Goal: Task Accomplishment & Management: Use online tool/utility

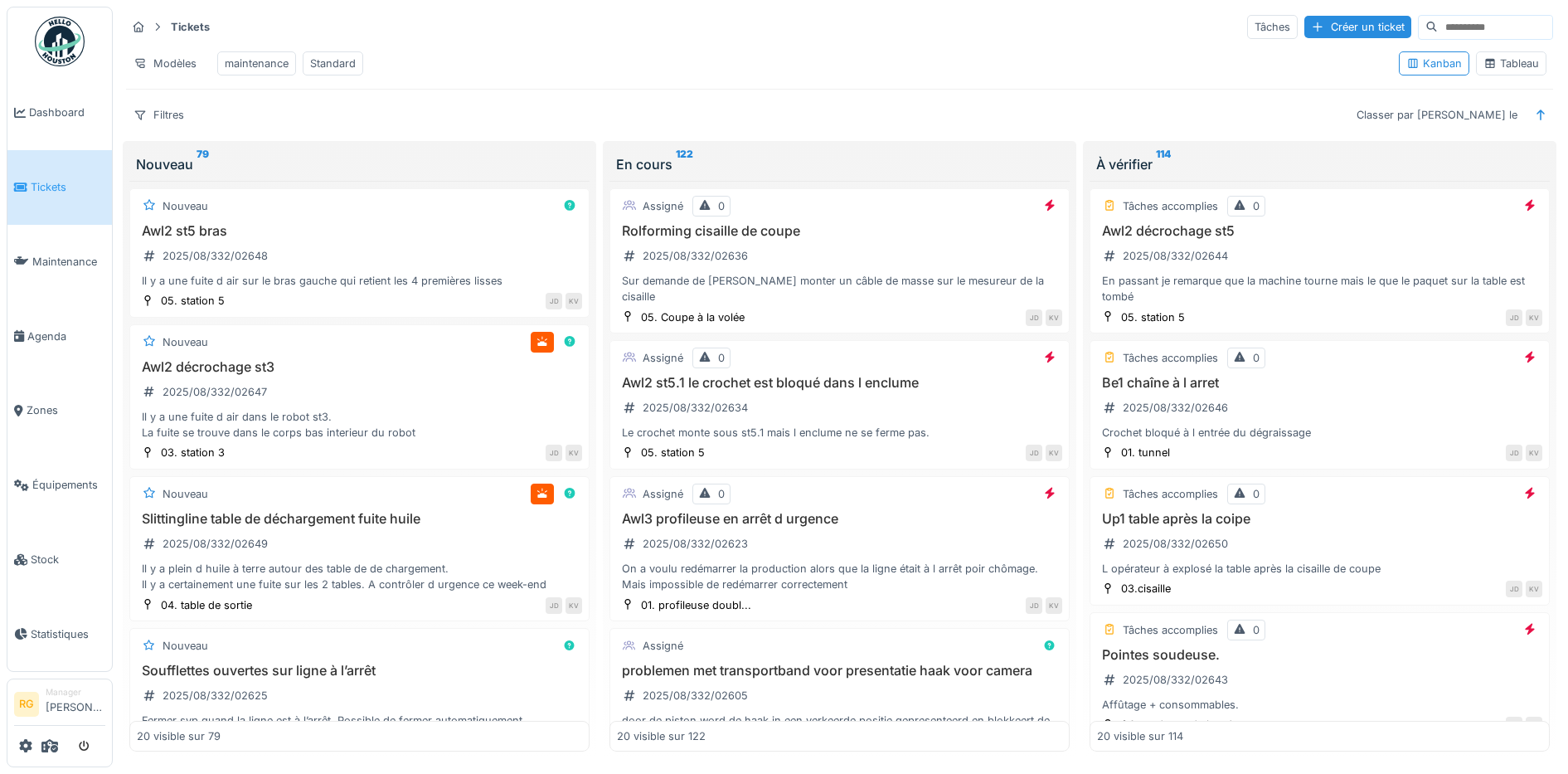
click at [1518, 71] on div "Tableau" at bounding box center [1510, 64] width 56 height 16
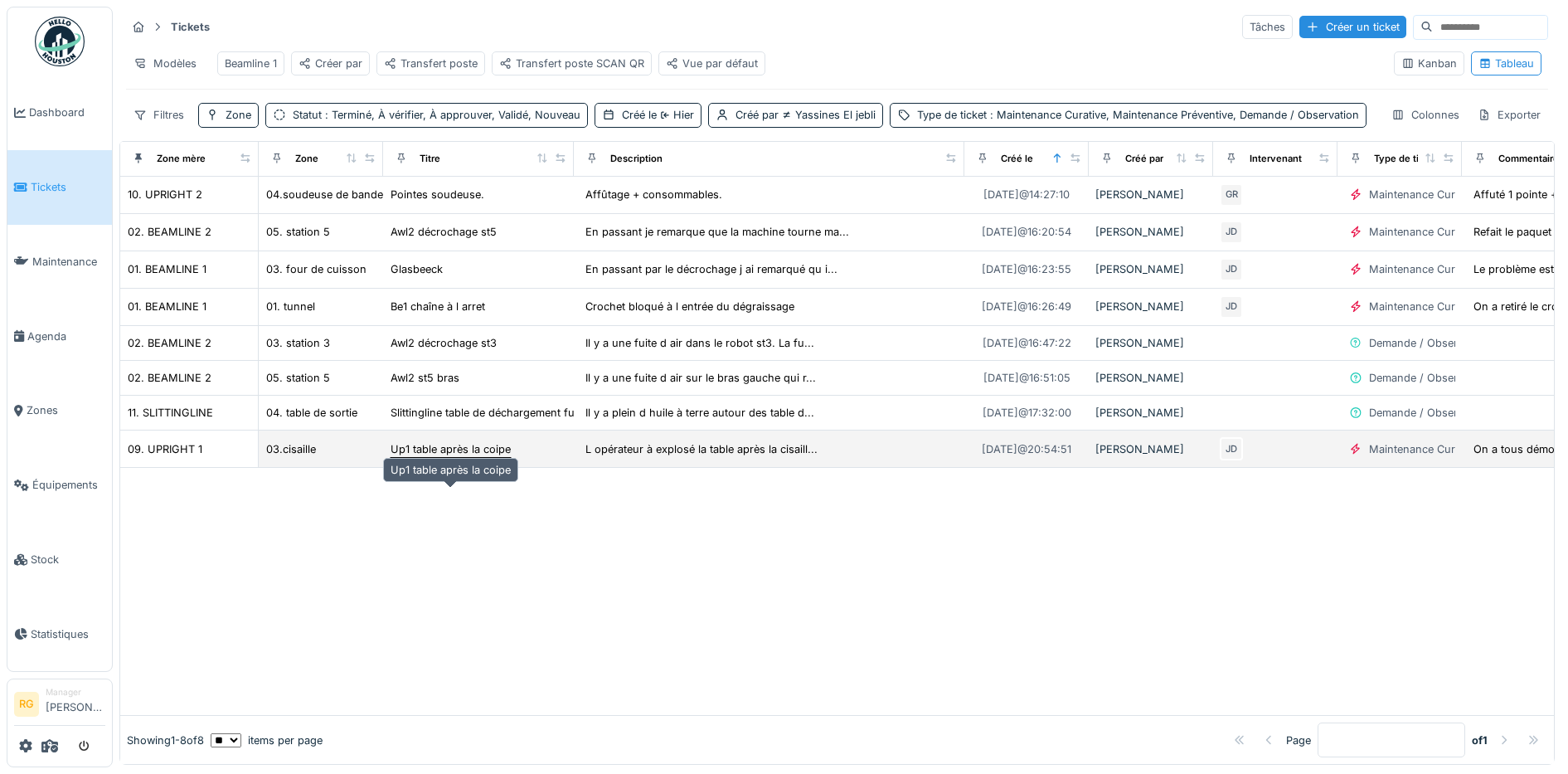
click at [451, 457] on div "Up1 table après la coipe" at bounding box center [450, 449] width 120 height 16
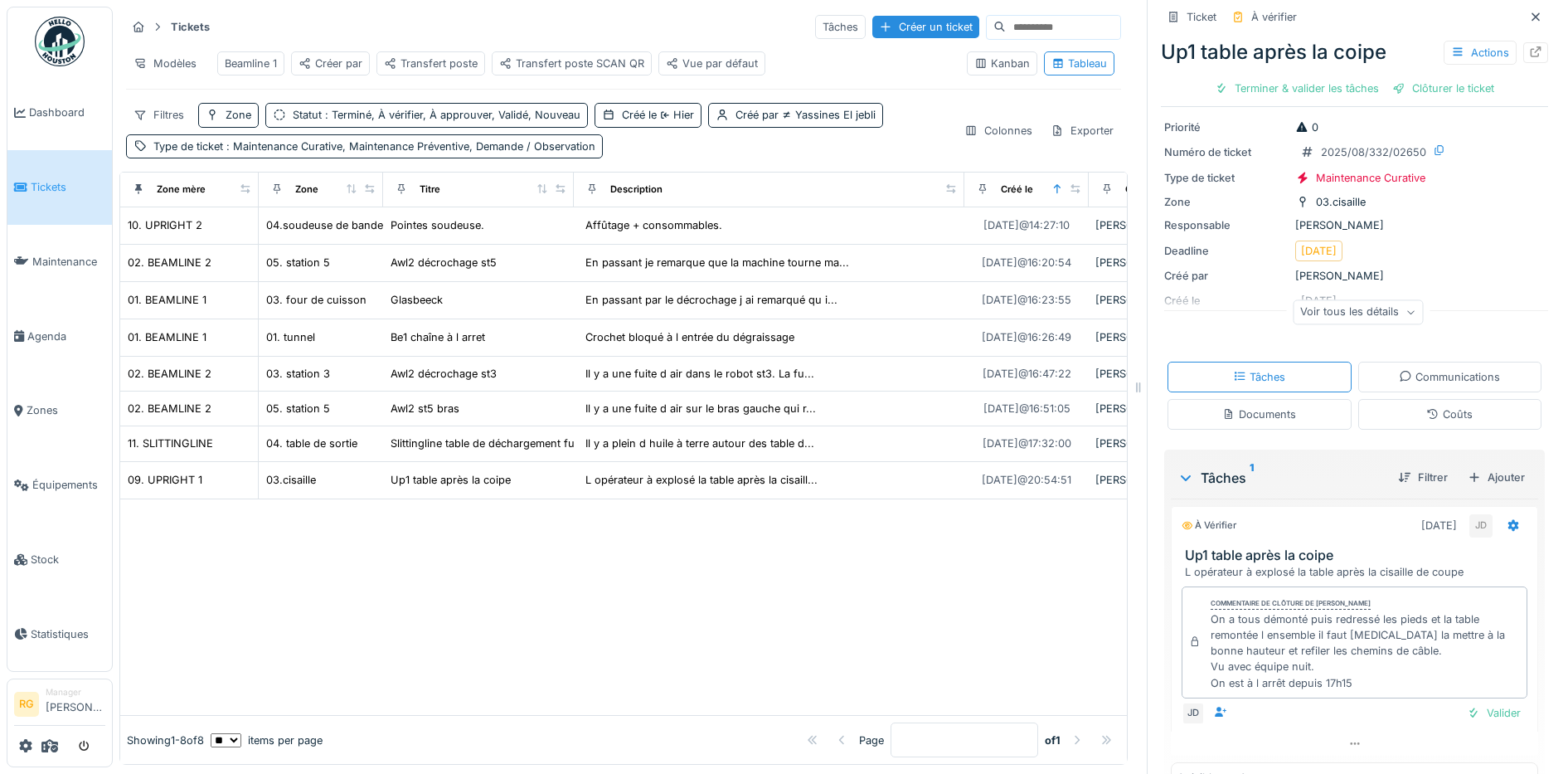
scroll to position [89, 0]
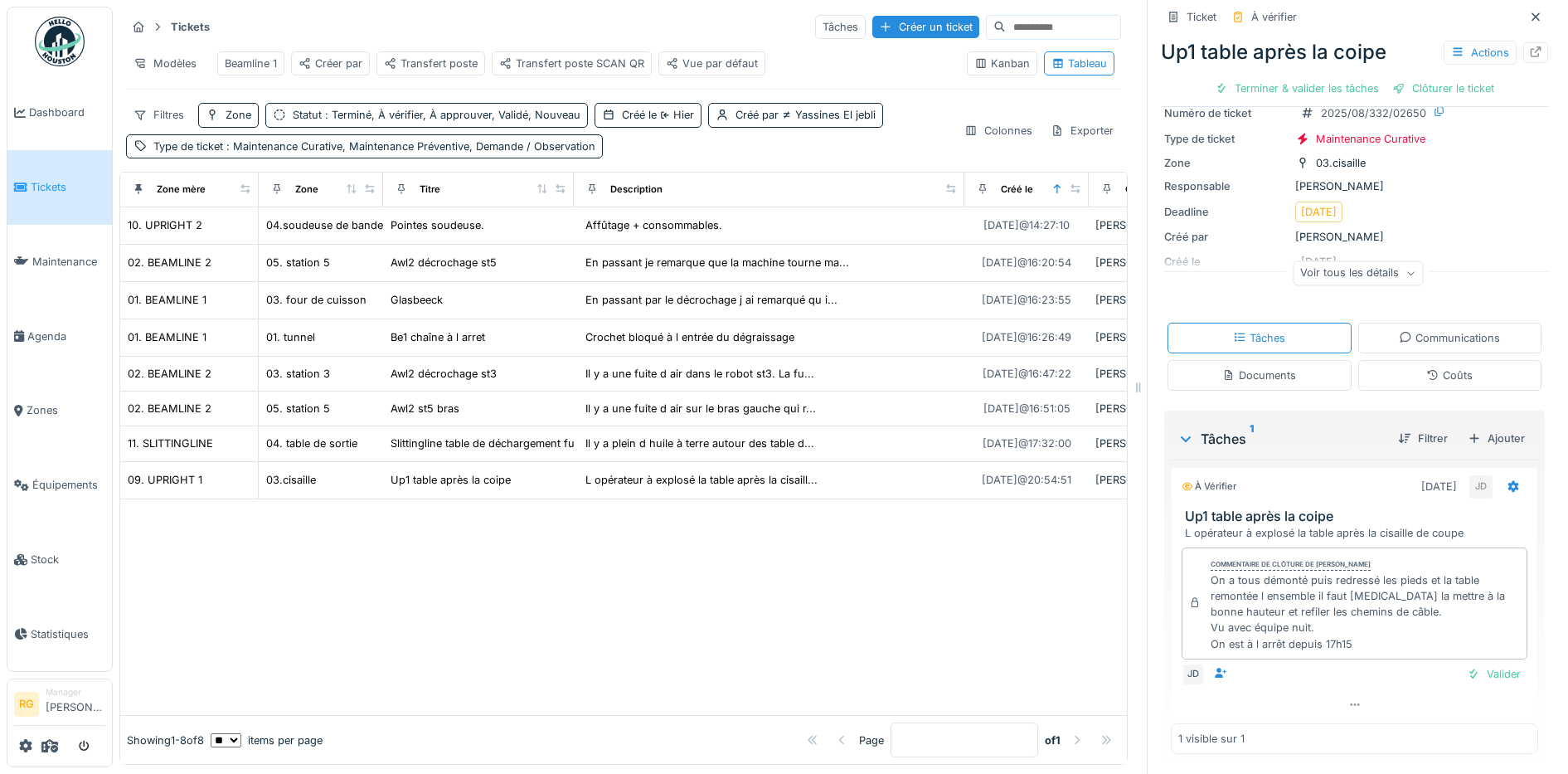
click at [1238, 377] on div "Documents" at bounding box center [1259, 375] width 74 height 16
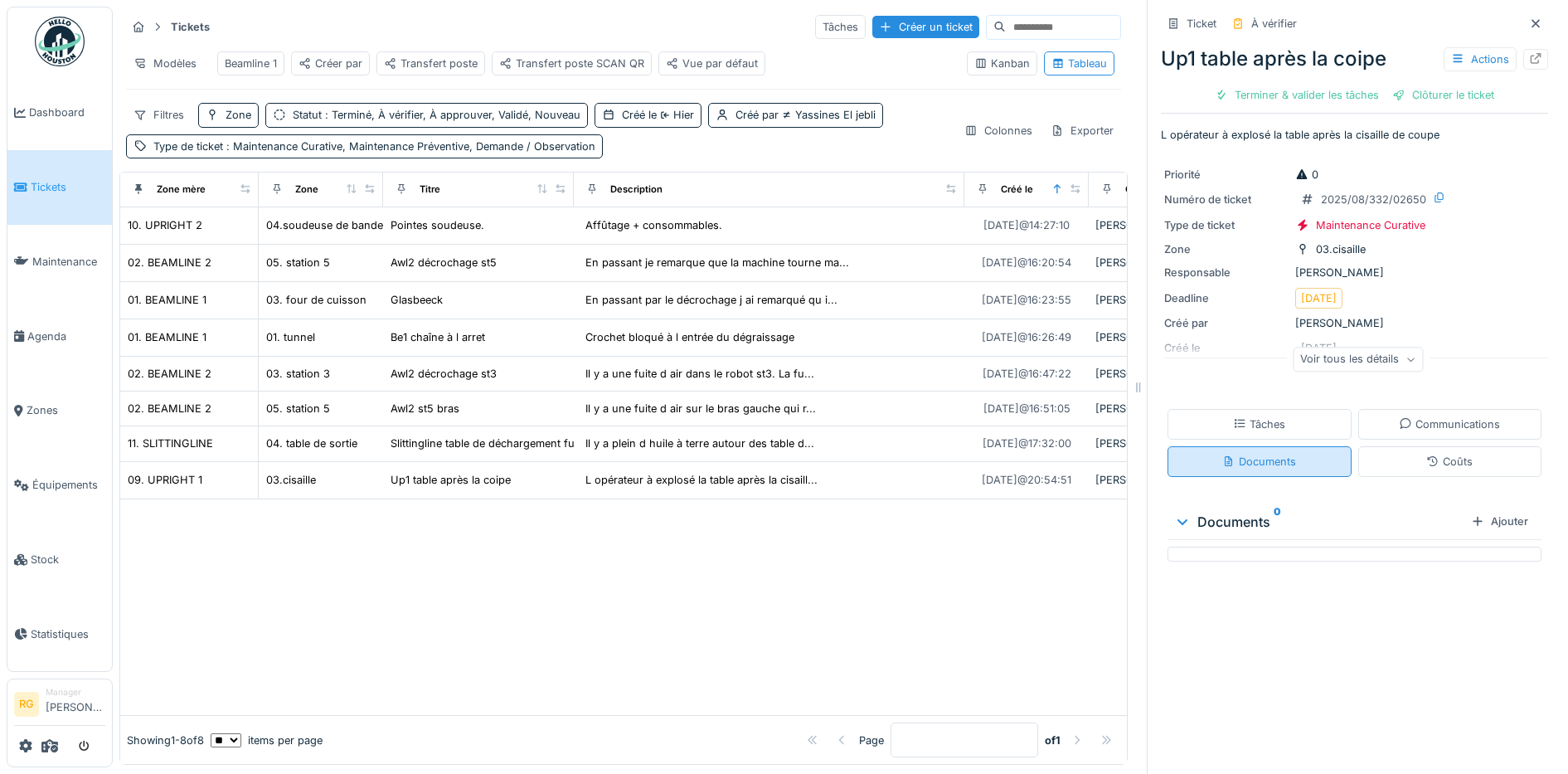
scroll to position [0, 0]
click at [1234, 416] on div "Tâches" at bounding box center [1258, 424] width 52 height 16
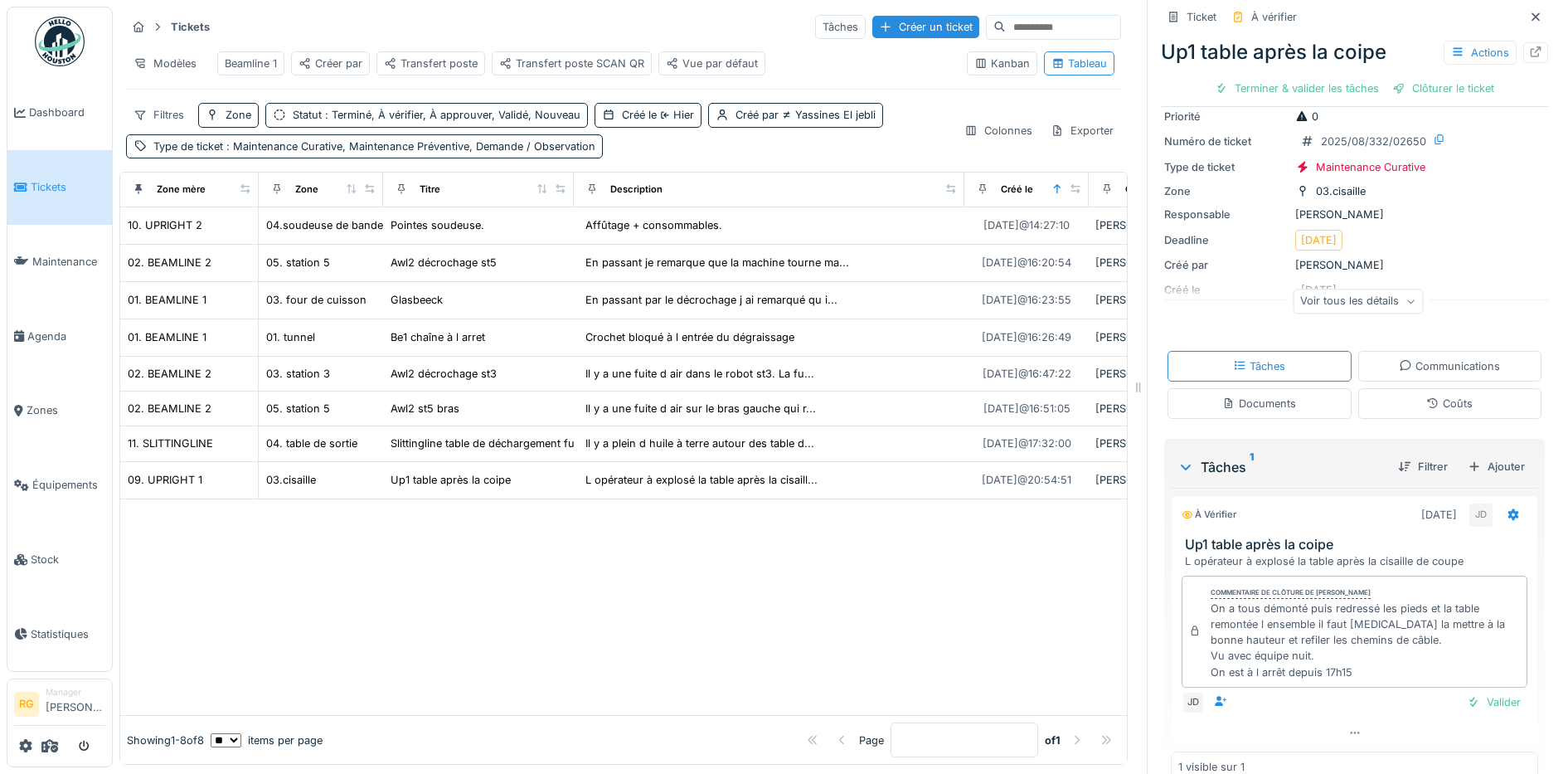
scroll to position [89, 0]
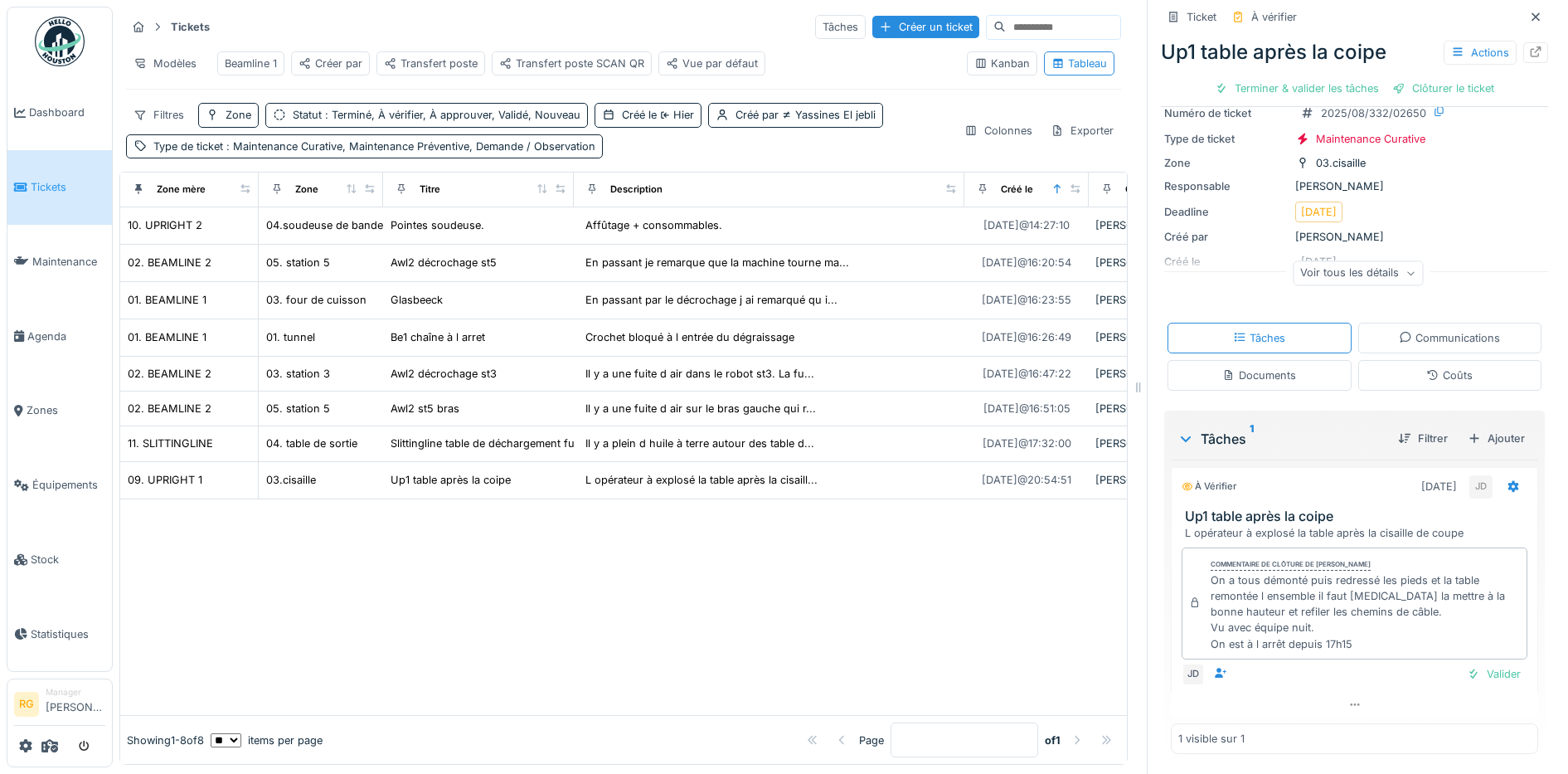
click at [975, 58] on div "Kanban" at bounding box center [1001, 64] width 56 height 16
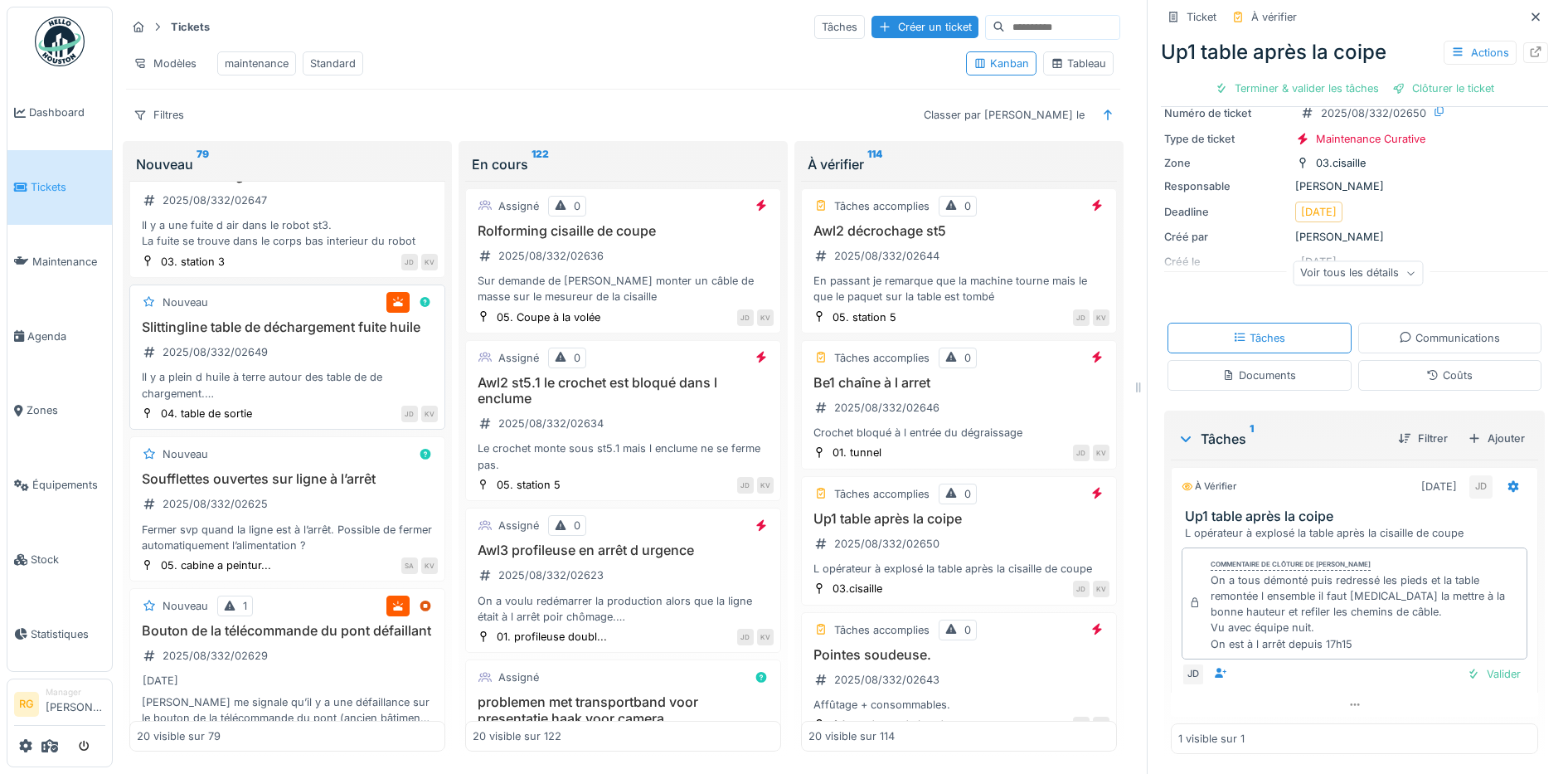
scroll to position [0, 0]
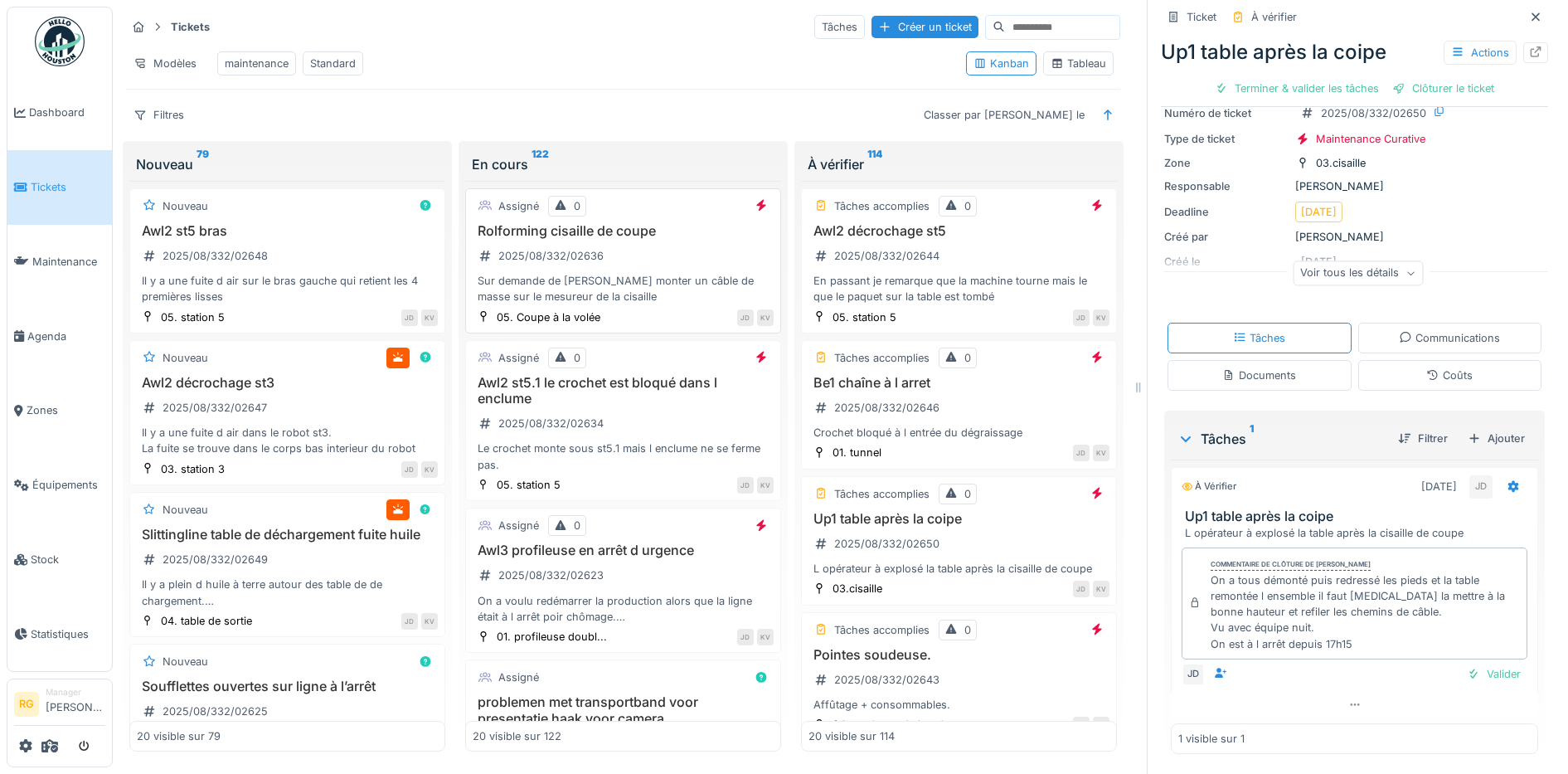
click at [621, 266] on div "Rolforming cisaille de coupe 2025/08/332/02636 Sur demande de Paulo monter un c…" at bounding box center [623, 264] width 301 height 82
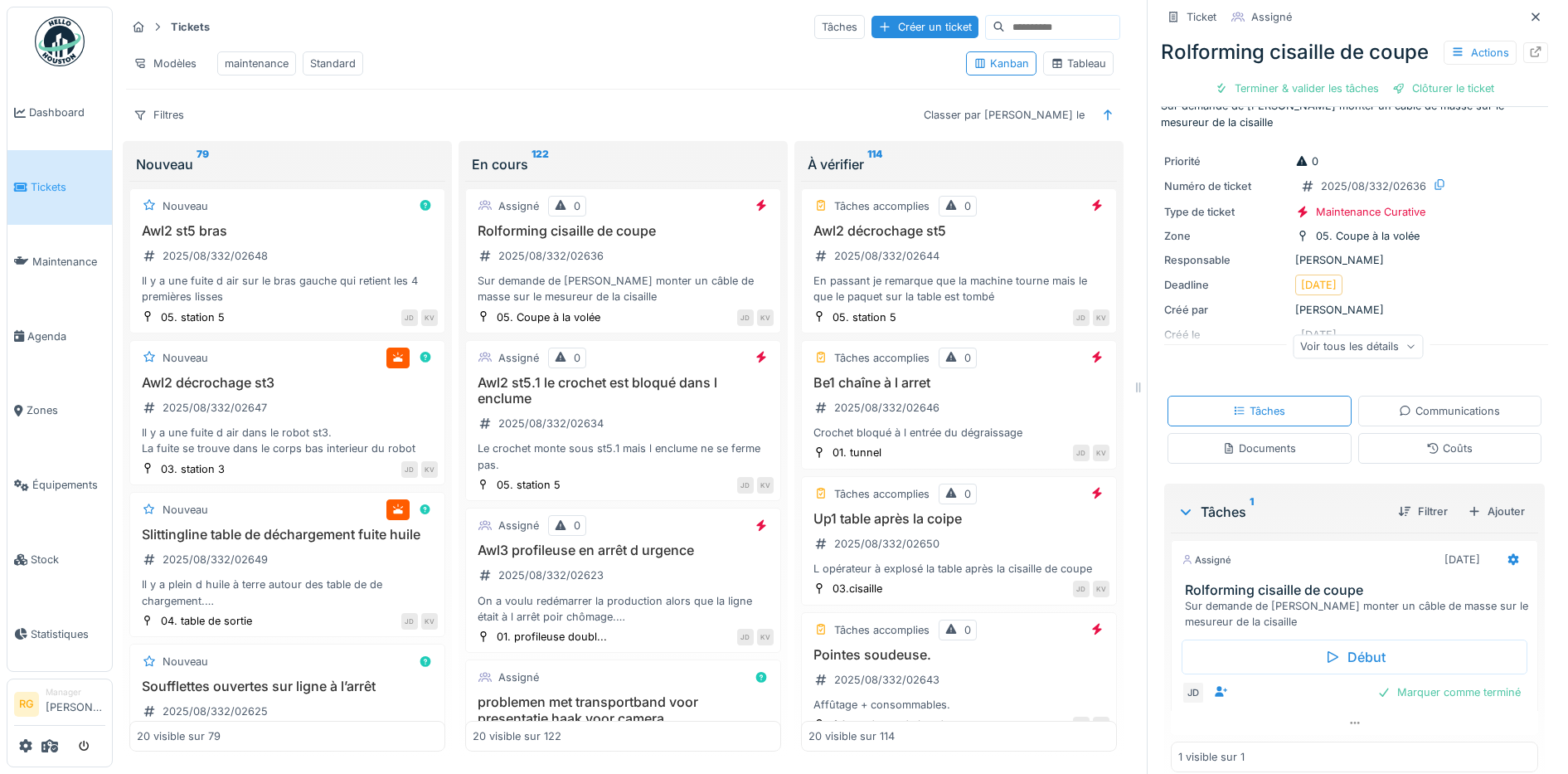
scroll to position [80, 0]
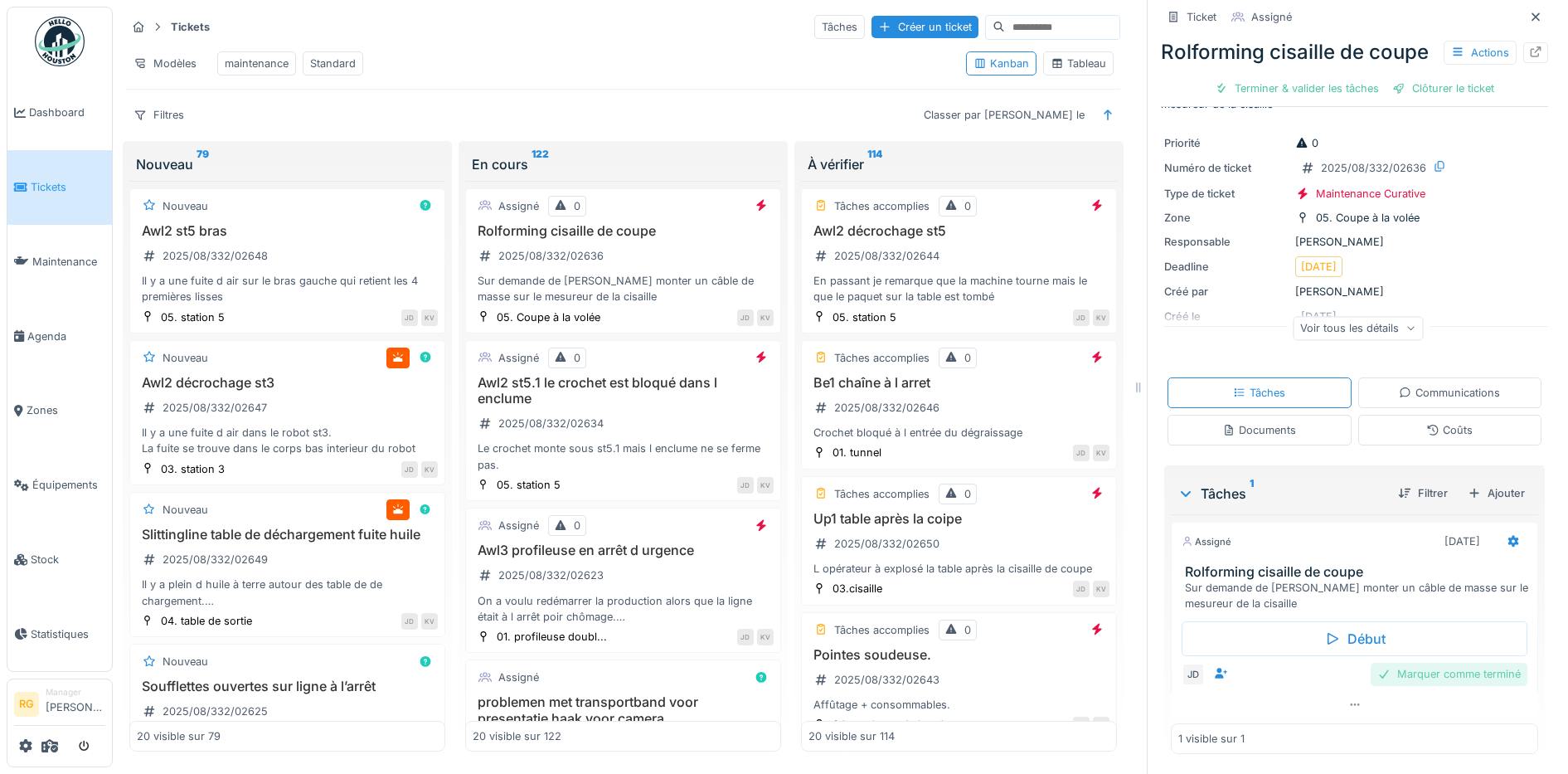
click at [1431, 663] on div "Marquer comme terminé" at bounding box center [1449, 673] width 156 height 22
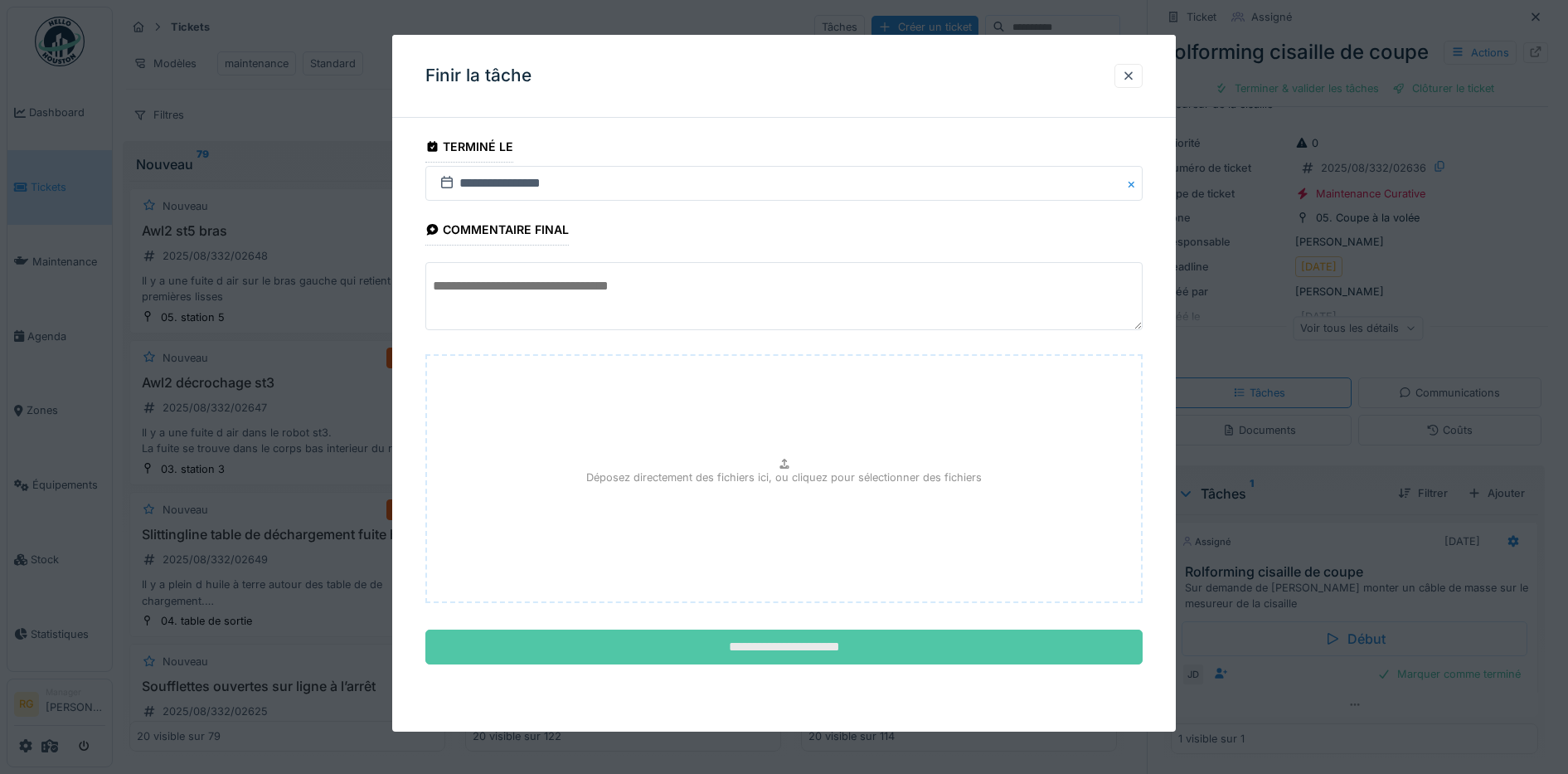
click at [888, 653] on input "**********" at bounding box center [784, 647] width 718 height 35
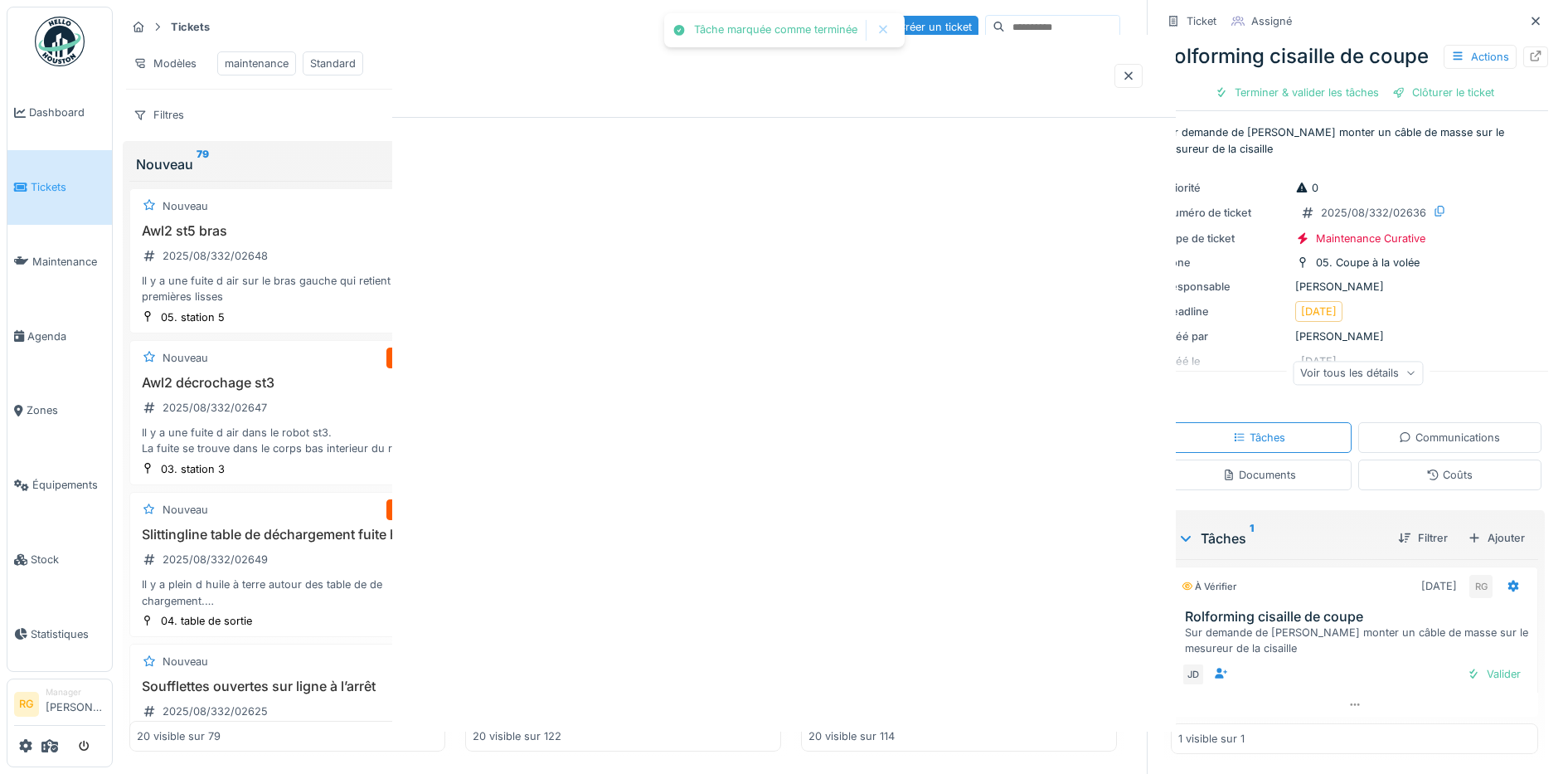
scroll to position [35, 0]
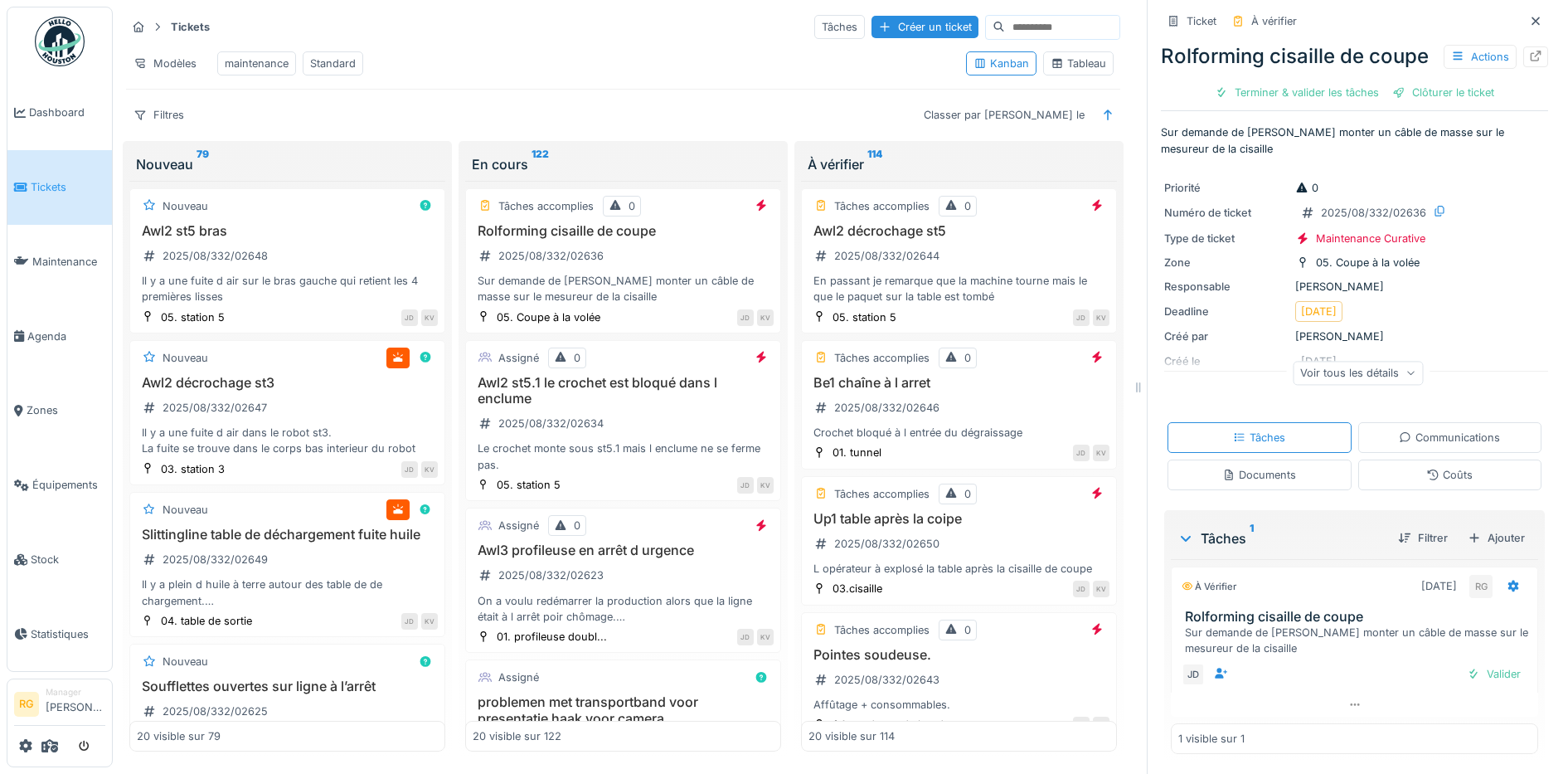
click at [1388, 363] on div "Voir tous les détails" at bounding box center [1357, 372] width 130 height 24
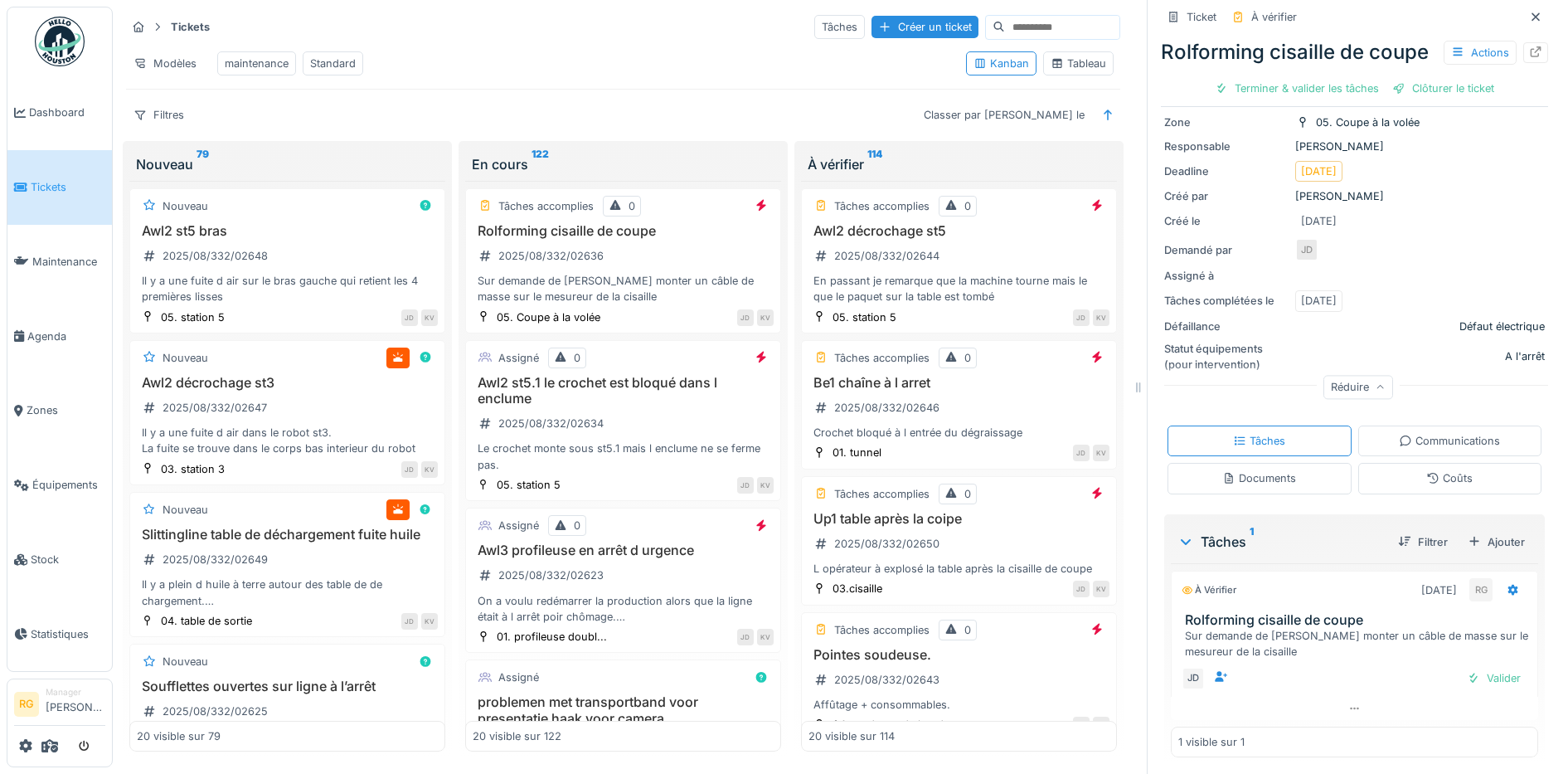
scroll to position [177, 0]
click at [1474, 664] on div "Valider" at bounding box center [1493, 674] width 67 height 22
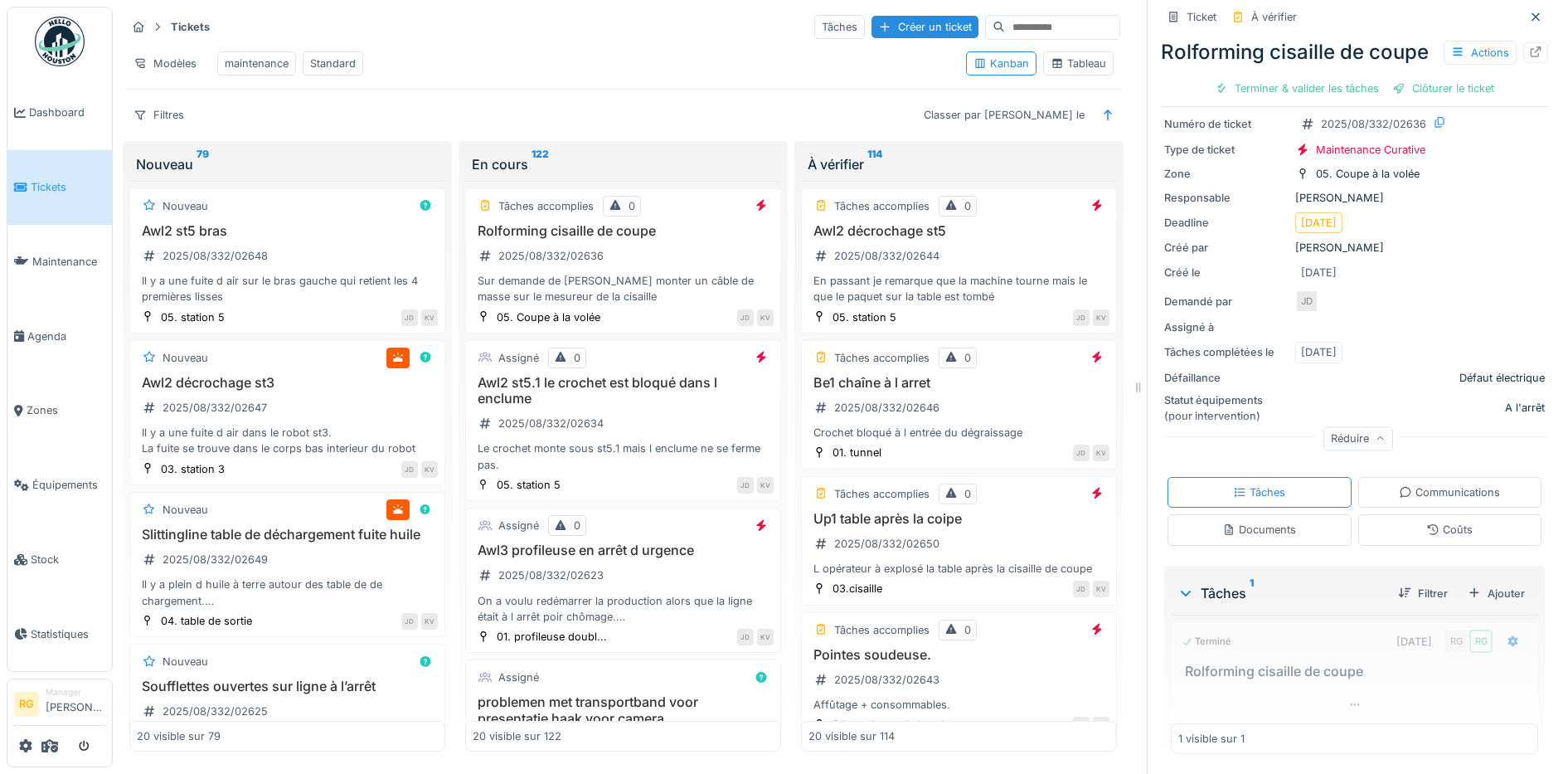
scroll to position [122, 0]
click at [1248, 522] on div "Documents" at bounding box center [1259, 530] width 74 height 16
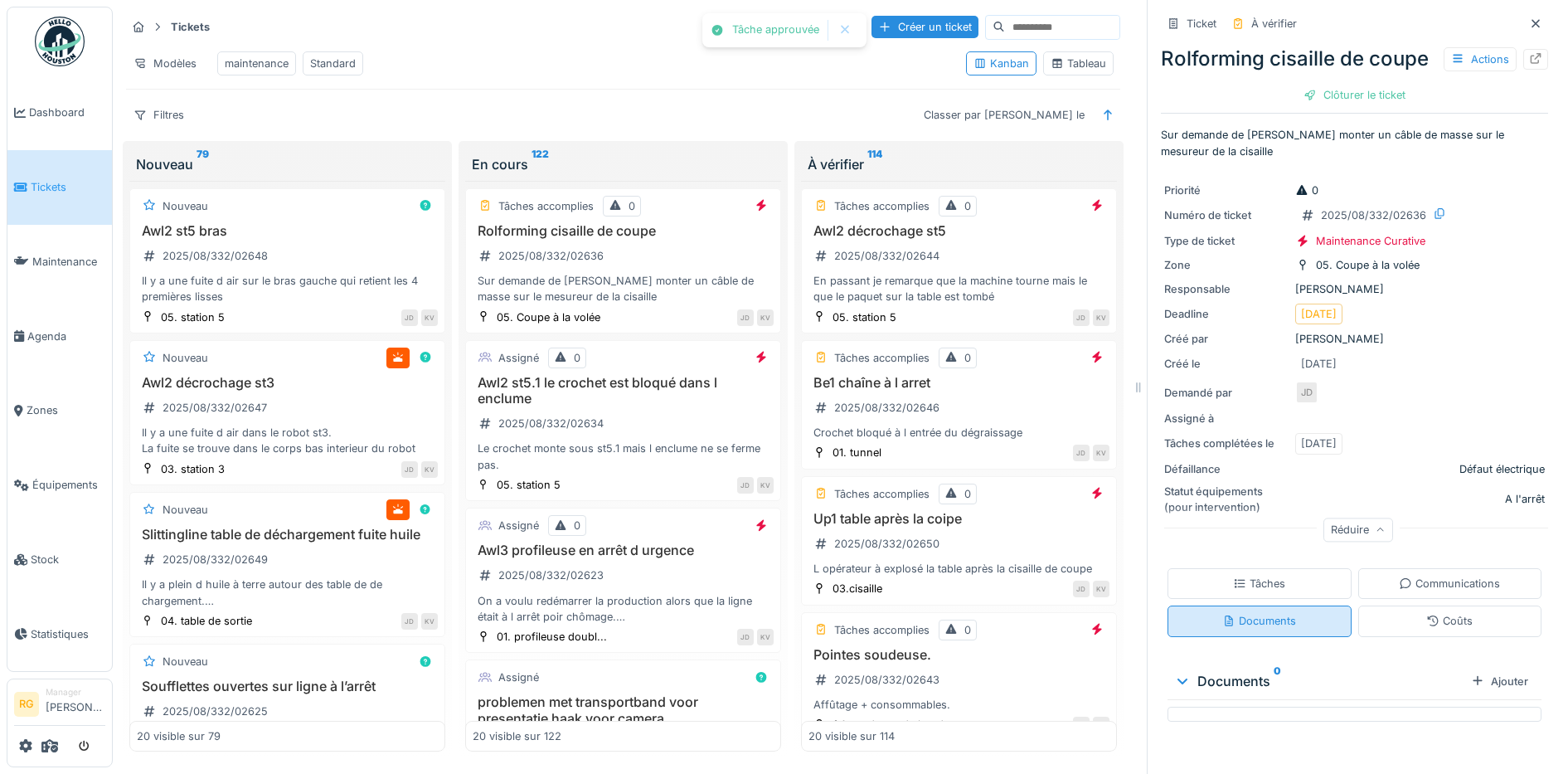
scroll to position [4, 0]
click at [1245, 591] on div "Tâches" at bounding box center [1258, 583] width 52 height 16
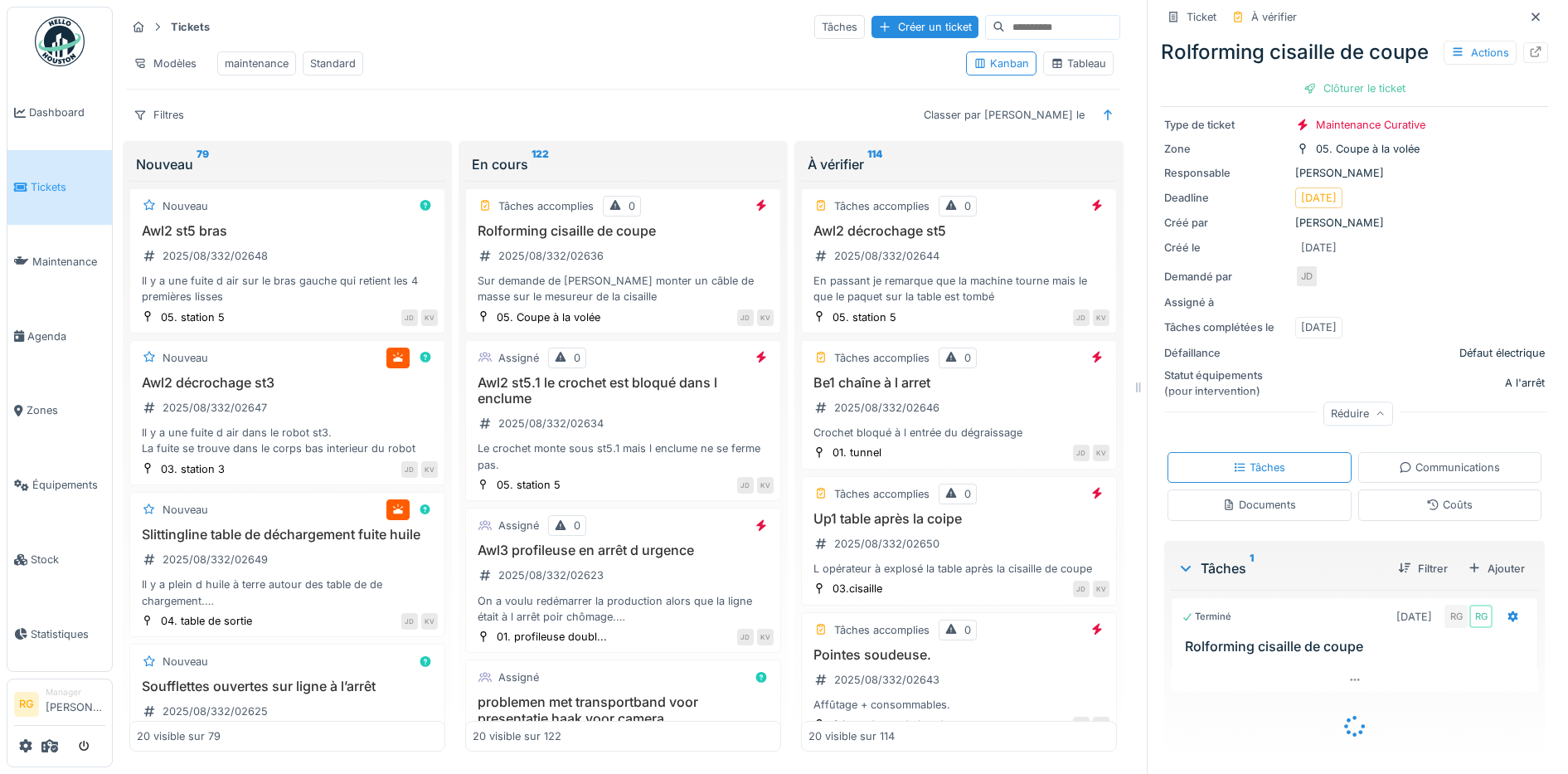
scroll to position [122, 0]
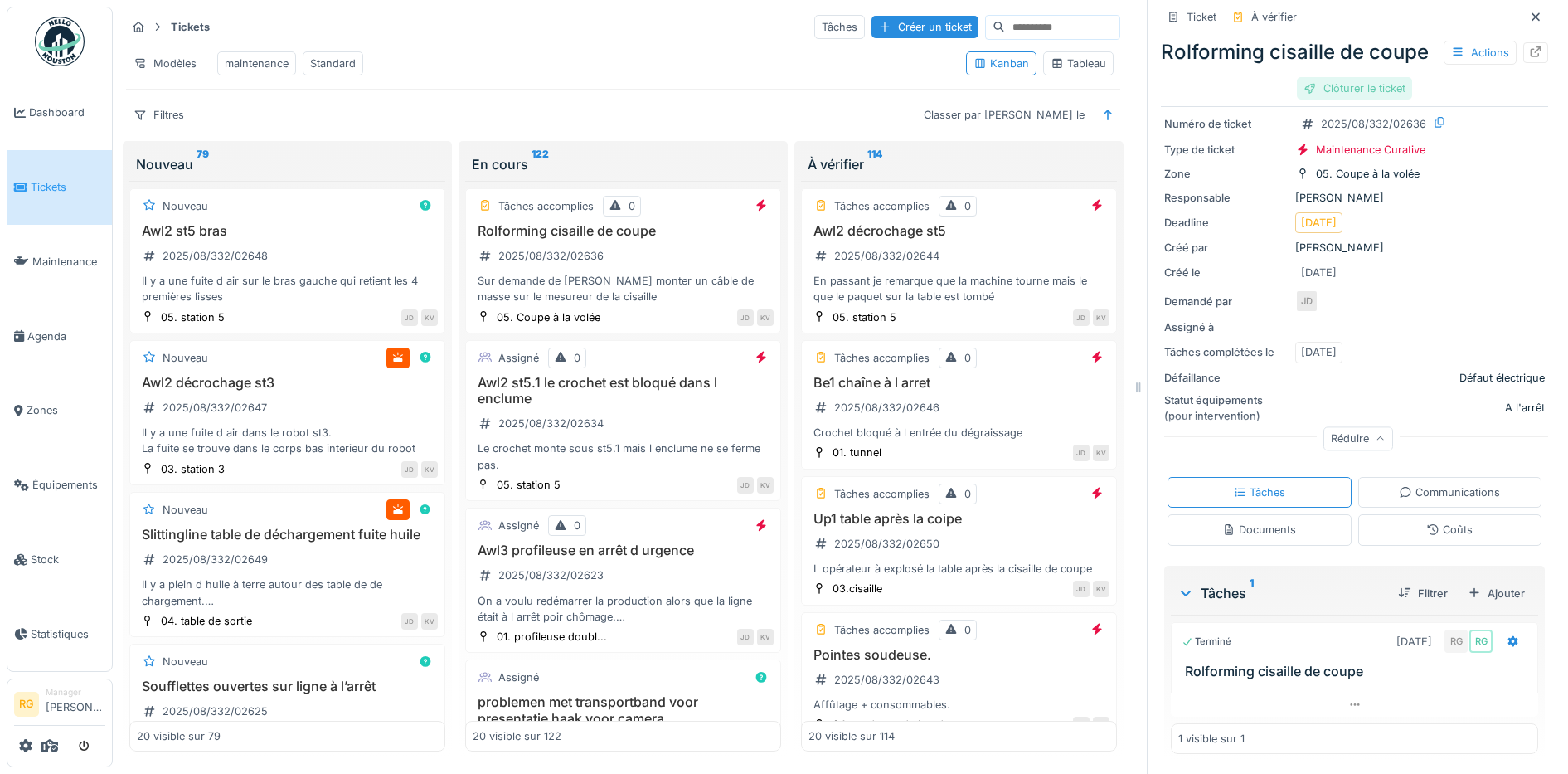
click at [1331, 100] on div "Clôturer le ticket" at bounding box center [1354, 88] width 115 height 22
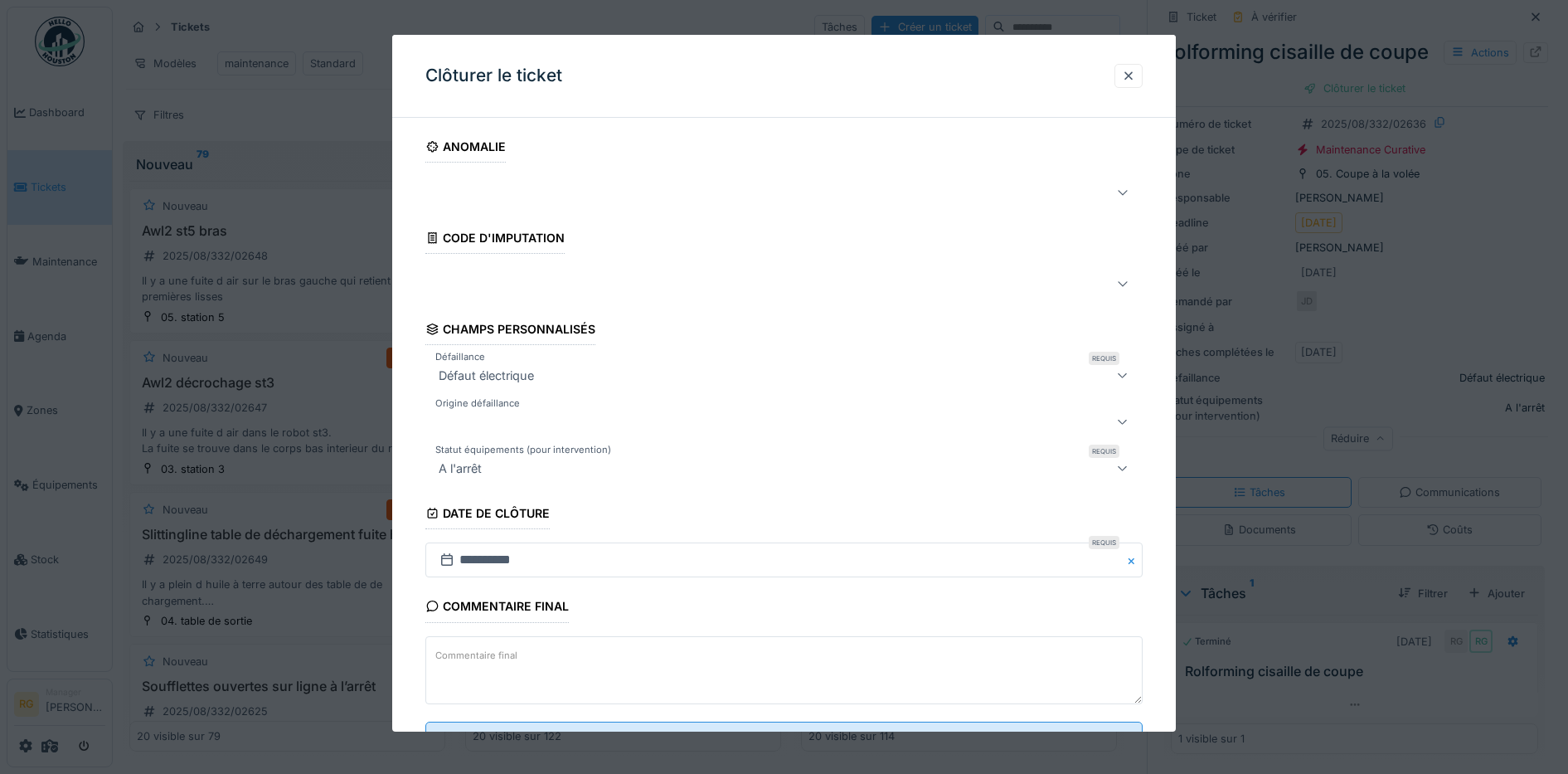
click at [565, 654] on textarea "Commentaire final" at bounding box center [784, 670] width 718 height 68
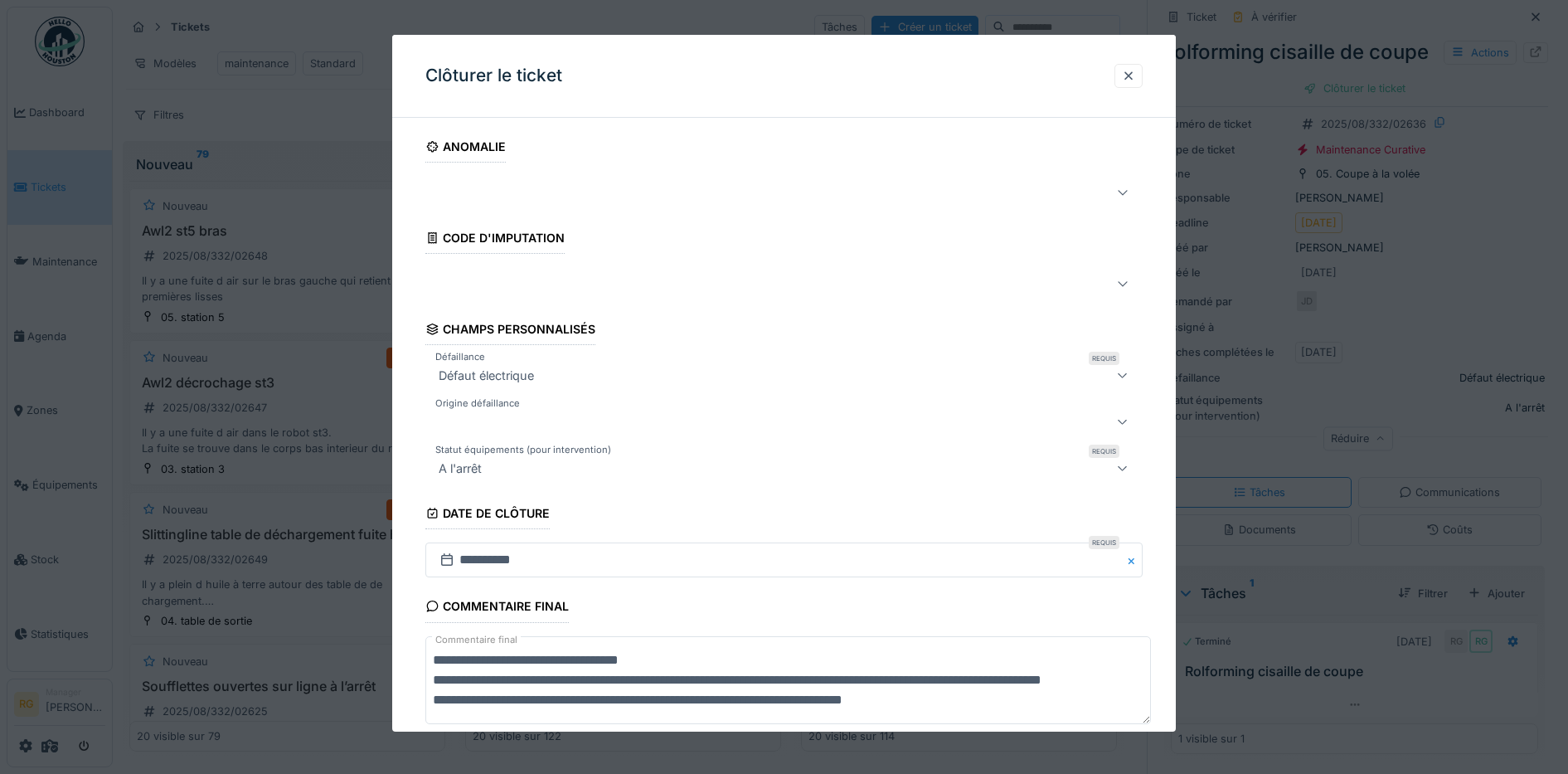
scroll to position [91, 0]
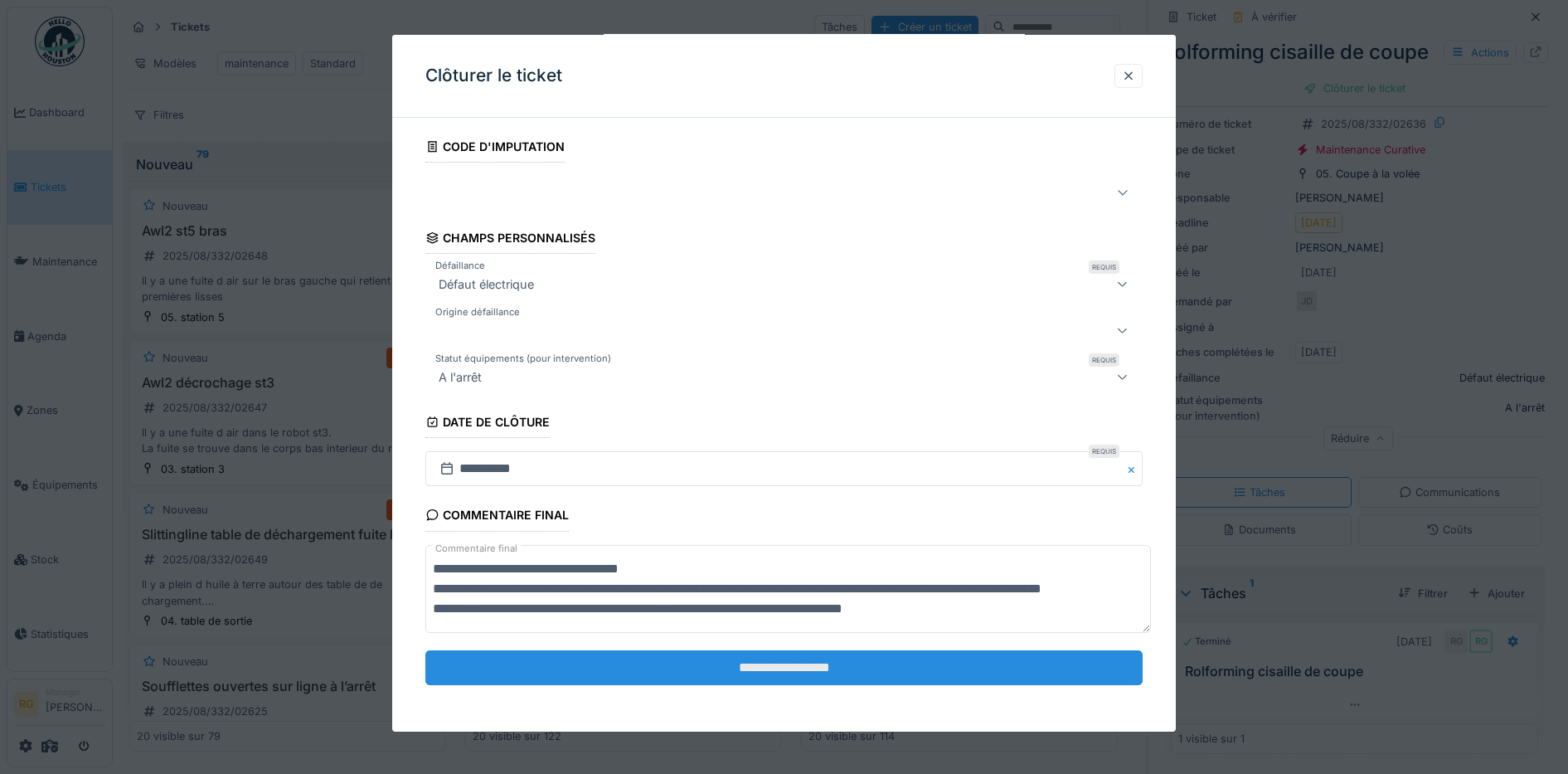
type textarea "**********"
click at [785, 670] on input "**********" at bounding box center [784, 667] width 718 height 35
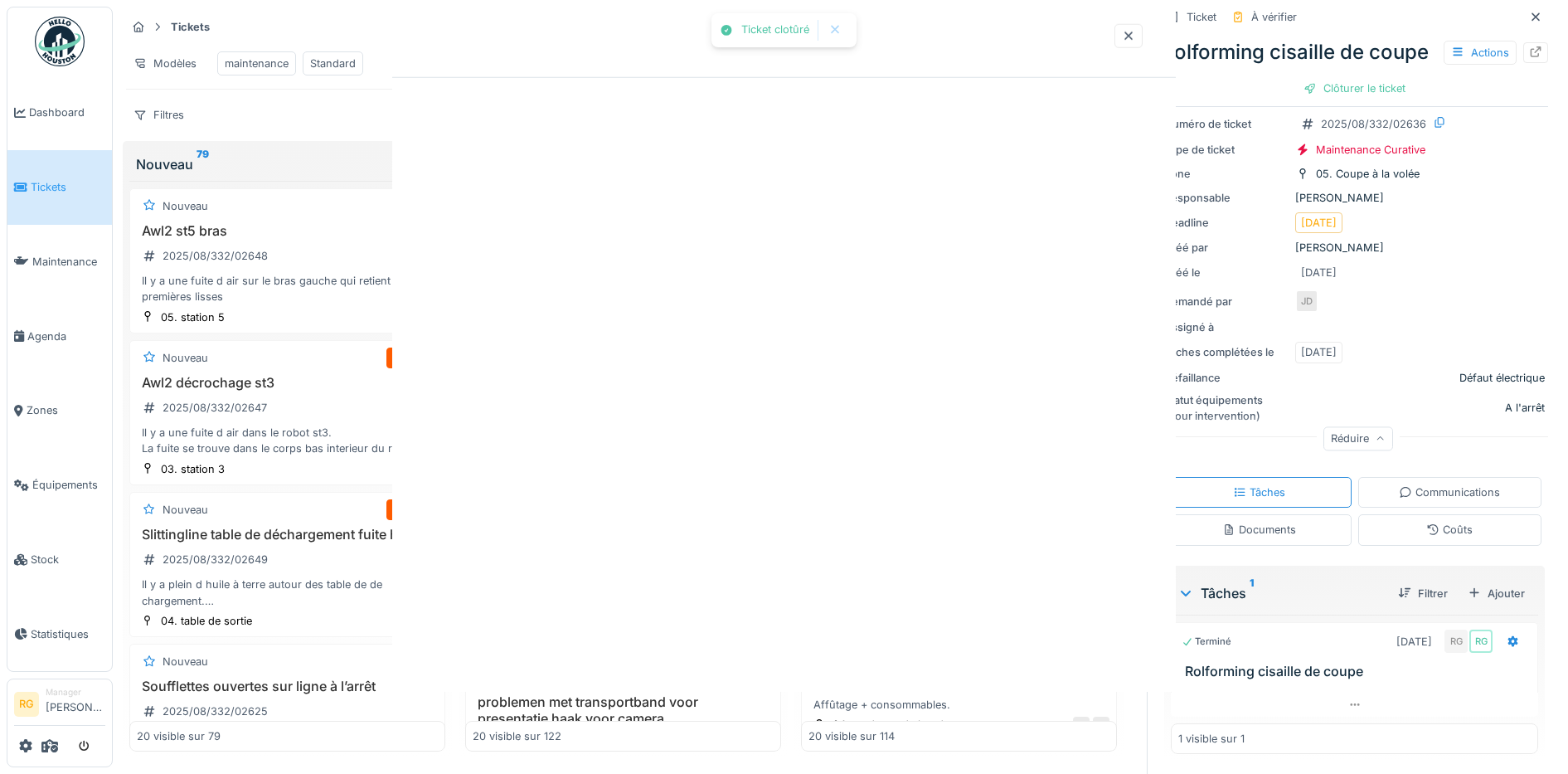
scroll to position [0, 0]
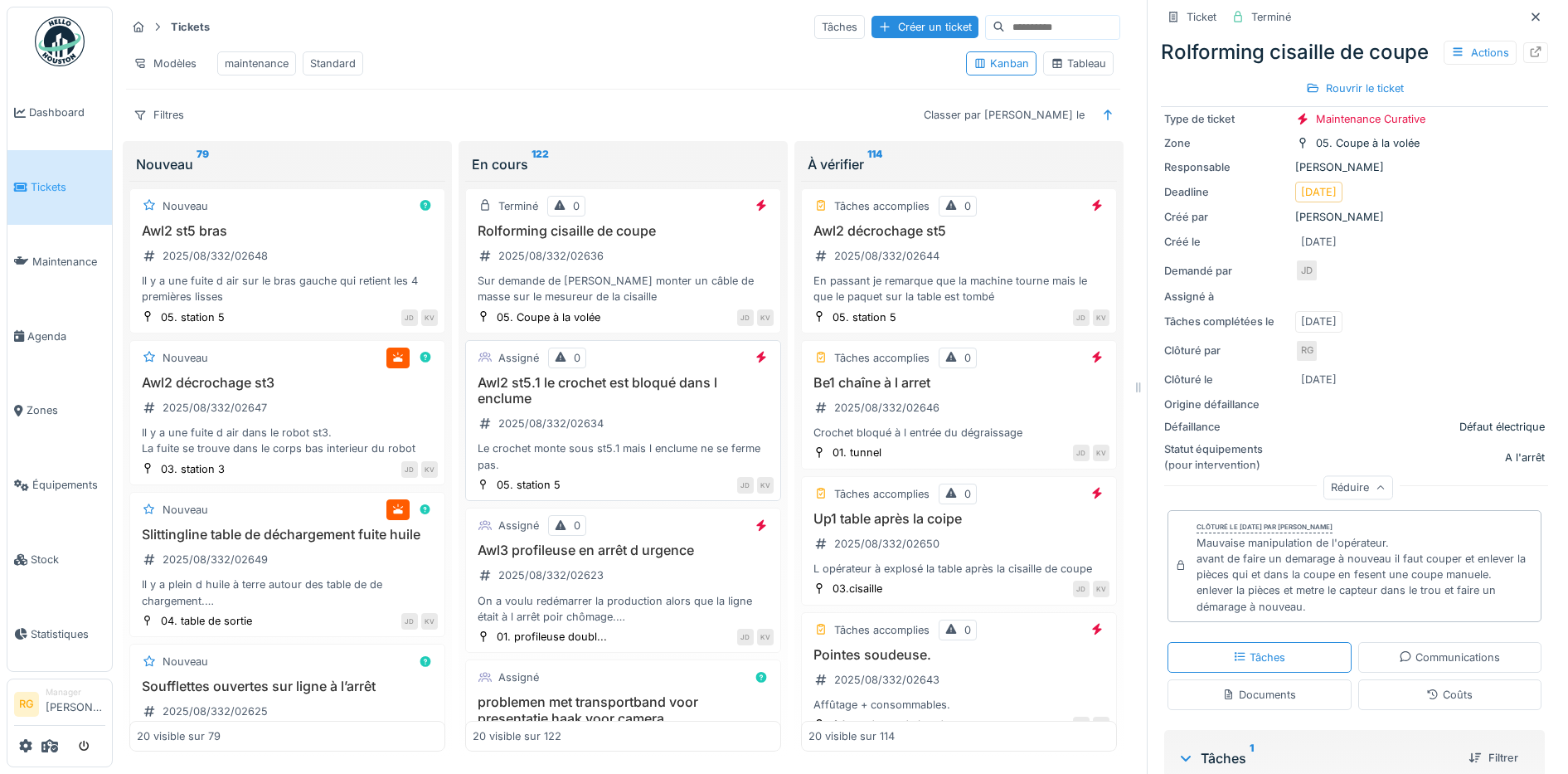
click at [657, 408] on div "Awl2 st5.1 le crochet est bloqué dans l enclume 2025/08/332/02634 Le crochet mo…" at bounding box center [623, 424] width 301 height 98
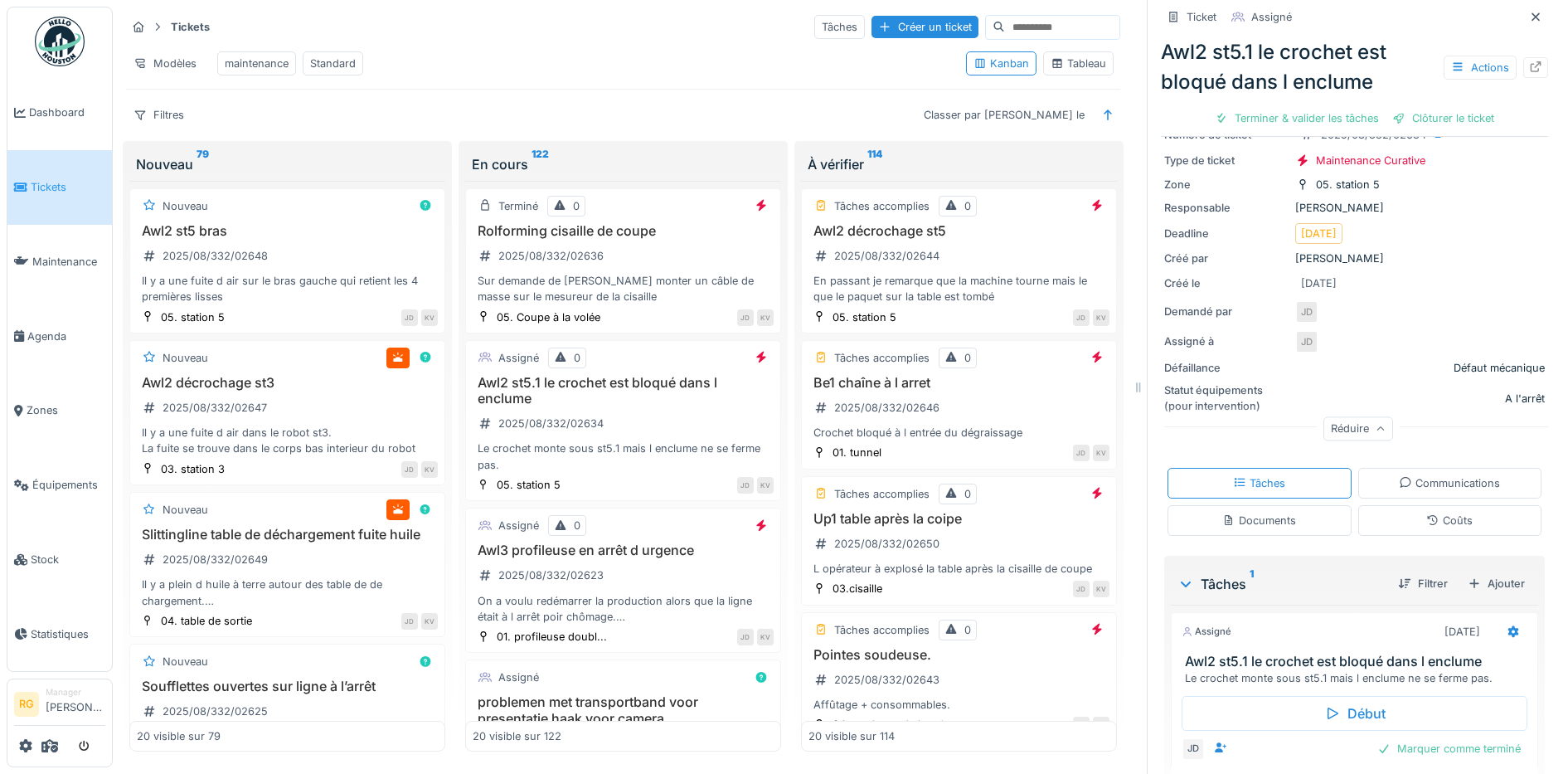
scroll to position [170, 0]
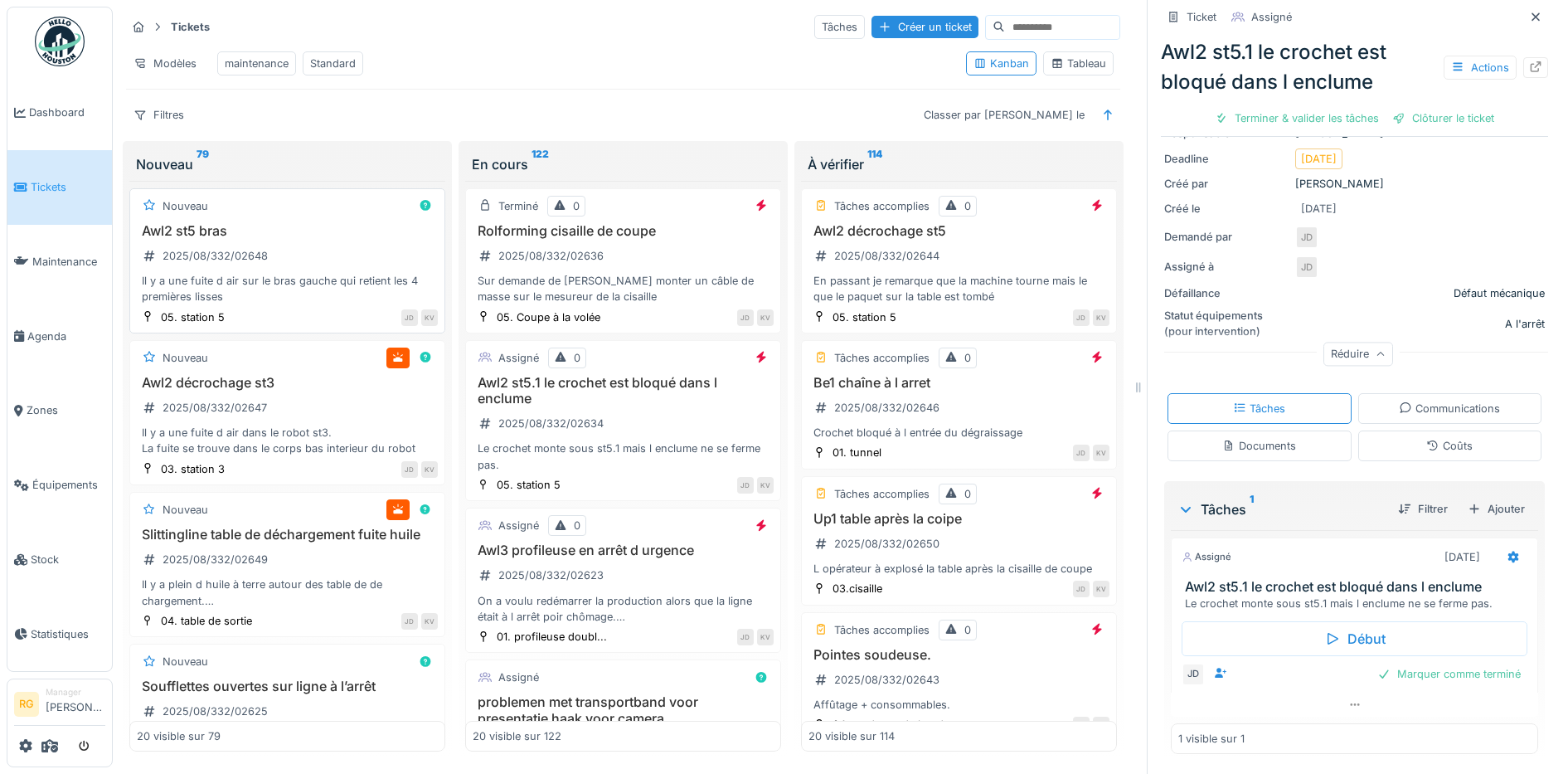
click at [336, 223] on h3 "Awl2 st5 bras" at bounding box center [287, 231] width 301 height 16
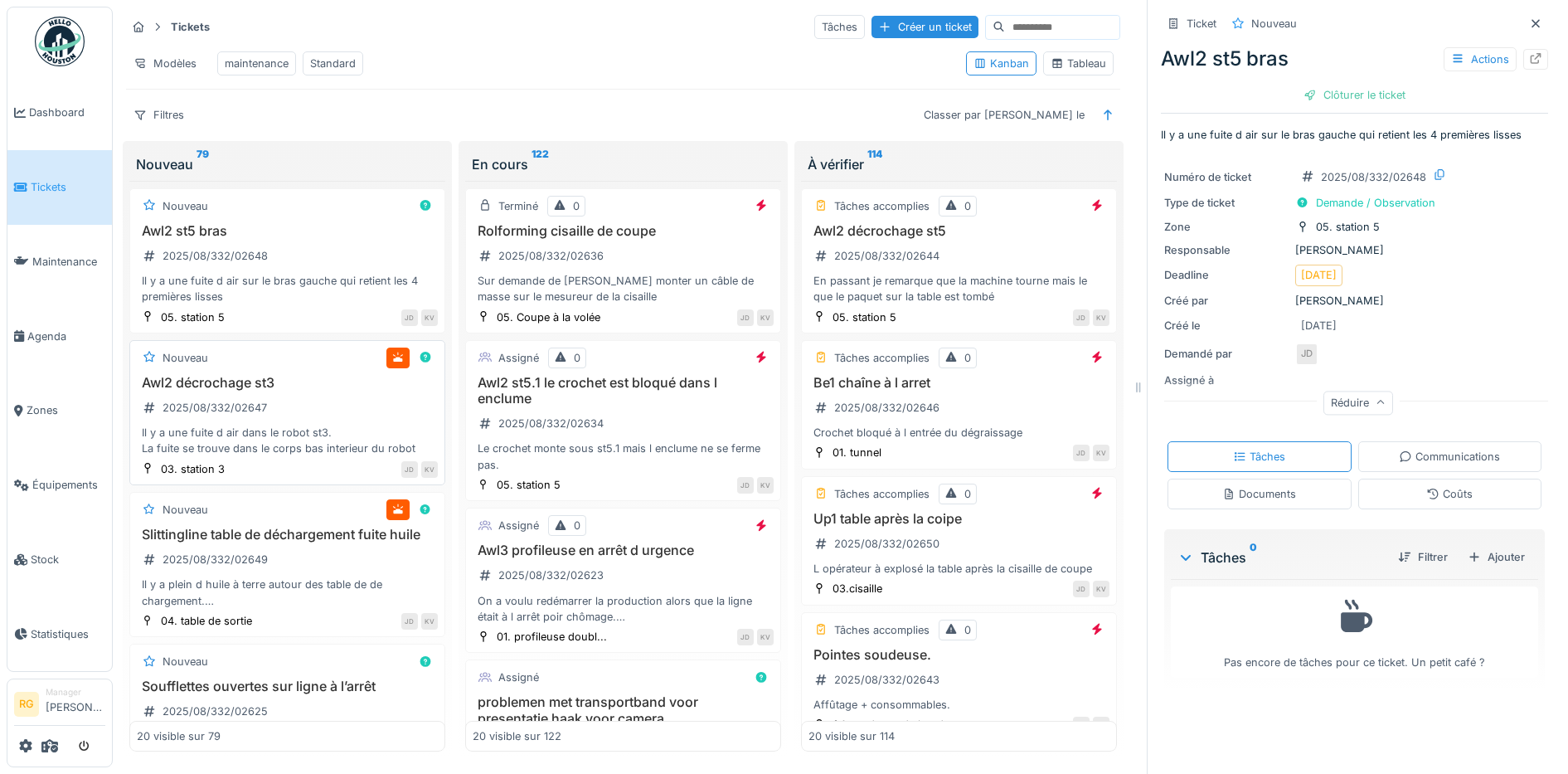
click at [317, 396] on div "Awl2 décrochage st3 2025/08/332/02647 Il y a une fuite d air dans le robot st3.…" at bounding box center [287, 416] width 301 height 82
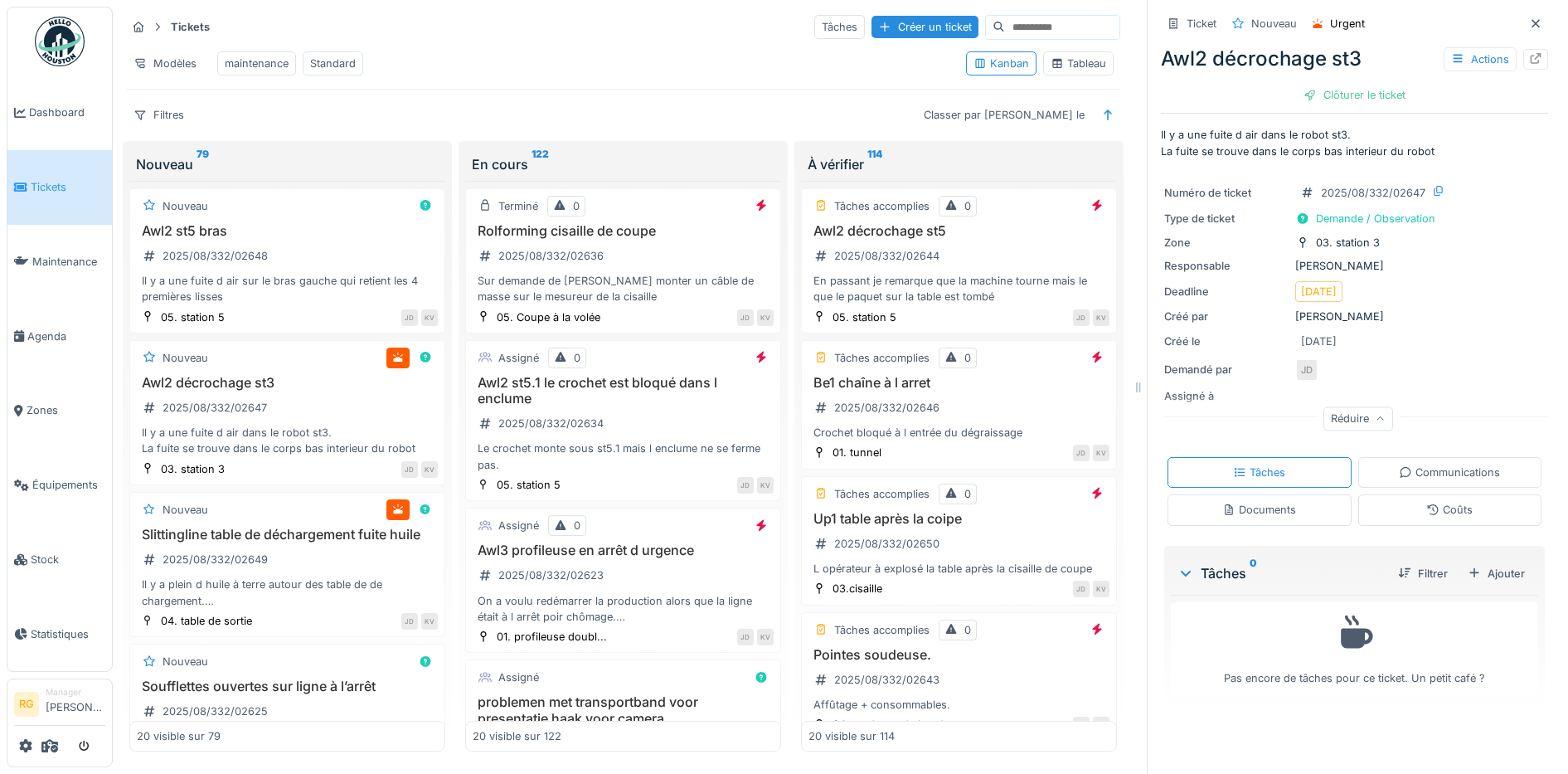
click at [1060, 56] on div "Tableau" at bounding box center [1078, 64] width 56 height 16
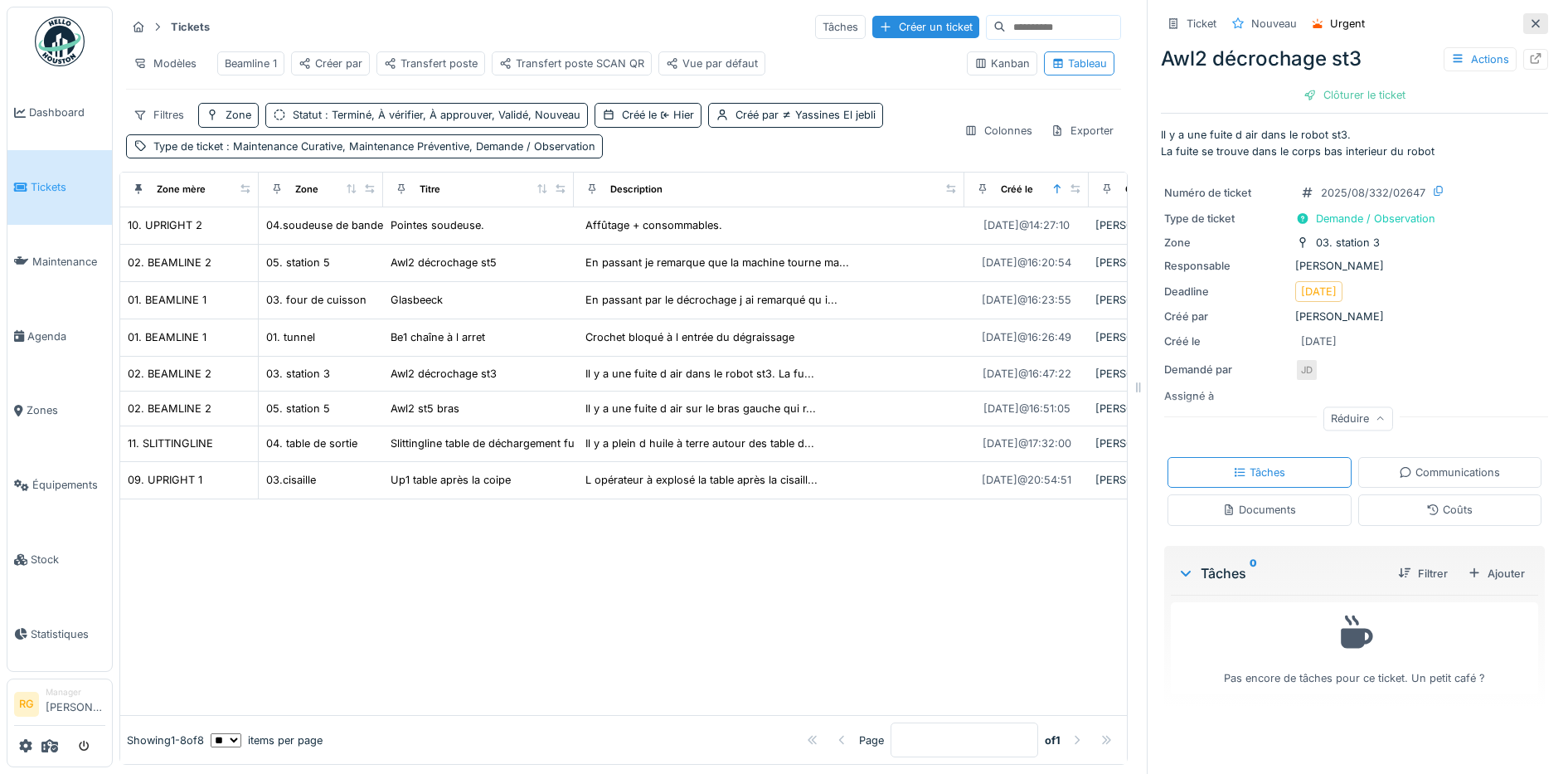
click at [1531, 20] on icon at bounding box center [1535, 23] width 8 height 8
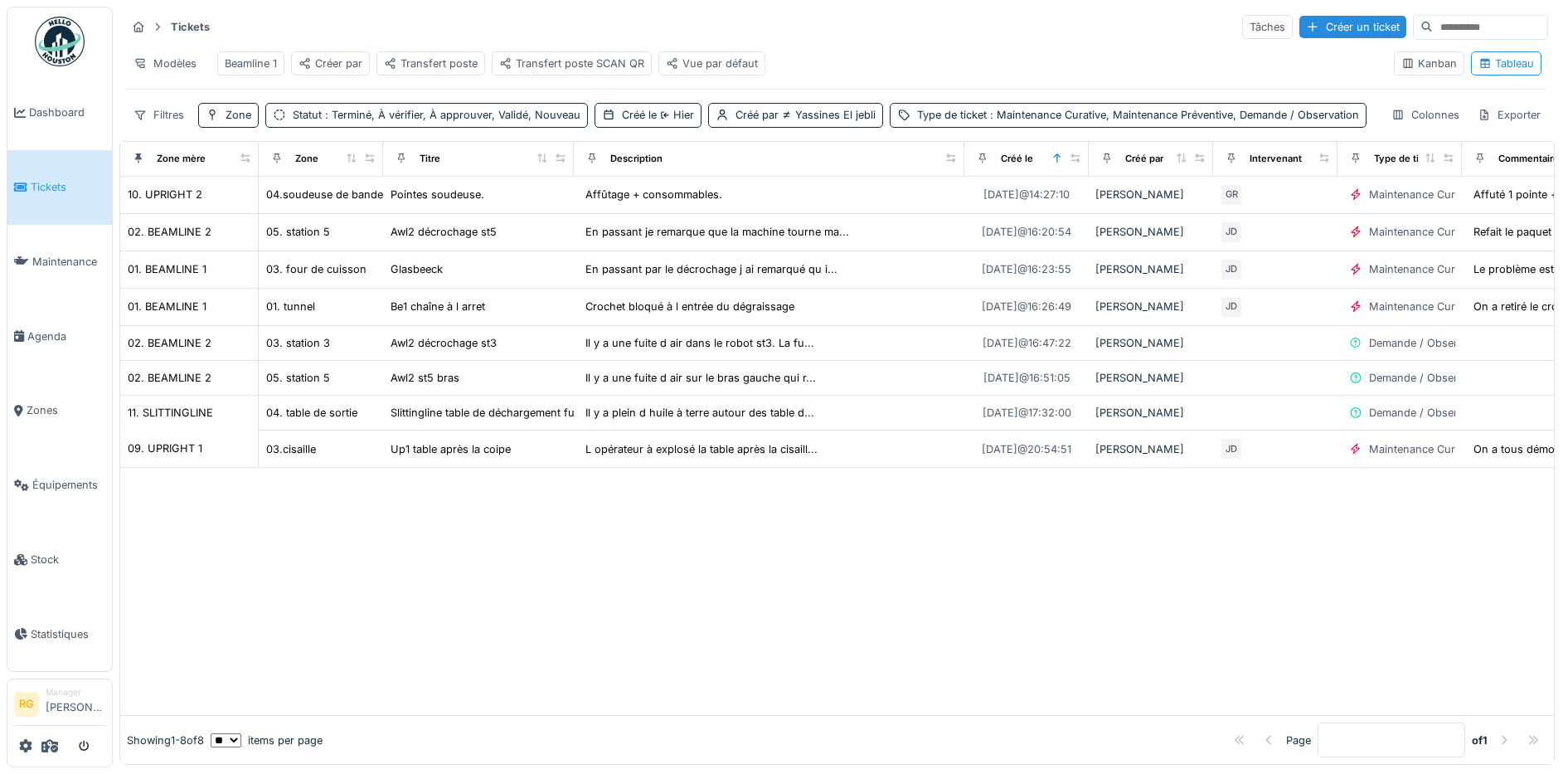
scroll to position [14, 0]
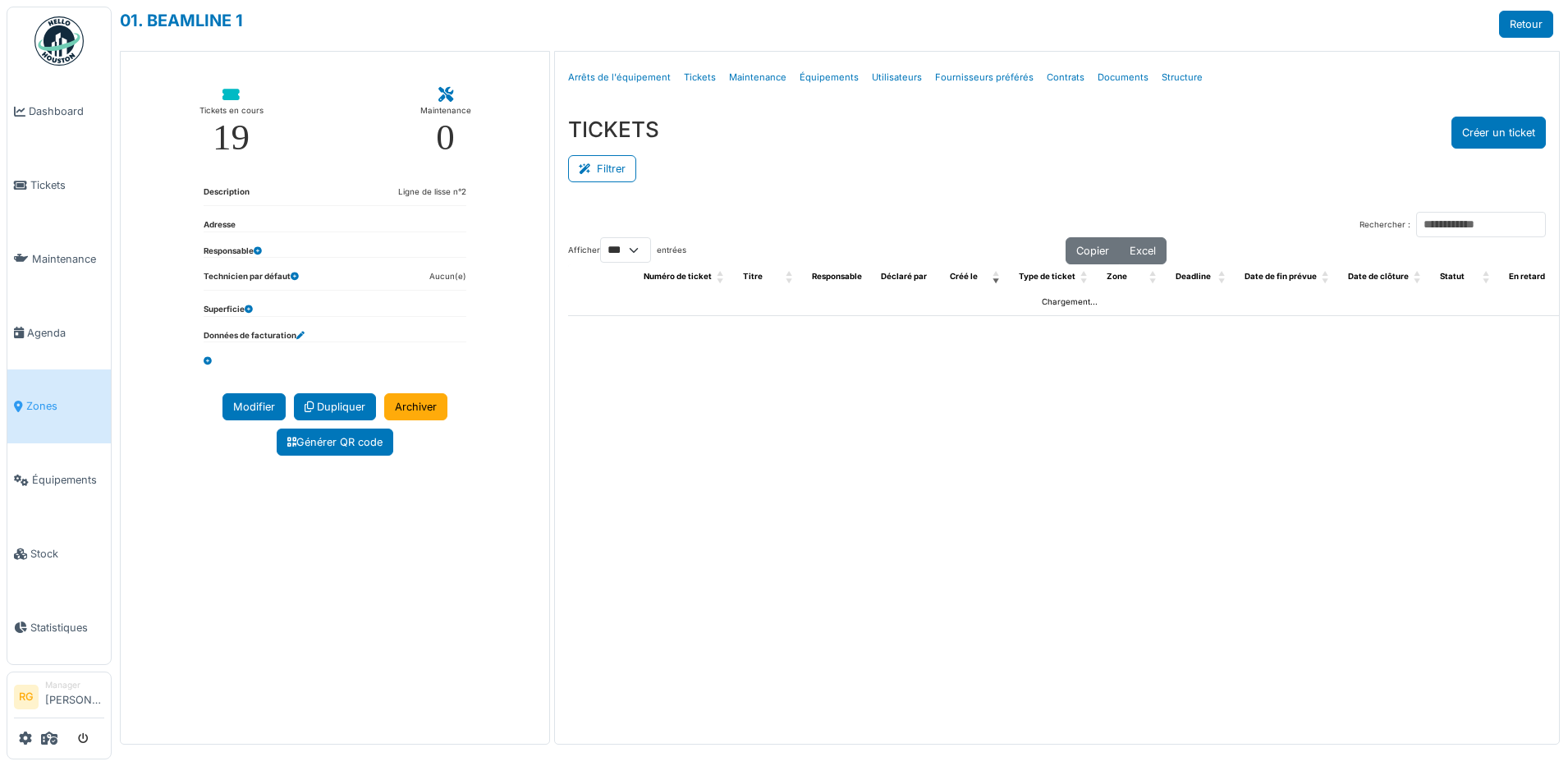
select select "***"
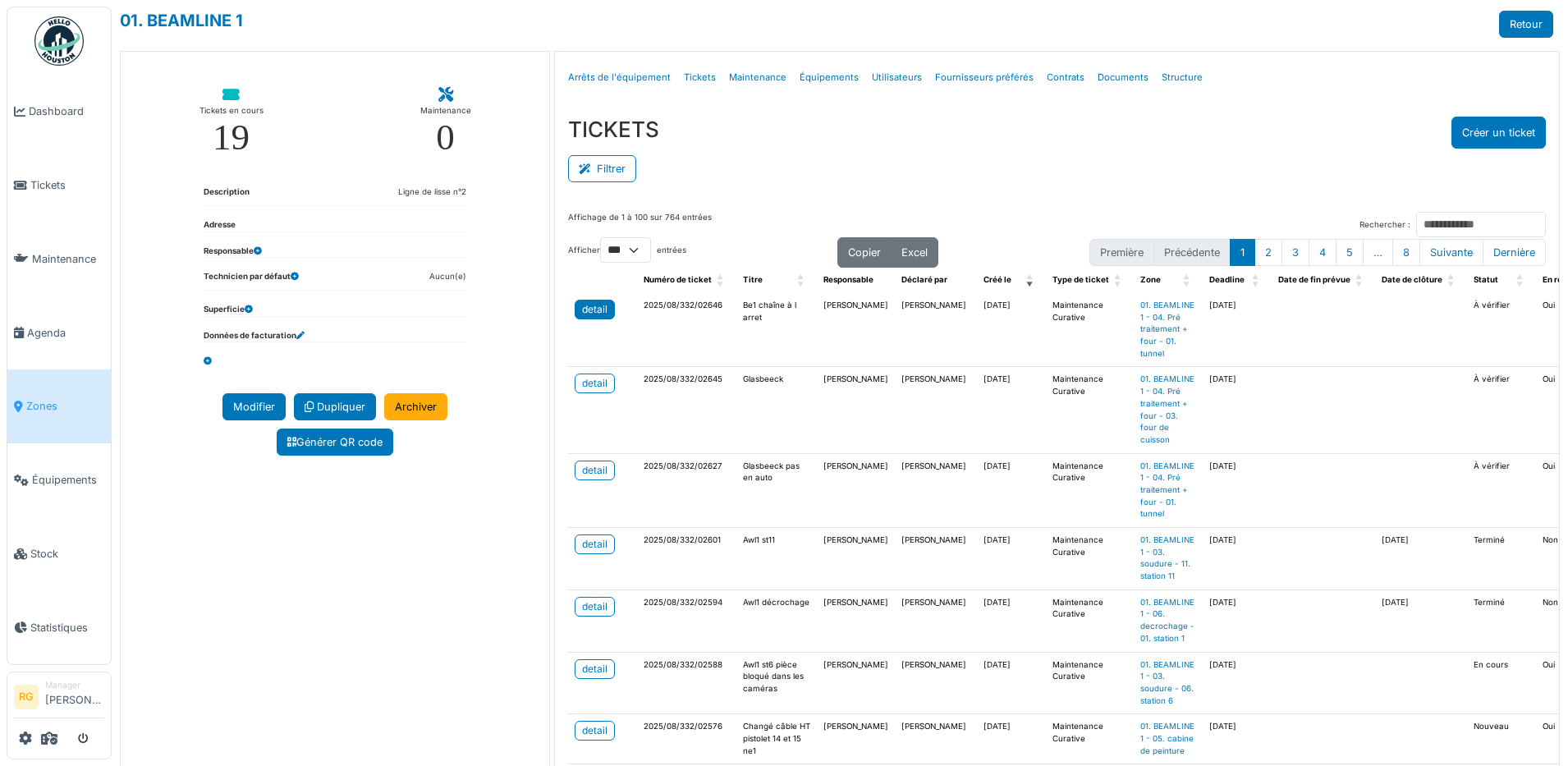
click at [593, 311] on div "detail" at bounding box center [595, 309] width 25 height 15
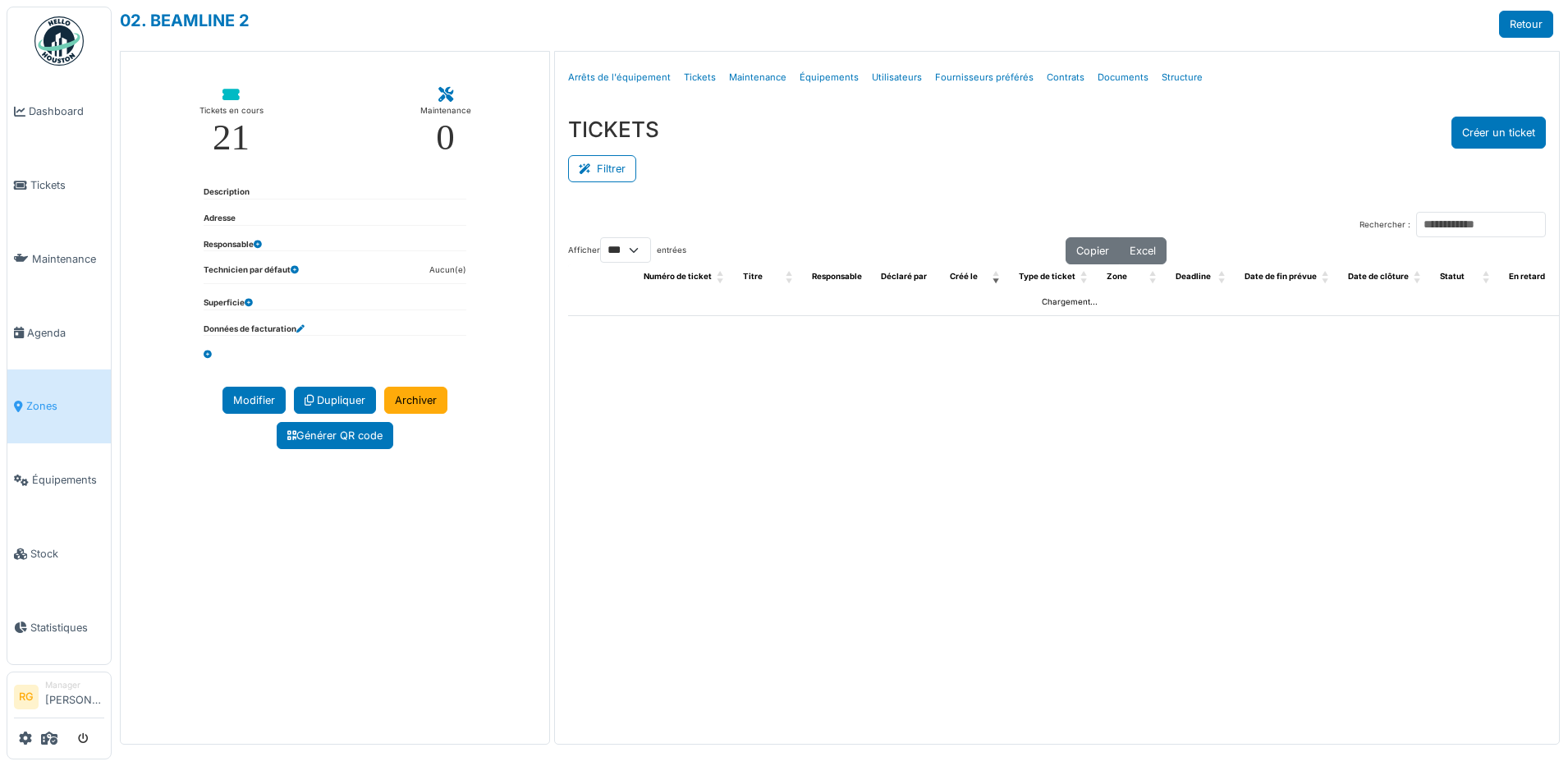
select select "***"
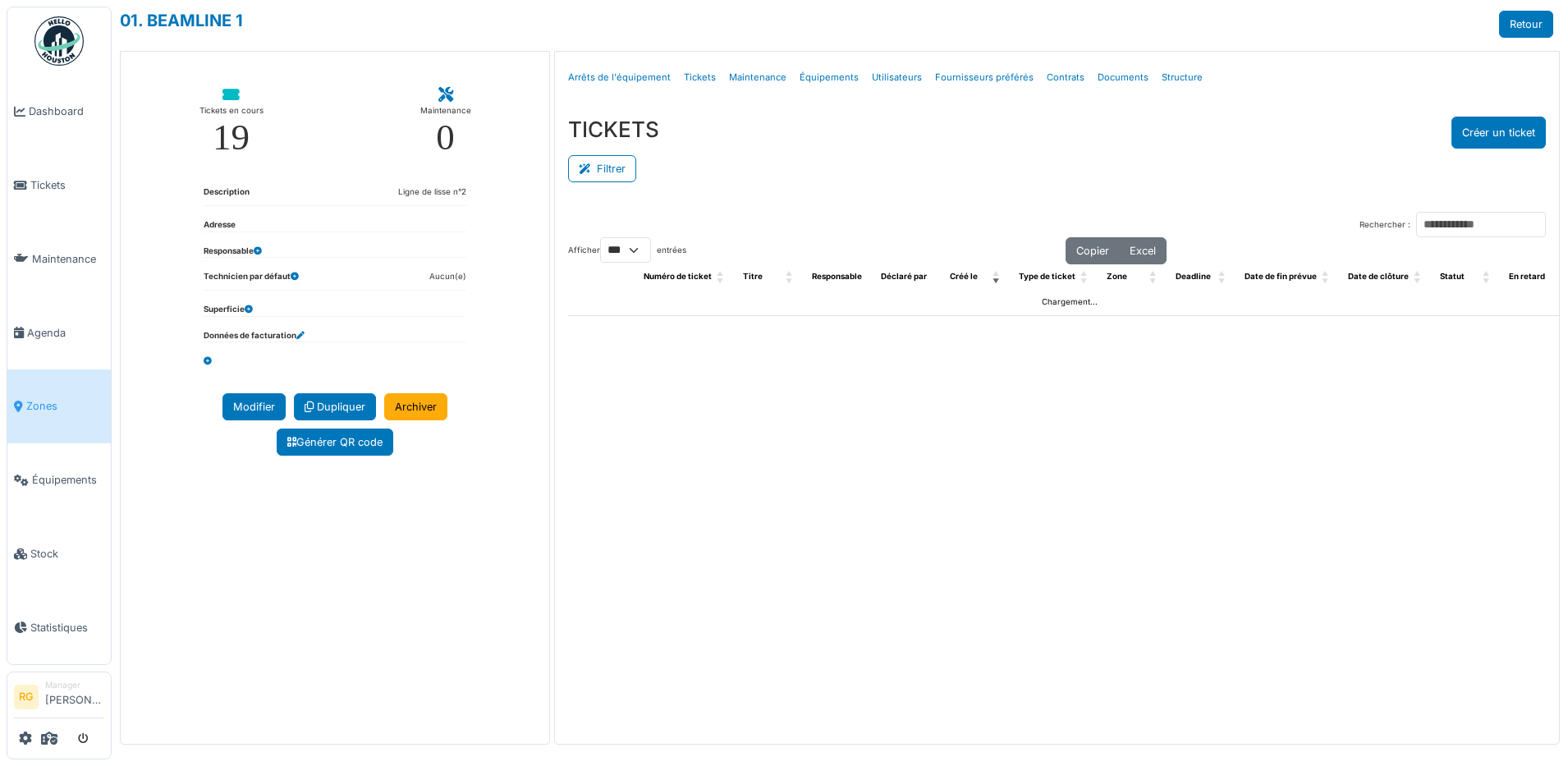
select select "***"
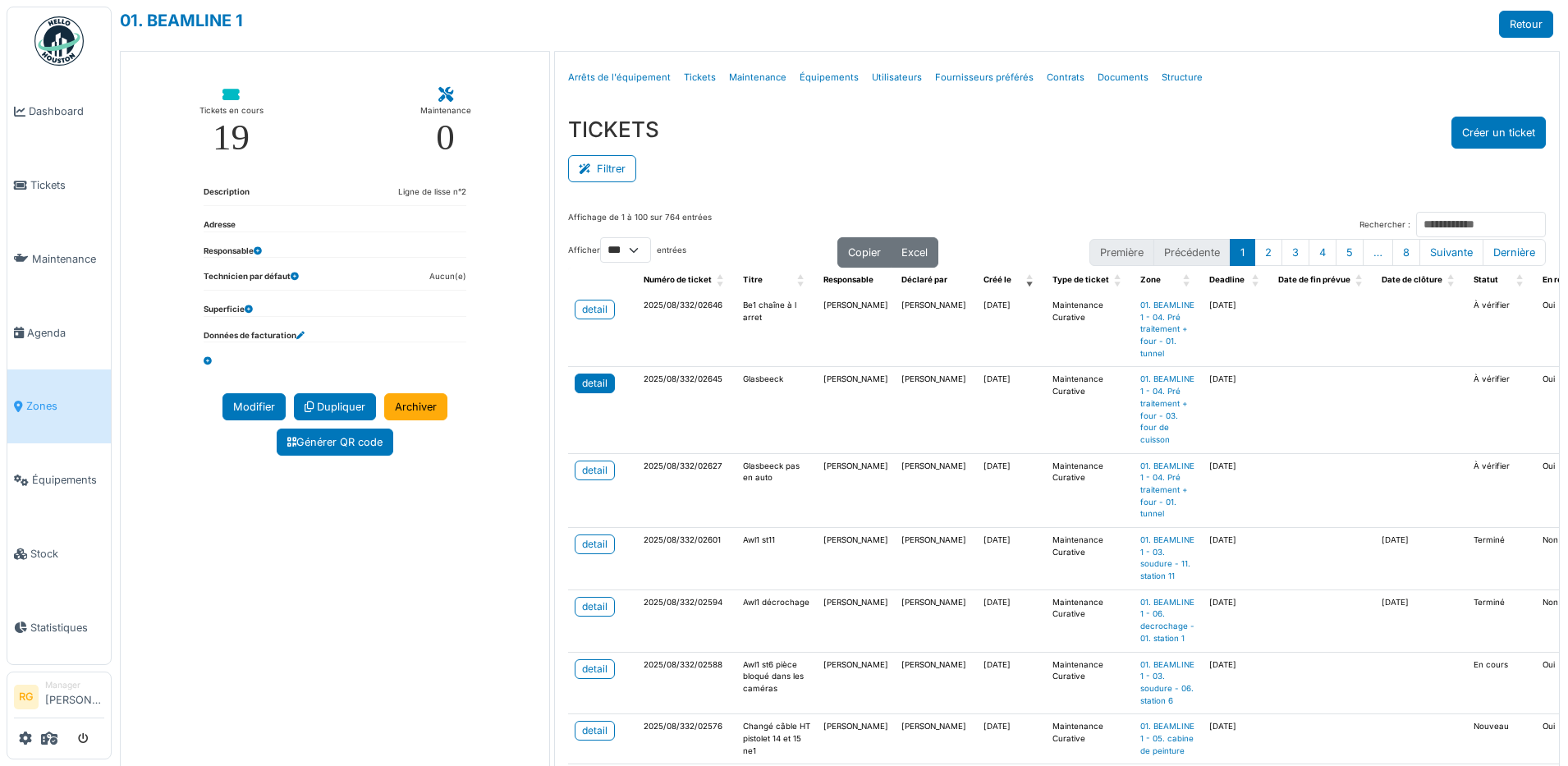
click at [583, 391] on div "detail" at bounding box center [595, 383] width 25 height 15
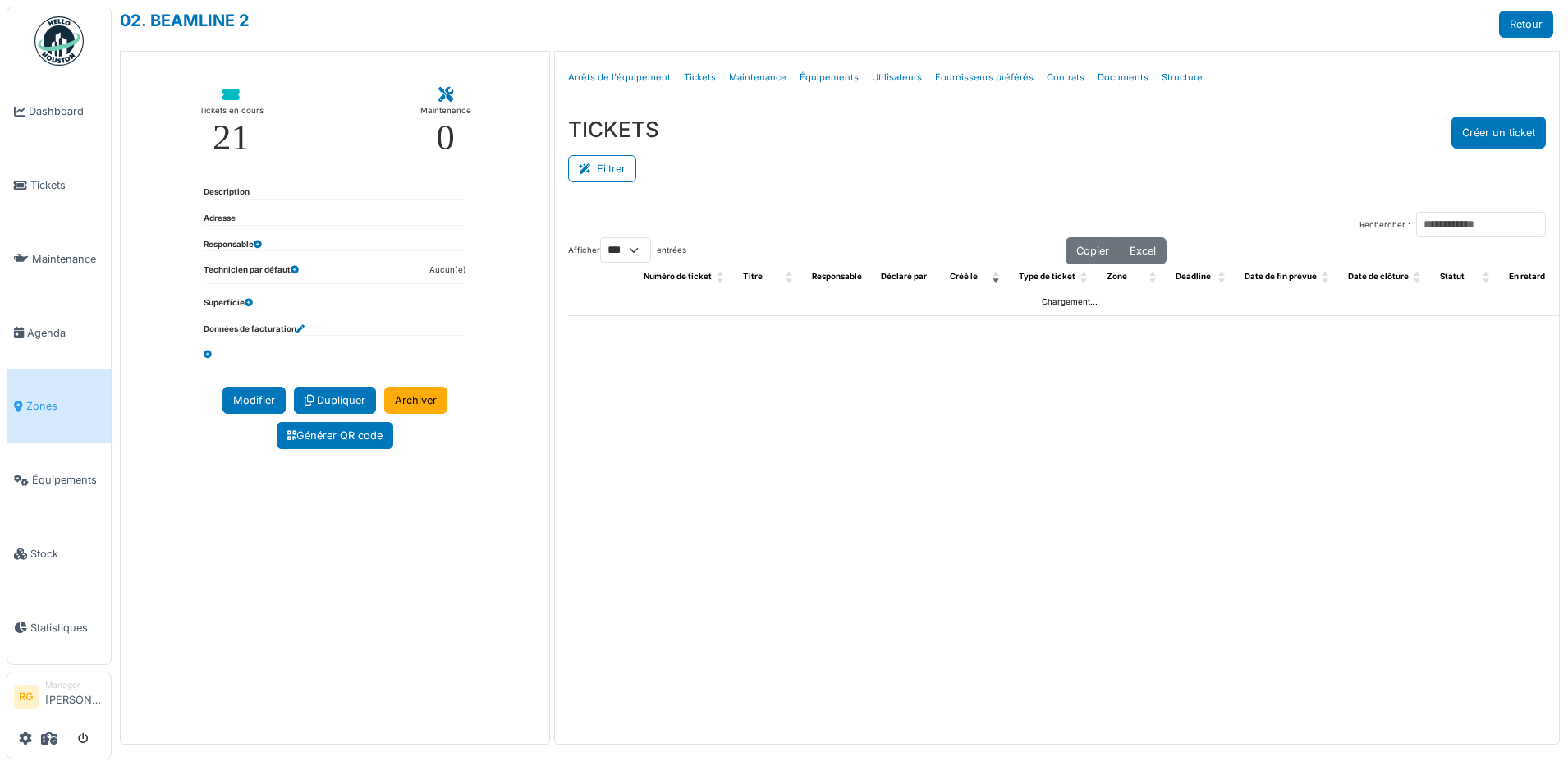
select select "***"
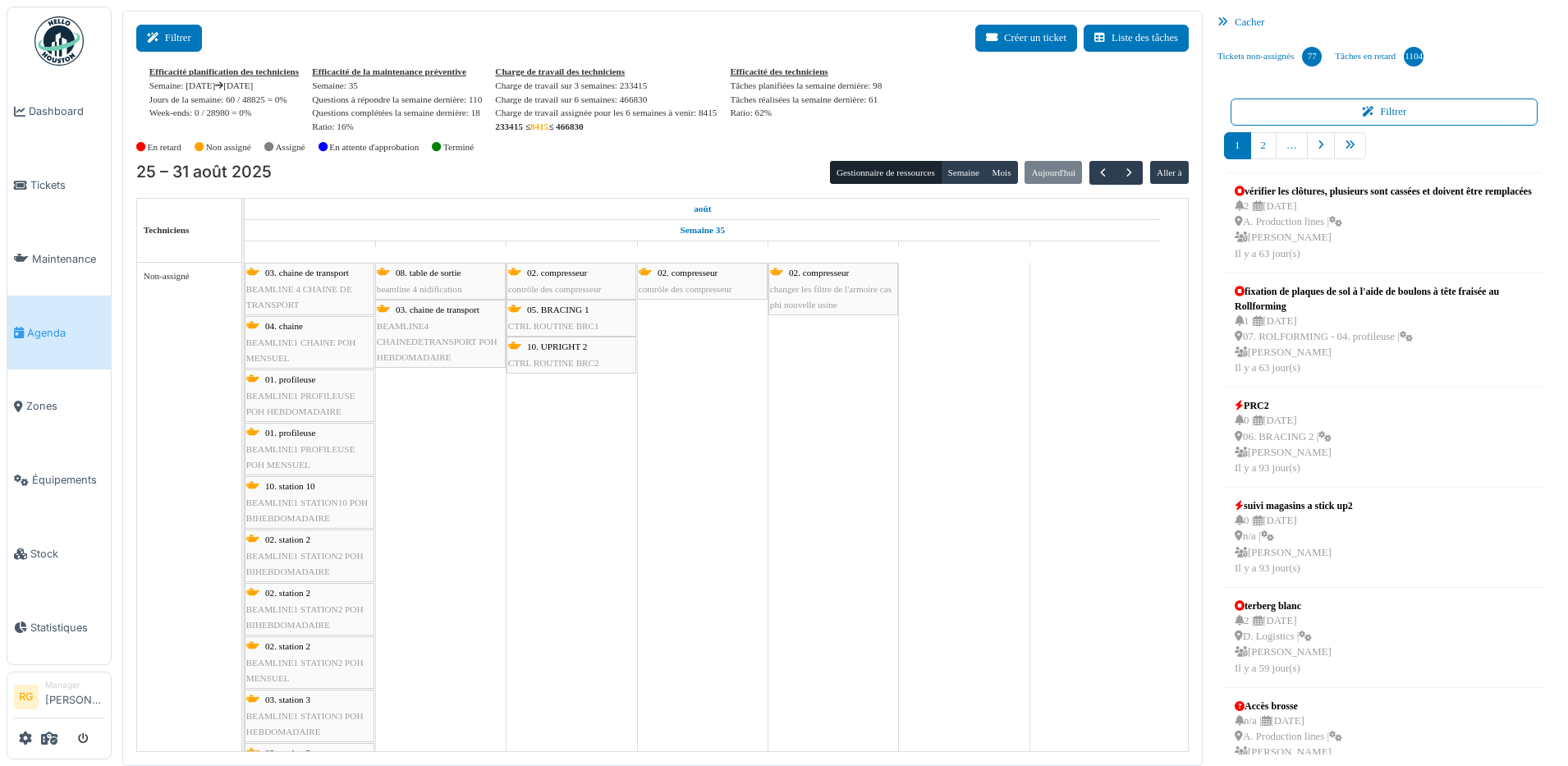
click at [167, 38] on button "Filtrer" at bounding box center [169, 38] width 66 height 27
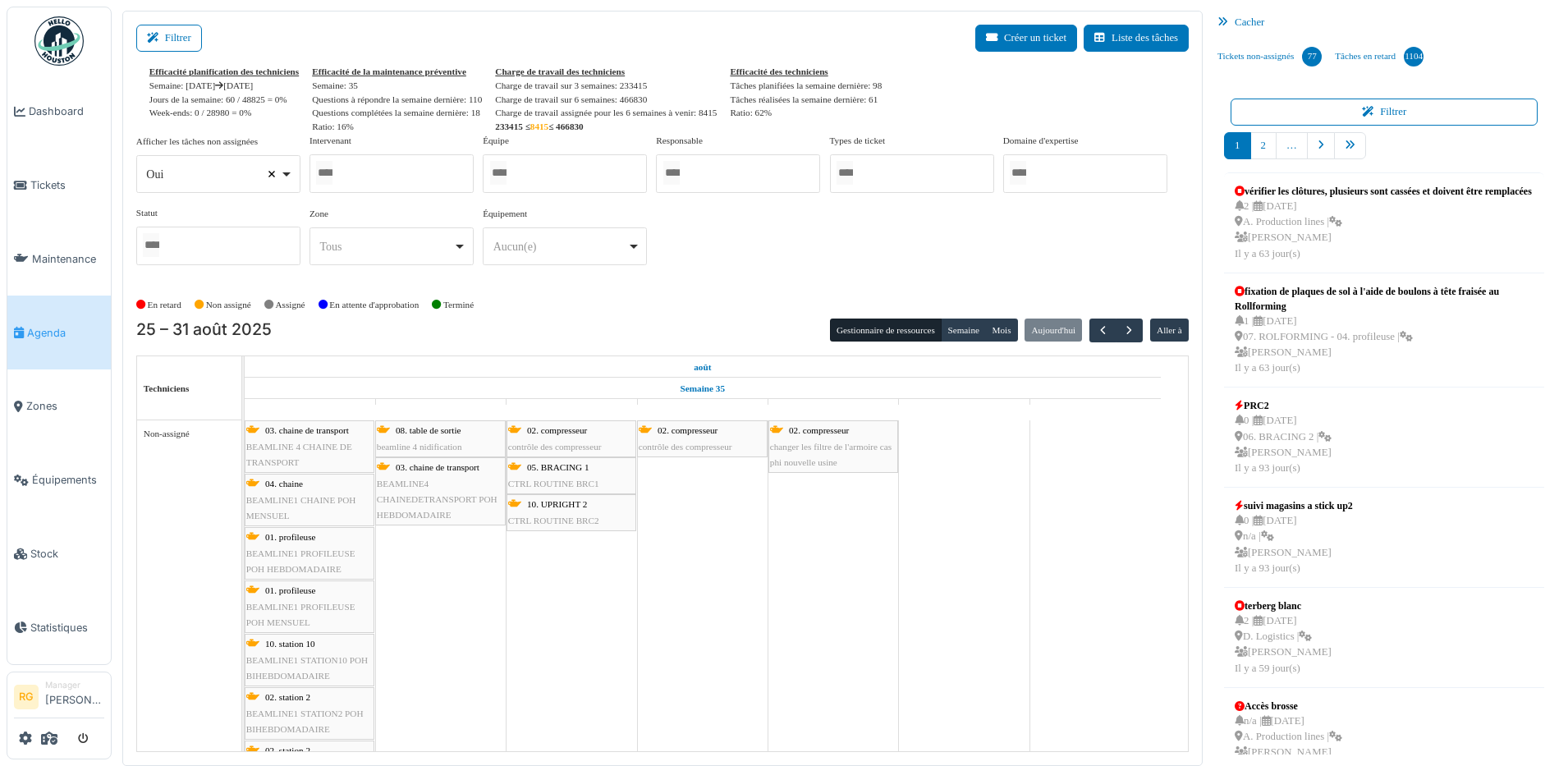
select select
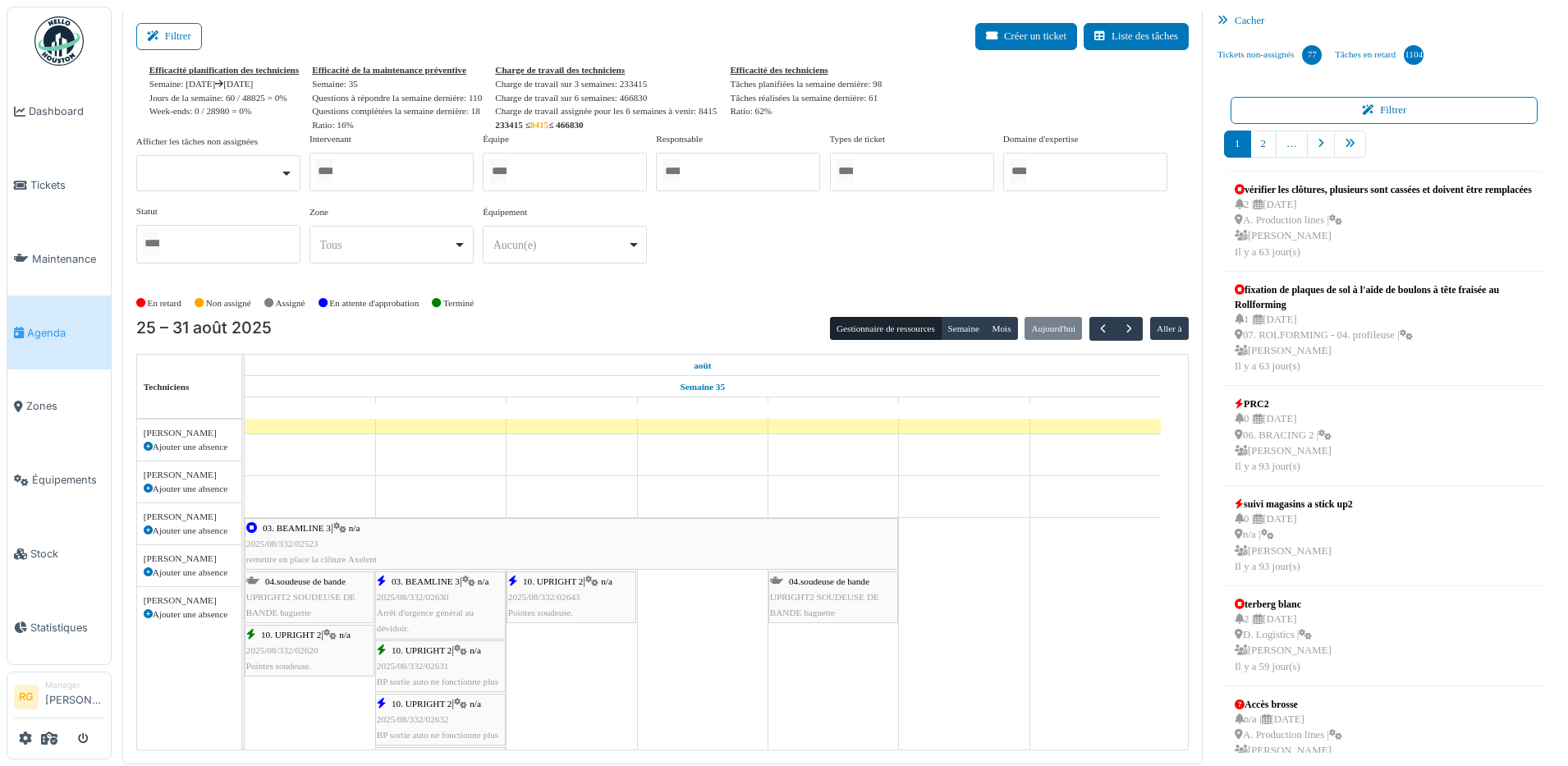
scroll to position [103, 0]
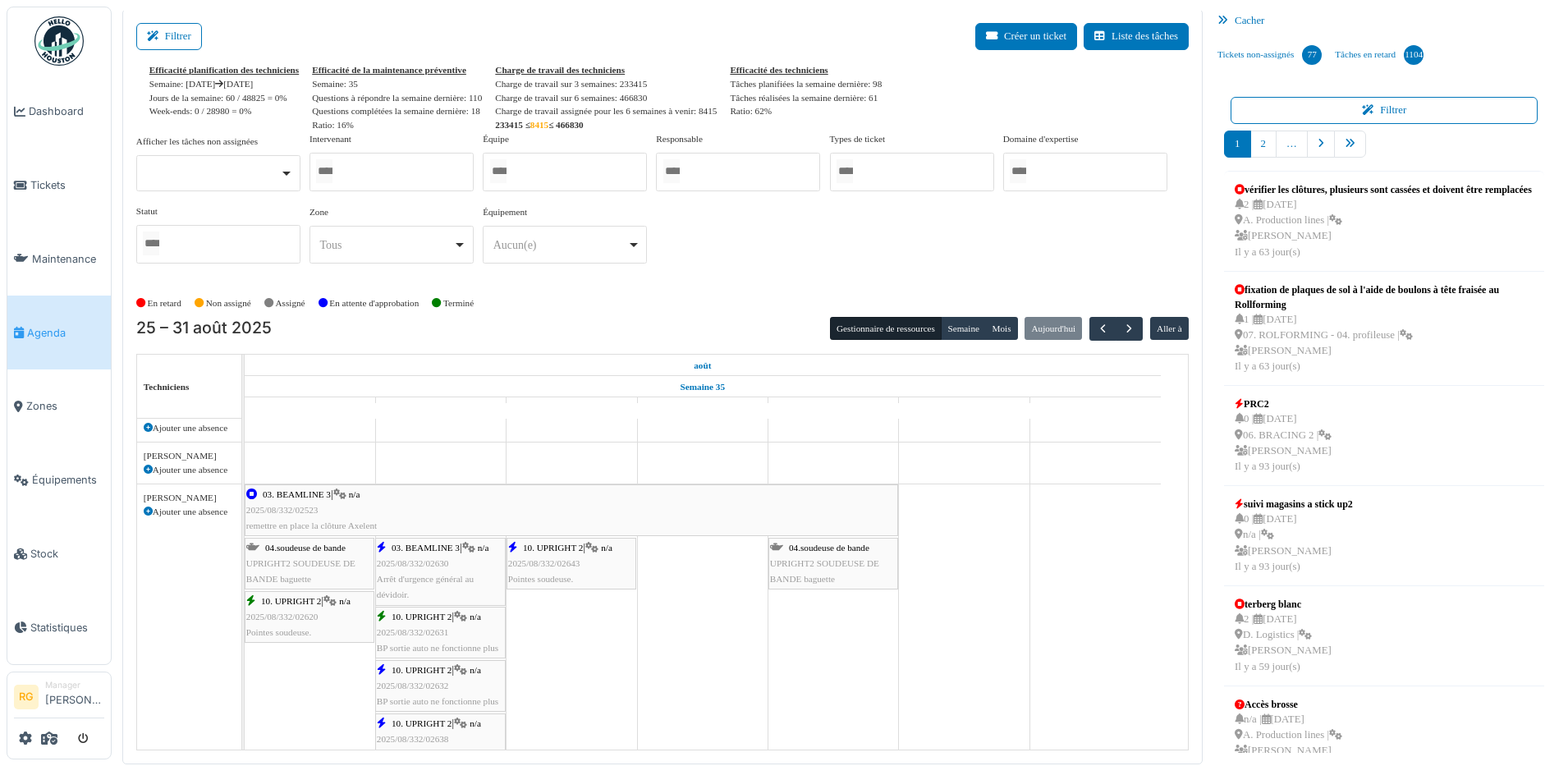
click at [345, 500] on div "03. BEAMLINE 3 | n/a 2025/08/332/02523 remettre en place la clôture Axelent" at bounding box center [572, 510] width 650 height 47
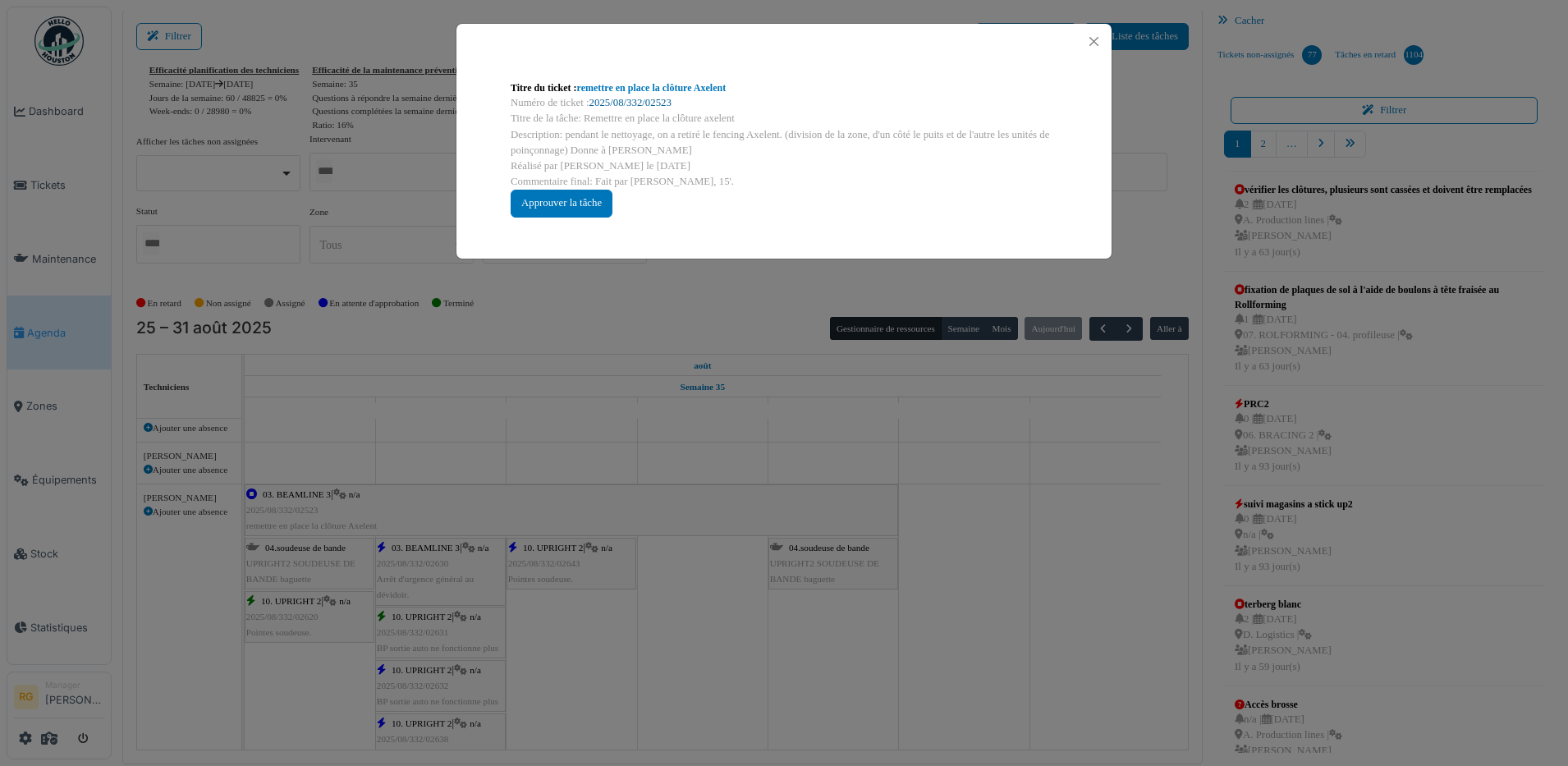
click at [643, 102] on link "2025/08/332/02523" at bounding box center [630, 103] width 82 height 12
click at [577, 203] on div "Approuver la tâche" at bounding box center [561, 203] width 102 height 27
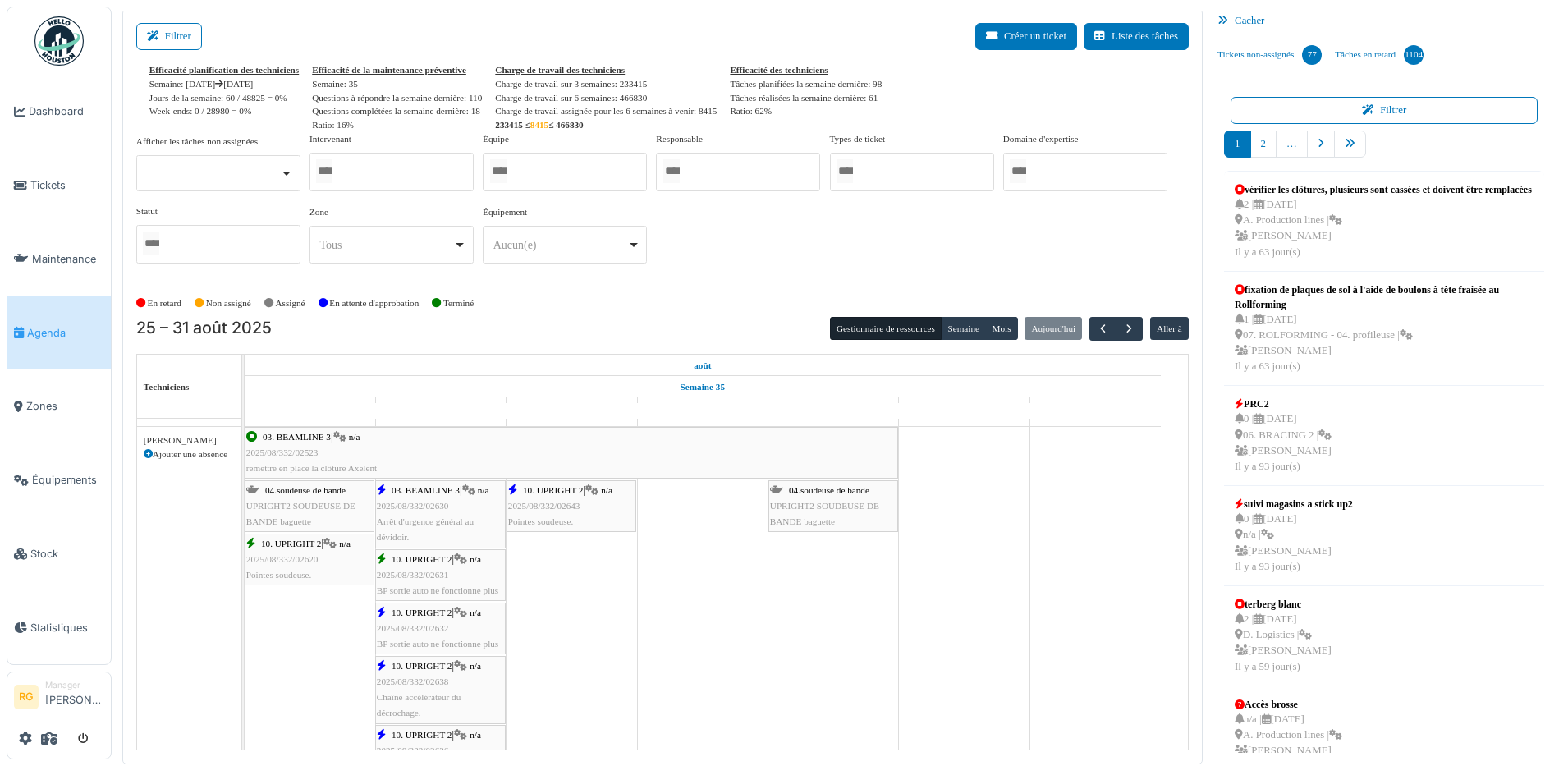
scroll to position [205, 0]
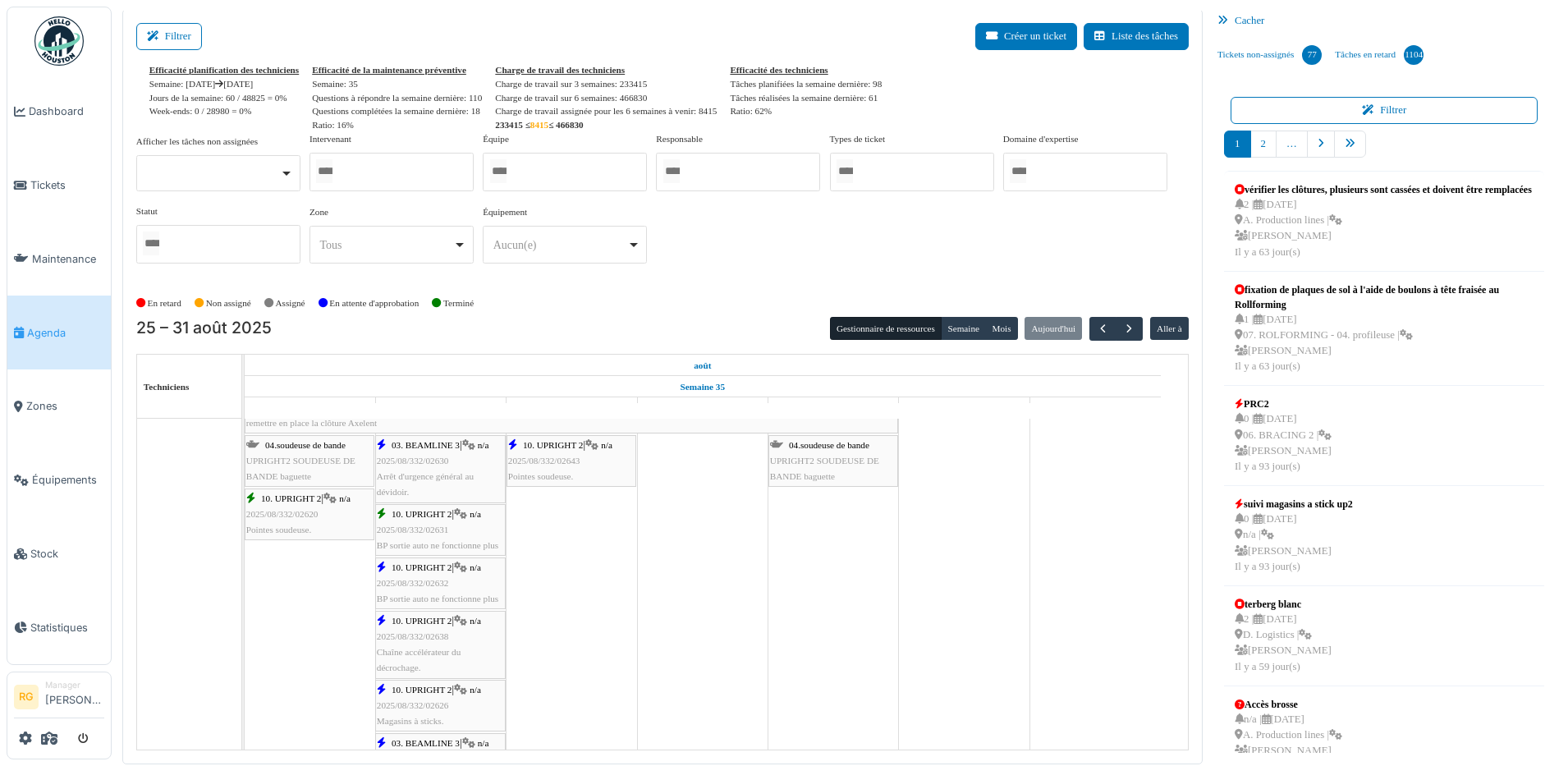
click at [426, 464] on span "2025/08/332/02630" at bounding box center [412, 460] width 73 height 10
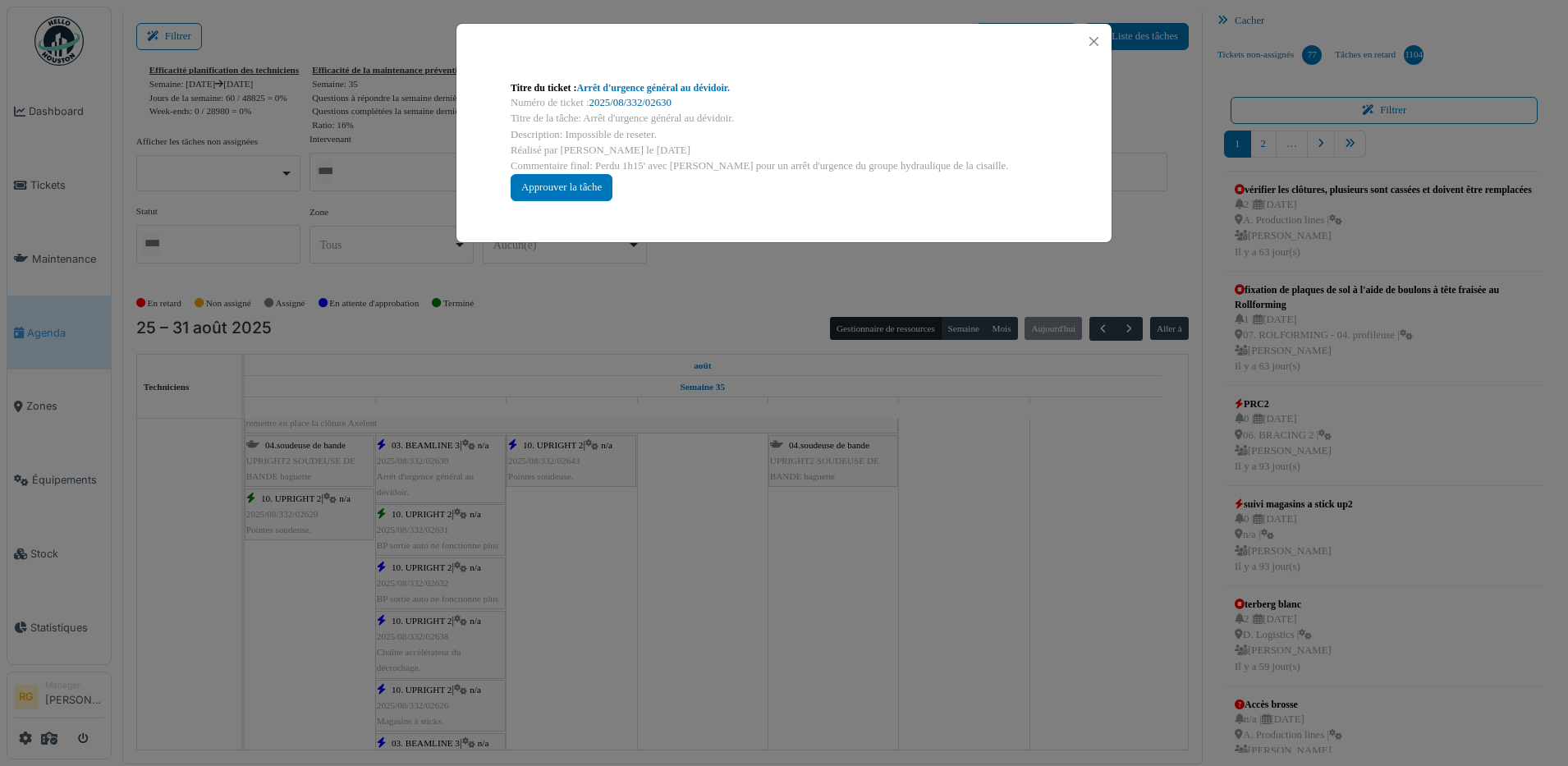
click at [628, 101] on link "2025/08/332/02630" at bounding box center [630, 103] width 82 height 12
click at [562, 181] on div "Approuver la tâche" at bounding box center [561, 188] width 102 height 27
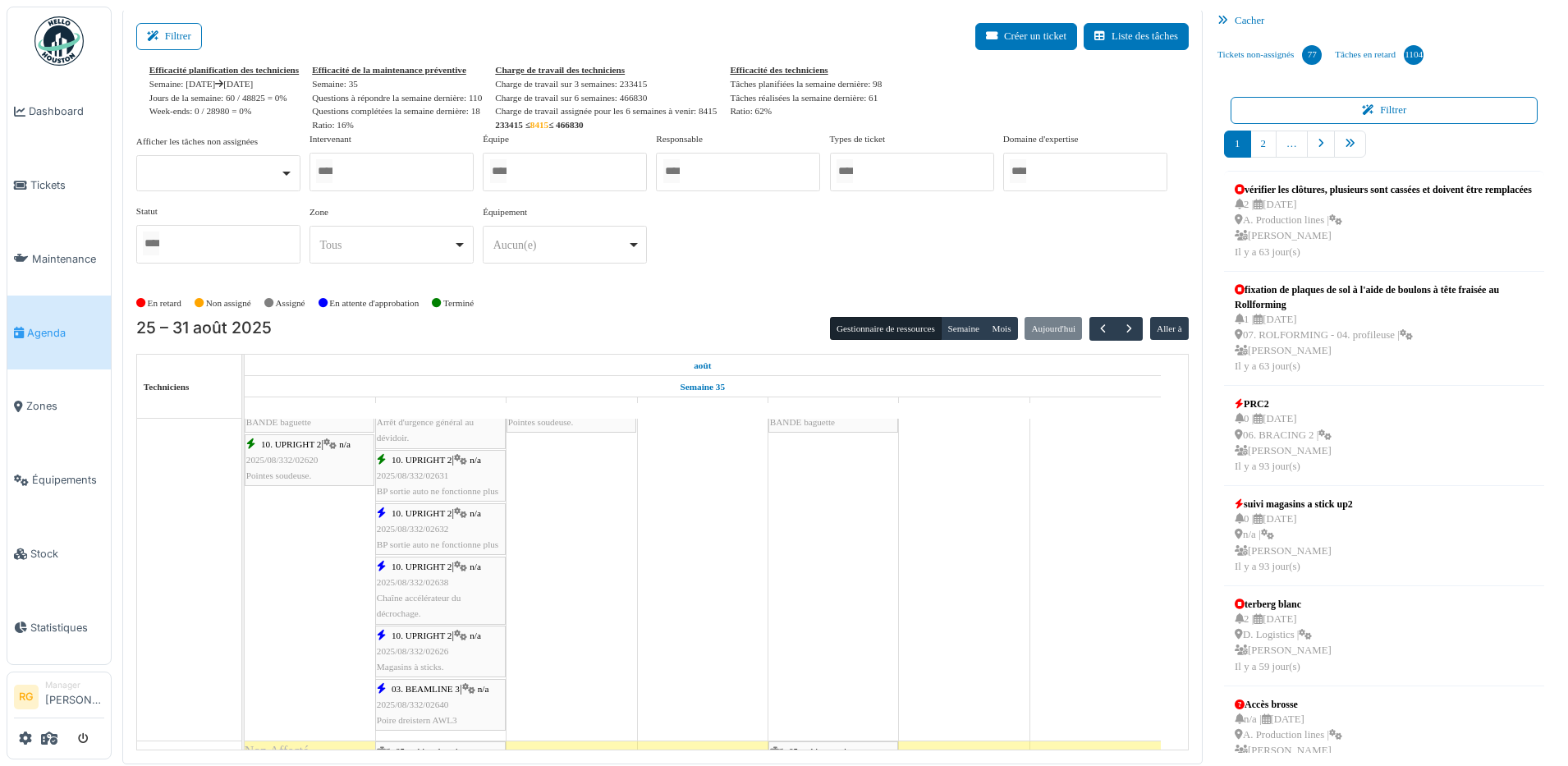
scroll to position [308, 0]
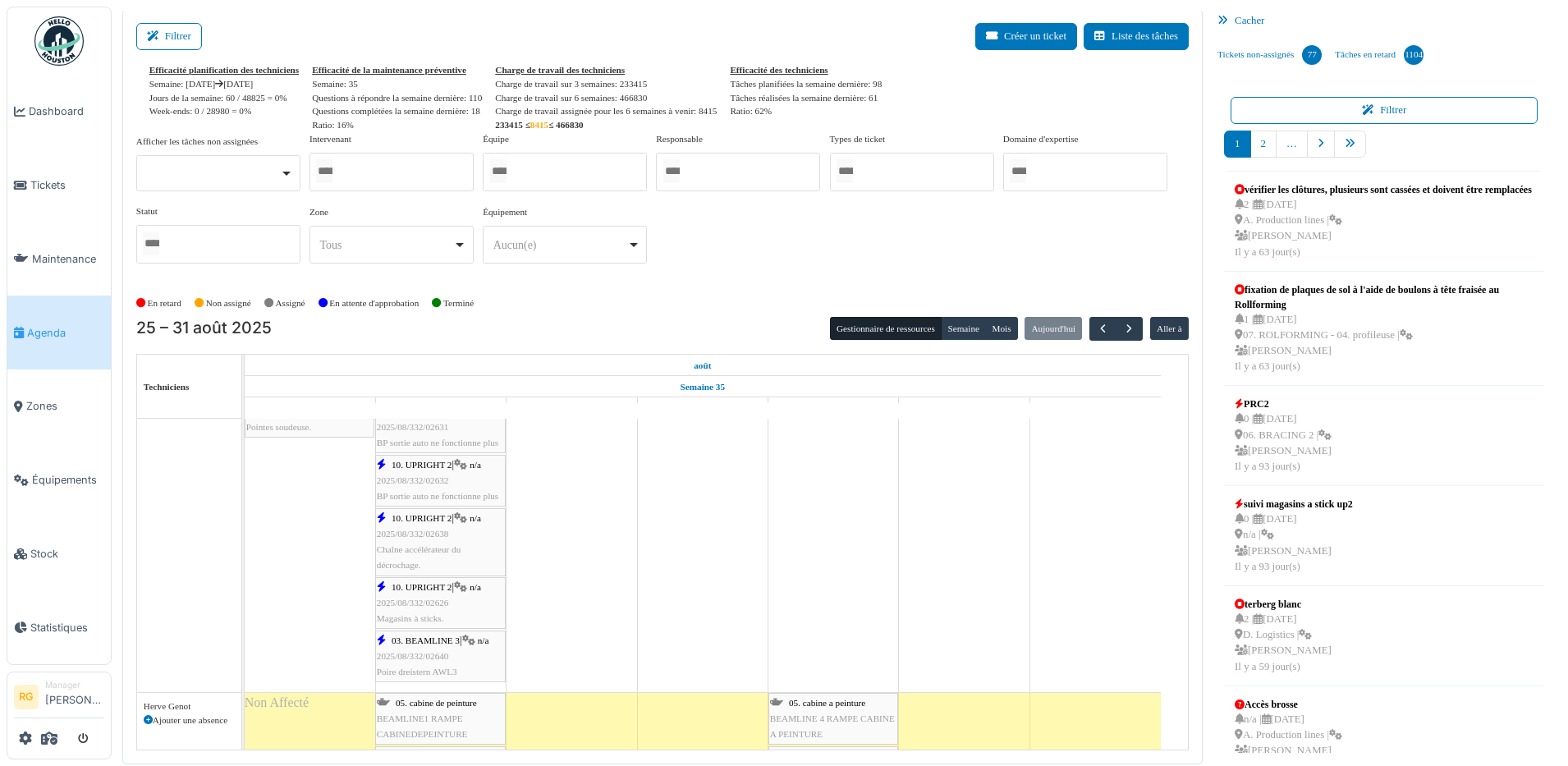
click at [412, 480] on span "2025/08/332/02632" at bounding box center [412, 480] width 73 height 10
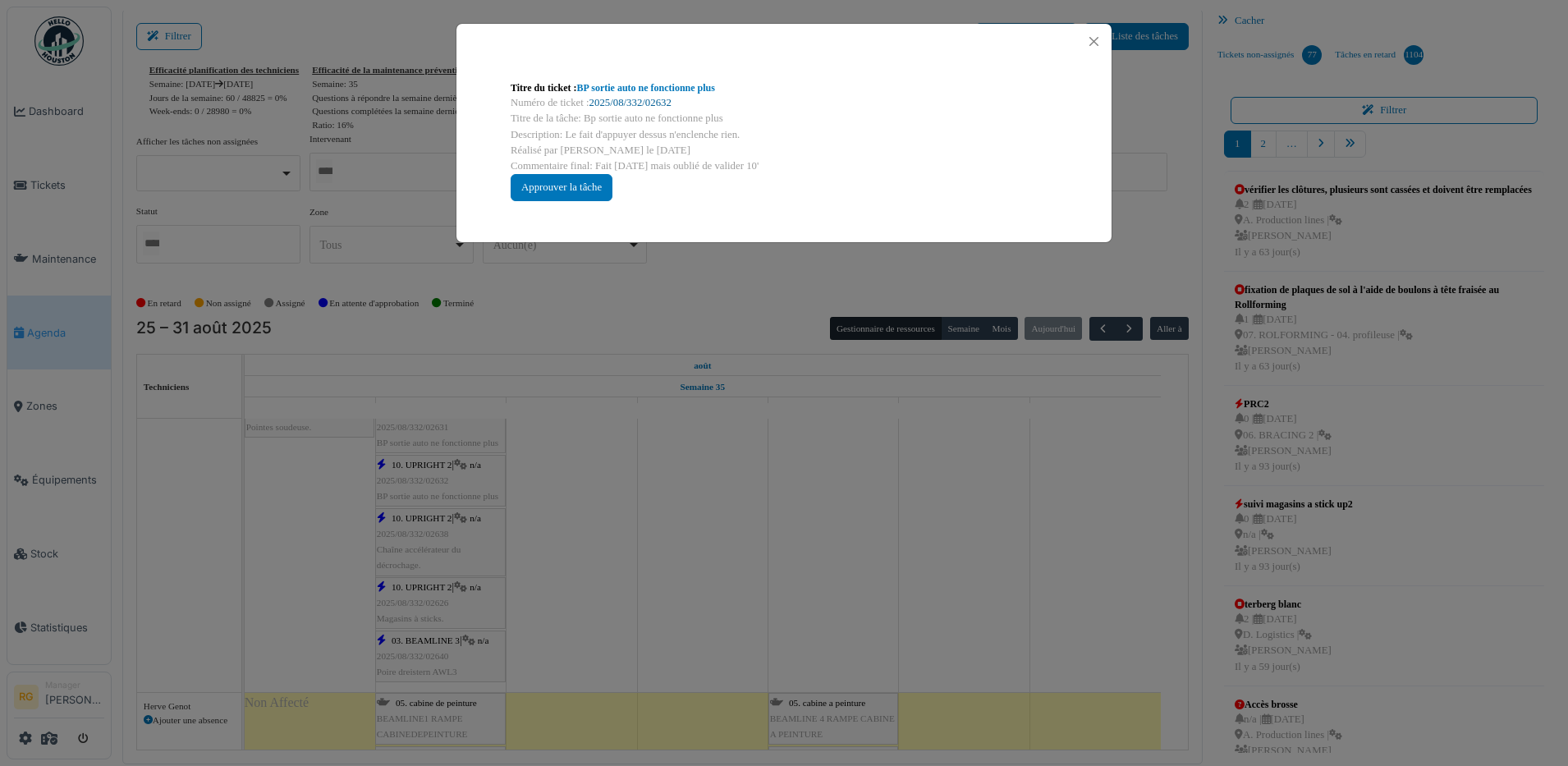
click at [632, 103] on link "2025/08/332/02632" at bounding box center [630, 103] width 82 height 12
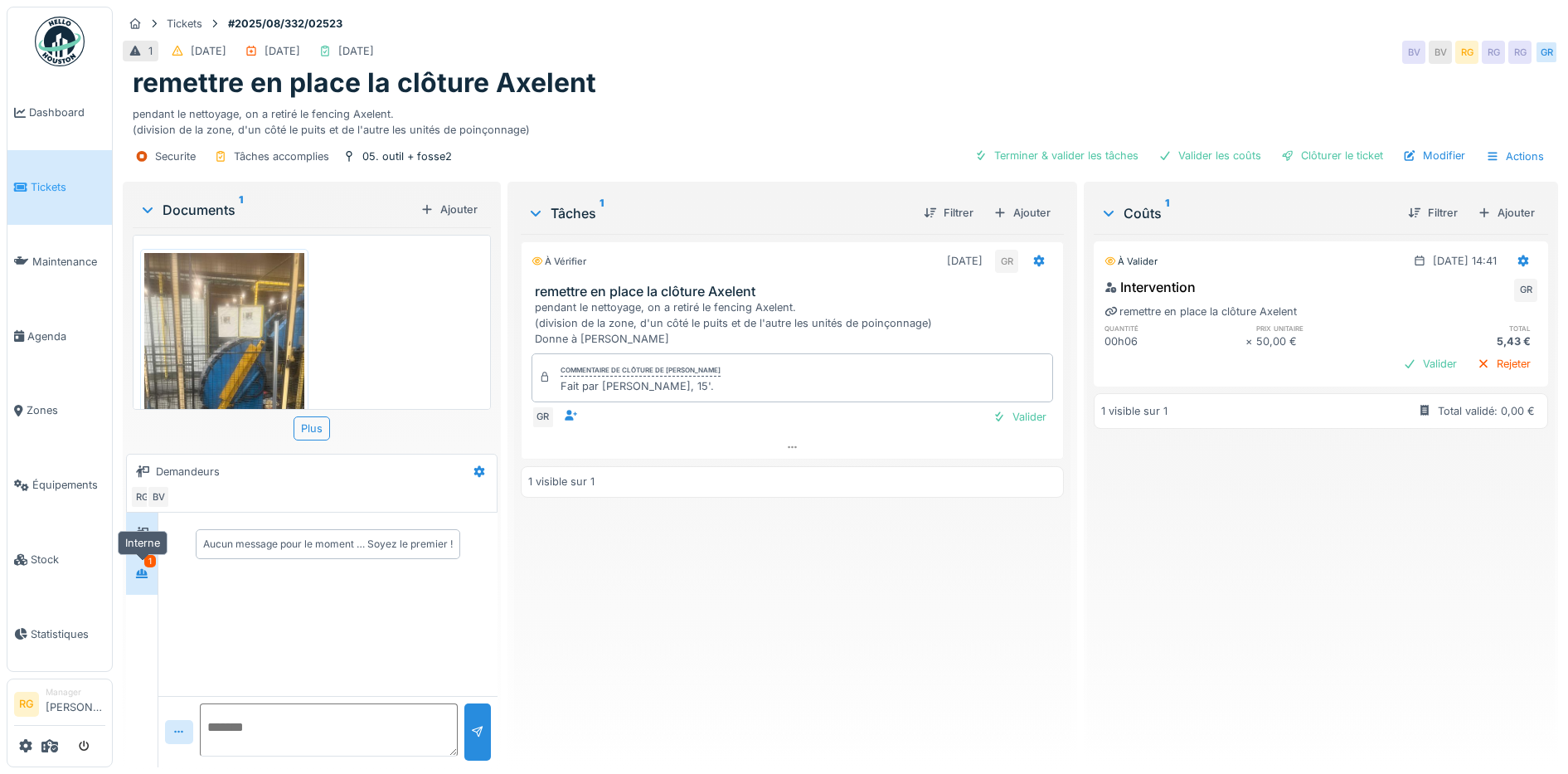
click at [141, 574] on icon at bounding box center [142, 573] width 12 height 9
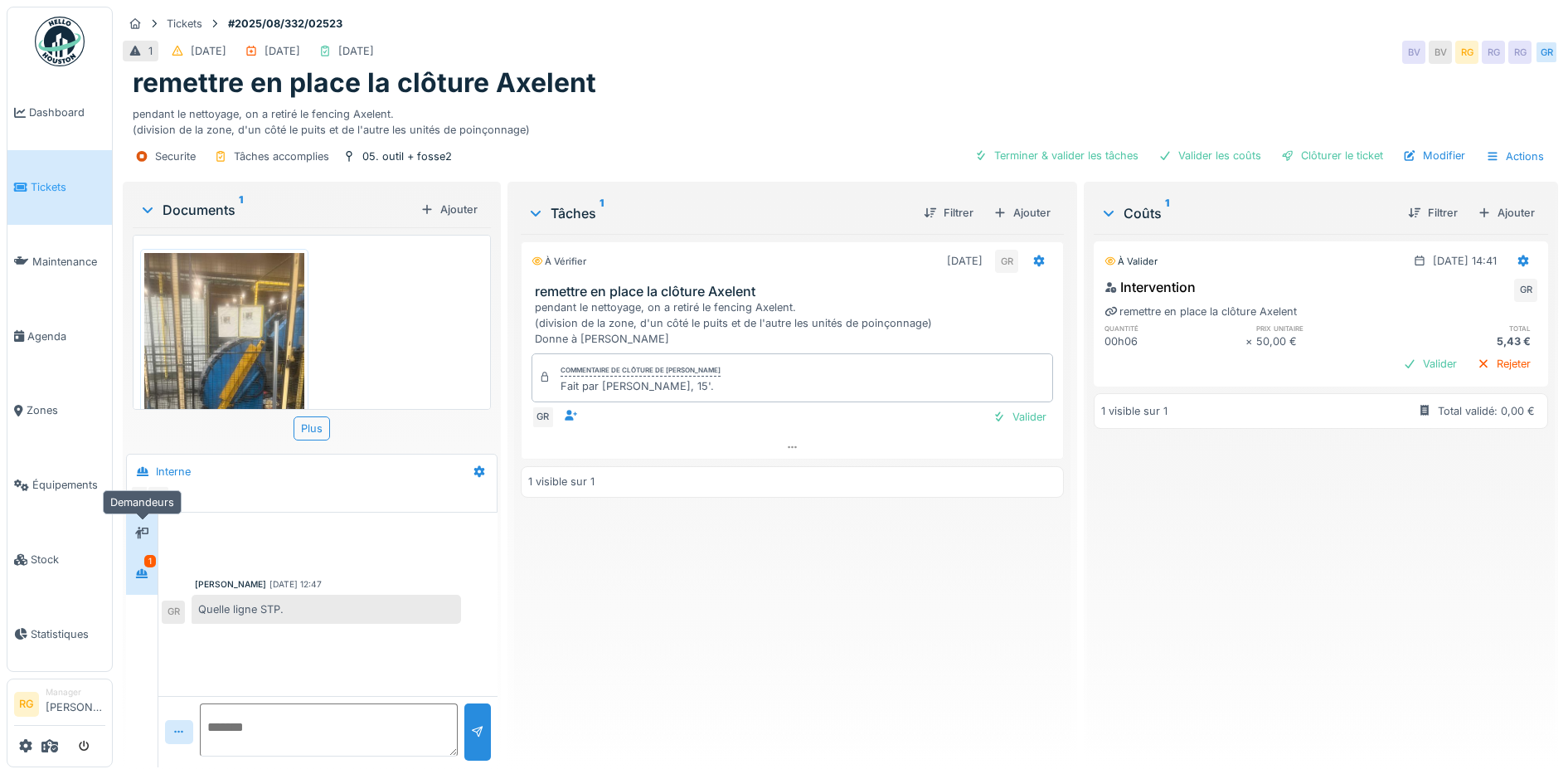
click at [143, 532] on icon at bounding box center [142, 533] width 14 height 12
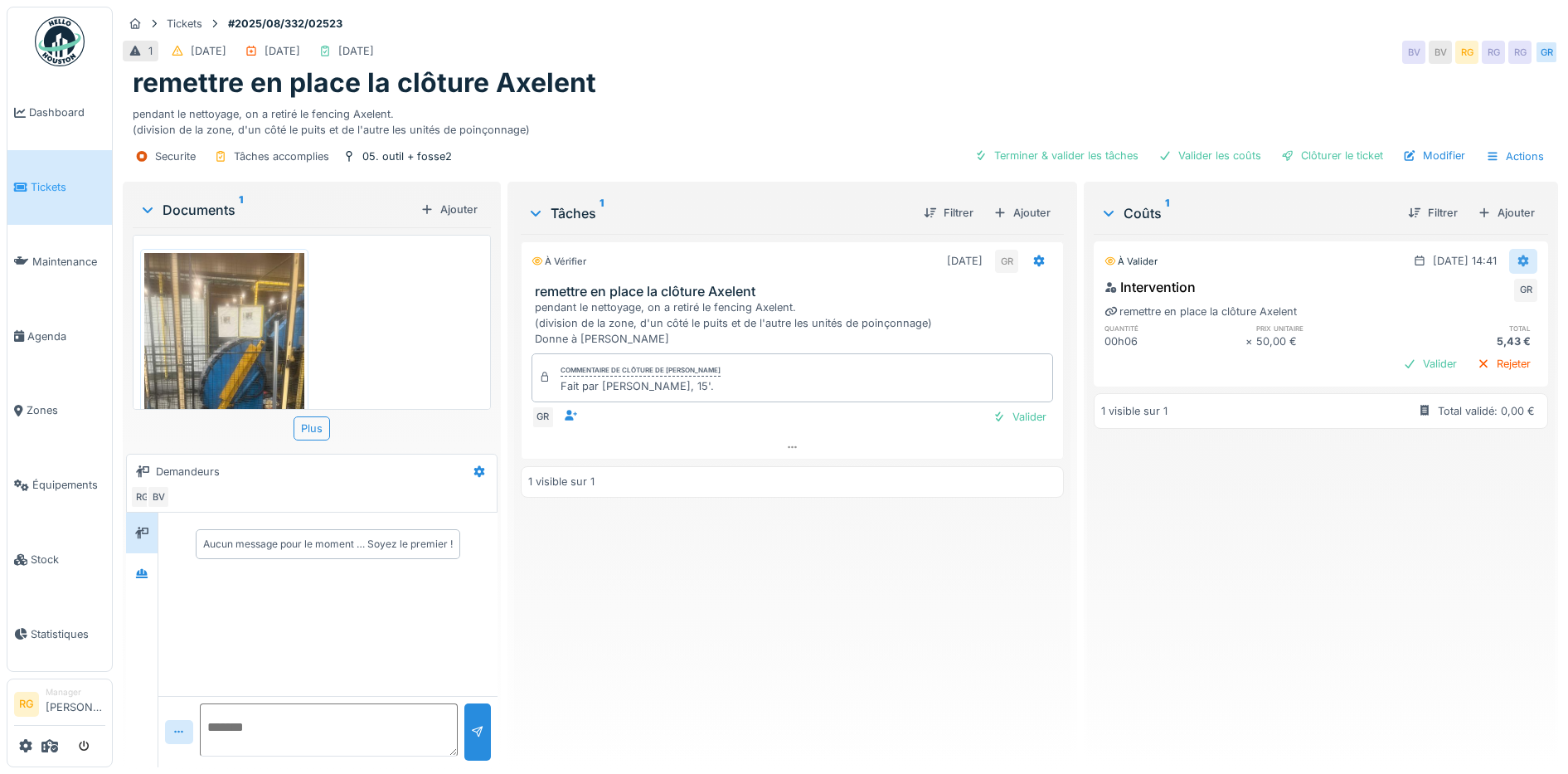
click at [1518, 262] on icon at bounding box center [1523, 261] width 11 height 12
click at [1501, 299] on div "Modifier" at bounding box center [1505, 298] width 80 height 24
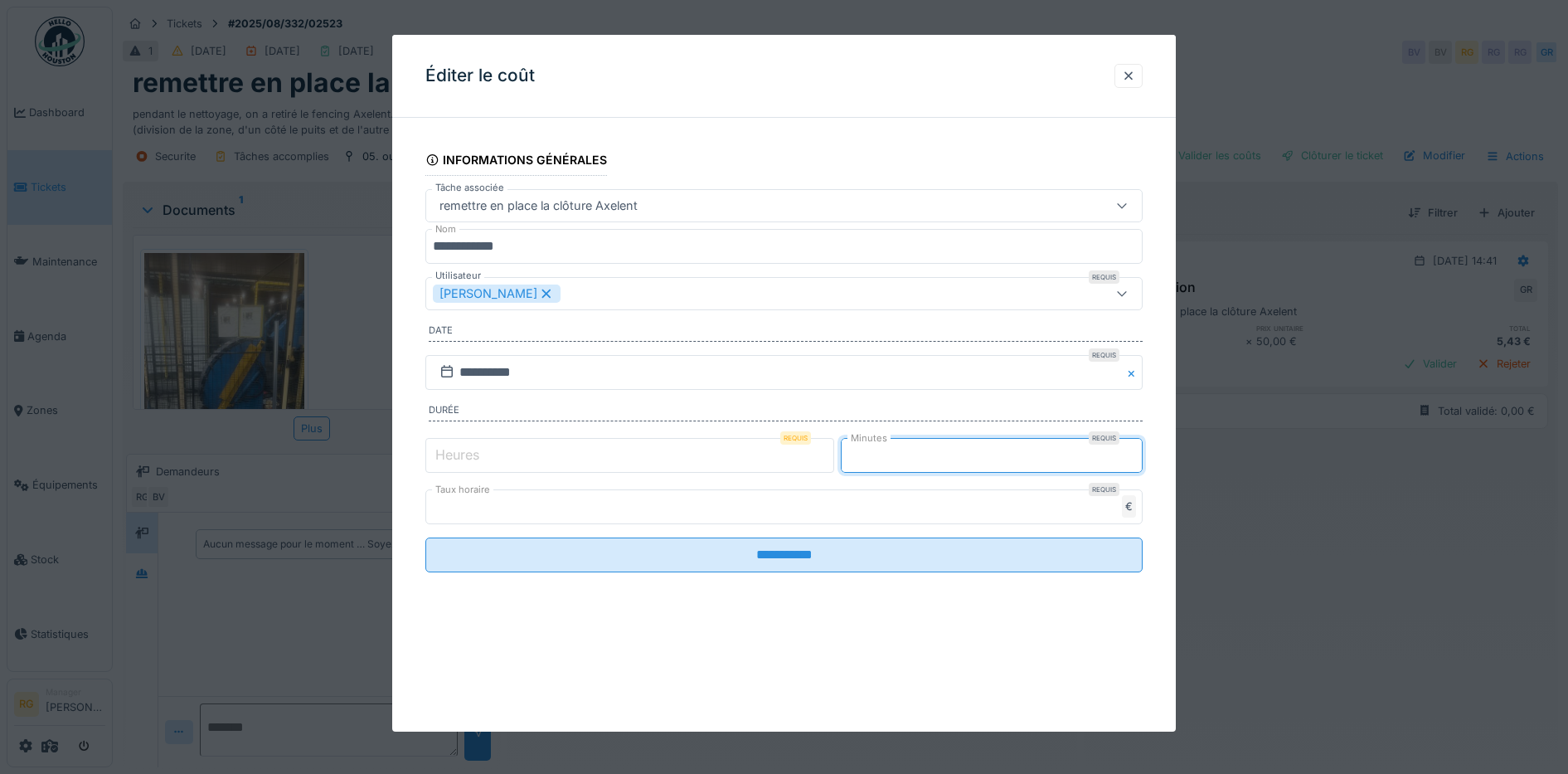
click at [874, 457] on input "*" at bounding box center [991, 455] width 302 height 35
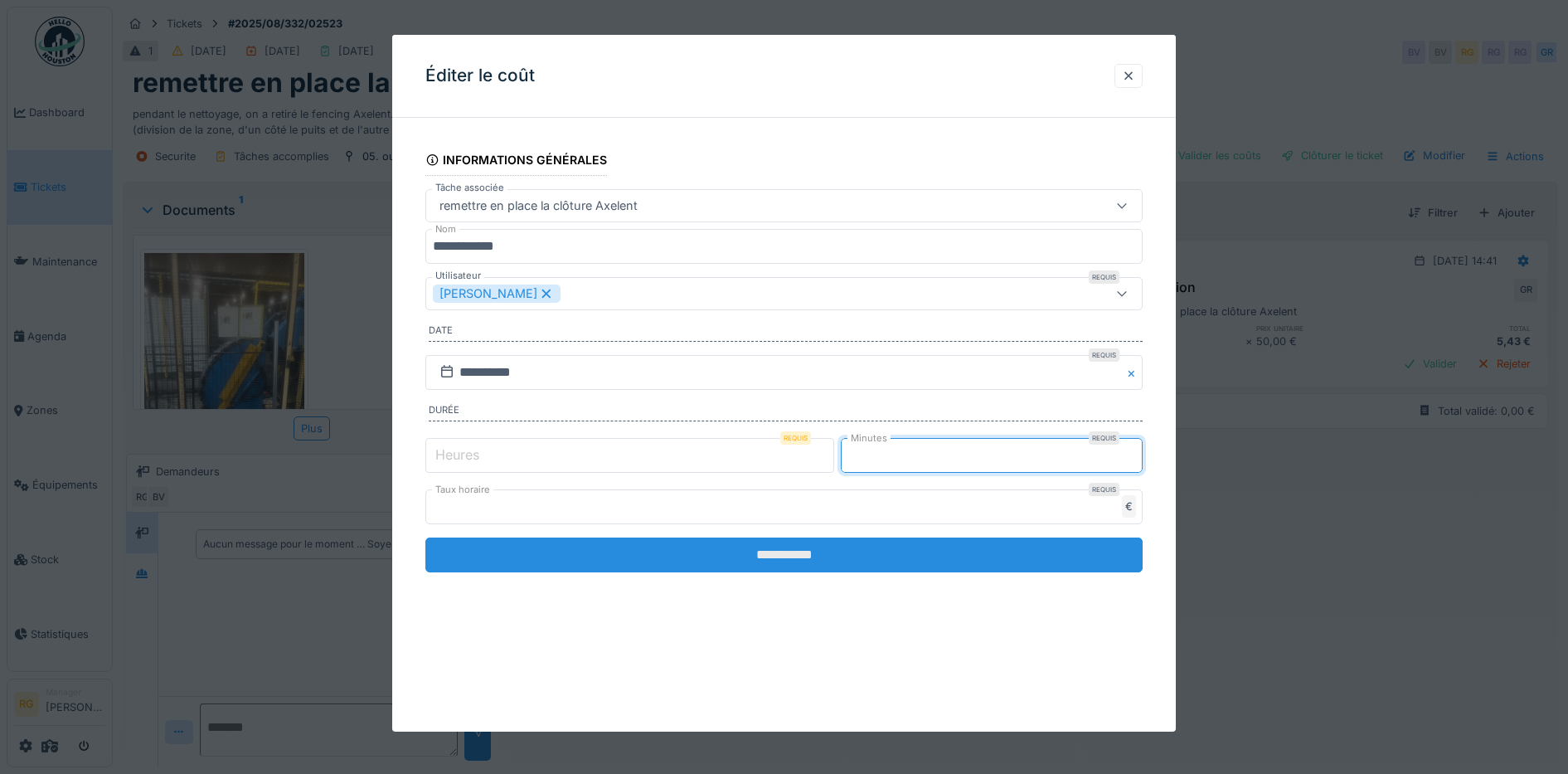
type input "**"
click at [848, 555] on input "**********" at bounding box center [784, 555] width 718 height 35
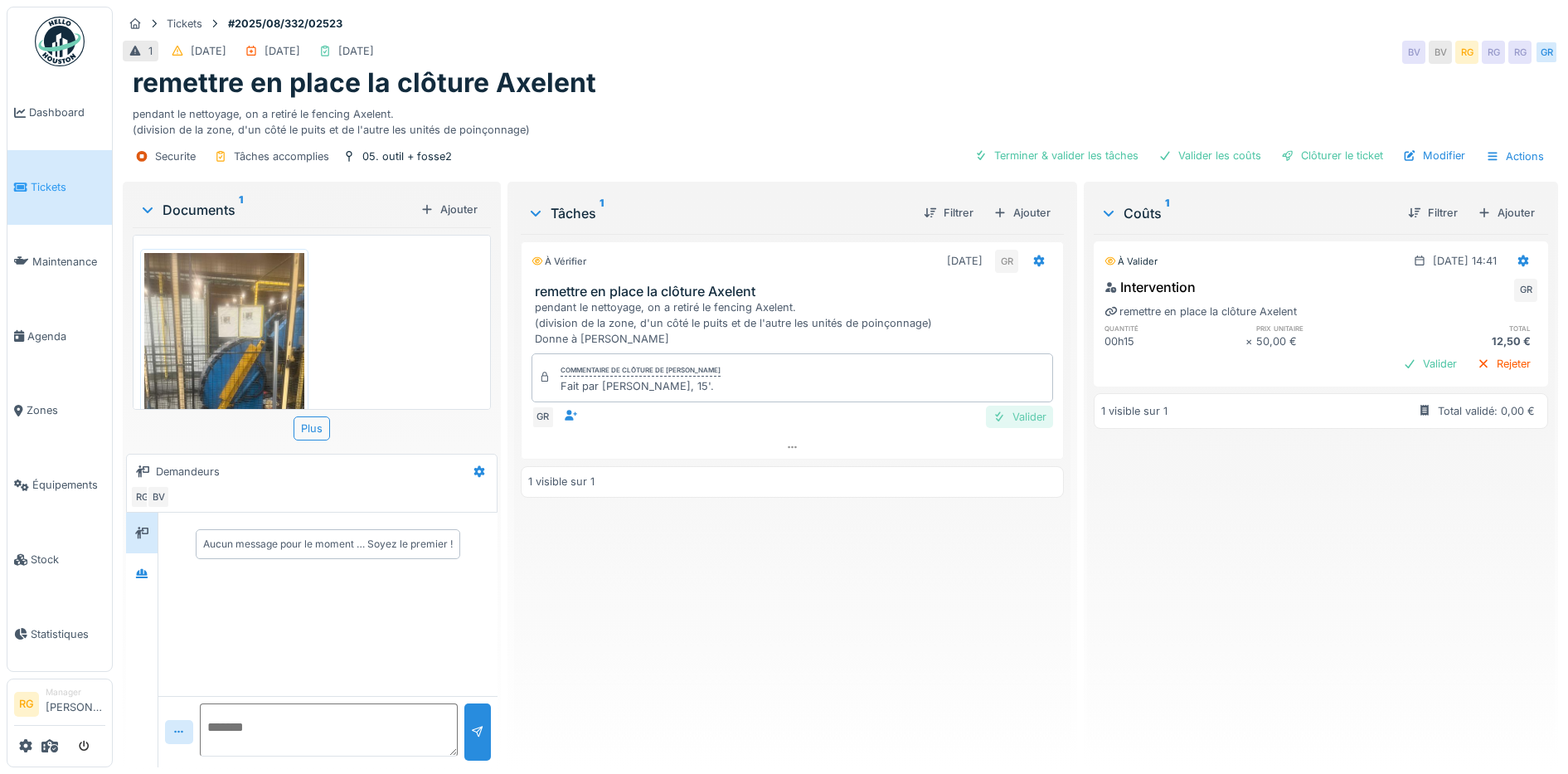
click at [1021, 418] on div "Valider" at bounding box center [1019, 416] width 67 height 22
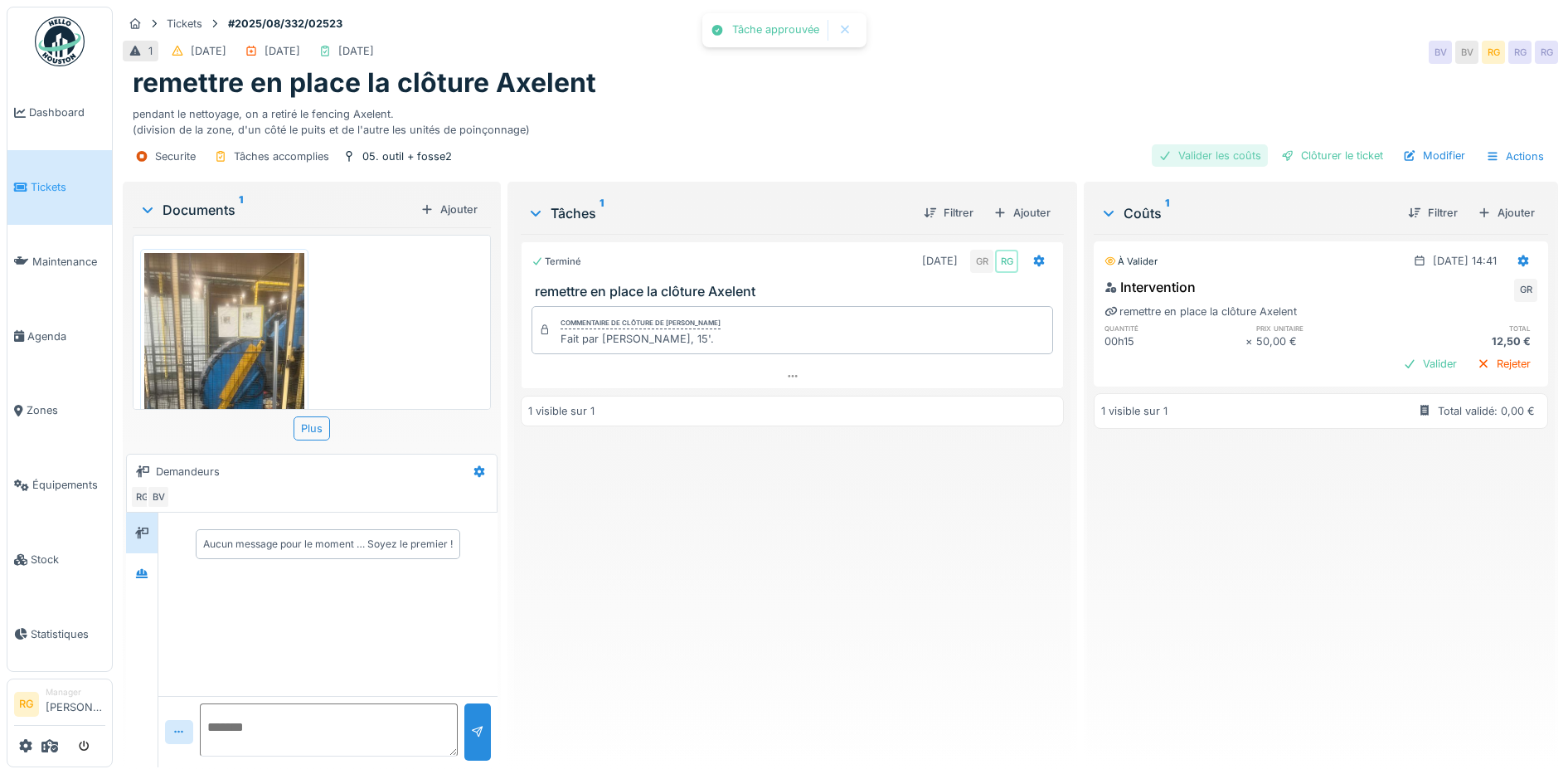
click at [1208, 151] on div "Valider les coûts" at bounding box center [1209, 155] width 116 height 22
click at [1325, 154] on div "Clôturer le ticket" at bounding box center [1332, 155] width 115 height 22
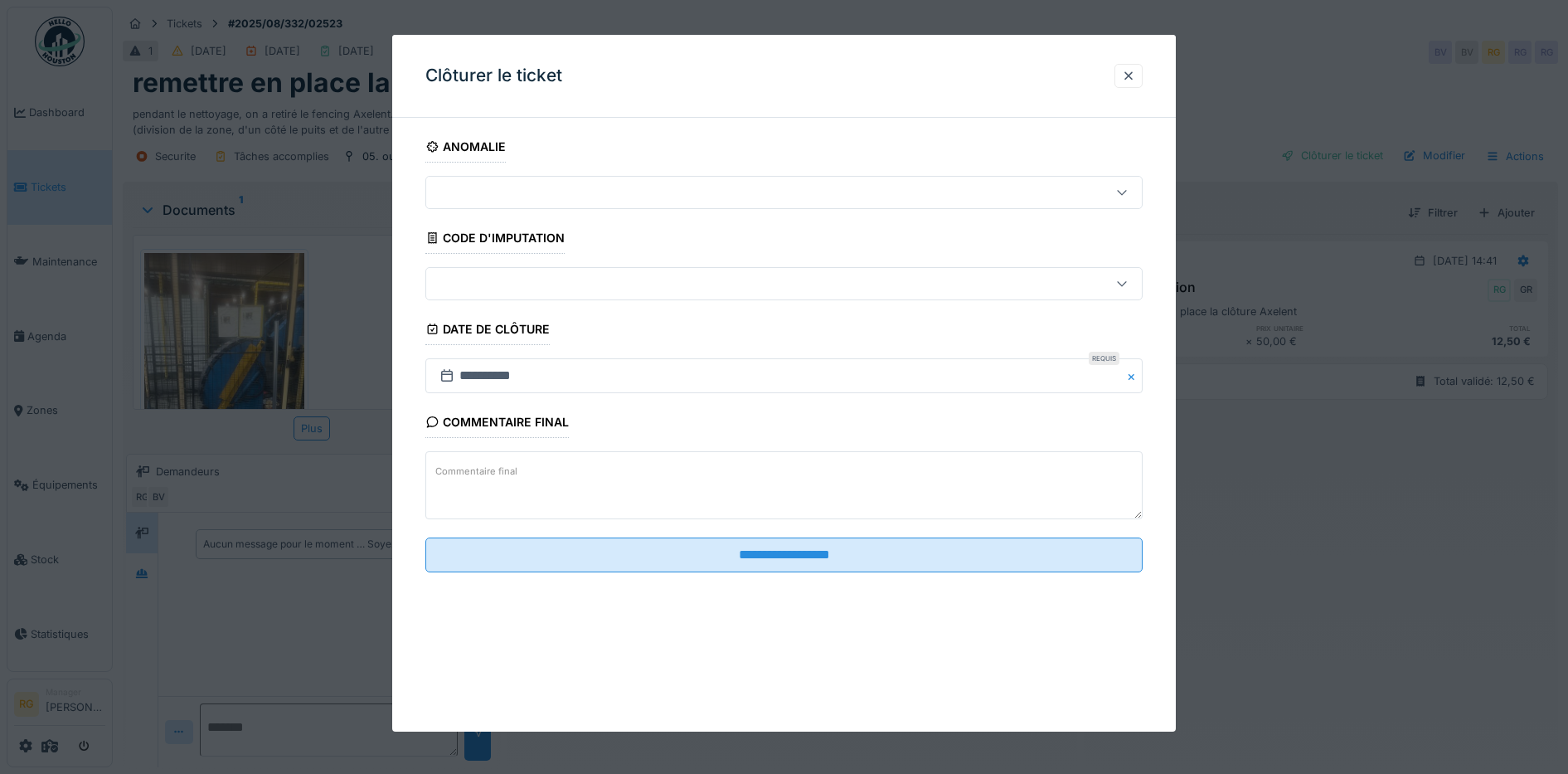
click at [487, 469] on label "Commentaire final" at bounding box center [476, 471] width 89 height 21
click at [487, 469] on textarea "Commentaire final" at bounding box center [784, 486] width 718 height 68
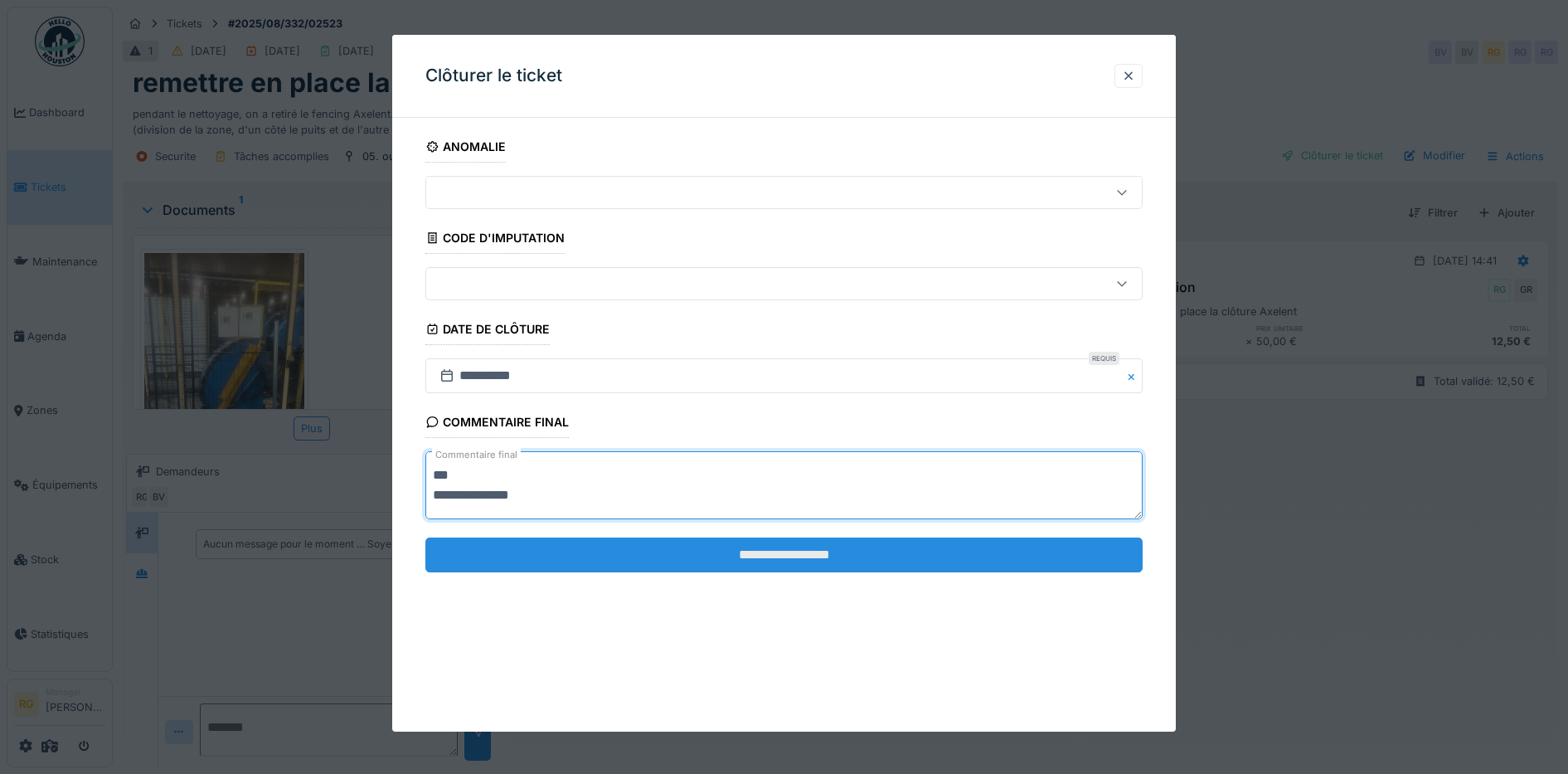
type textarea "**********"
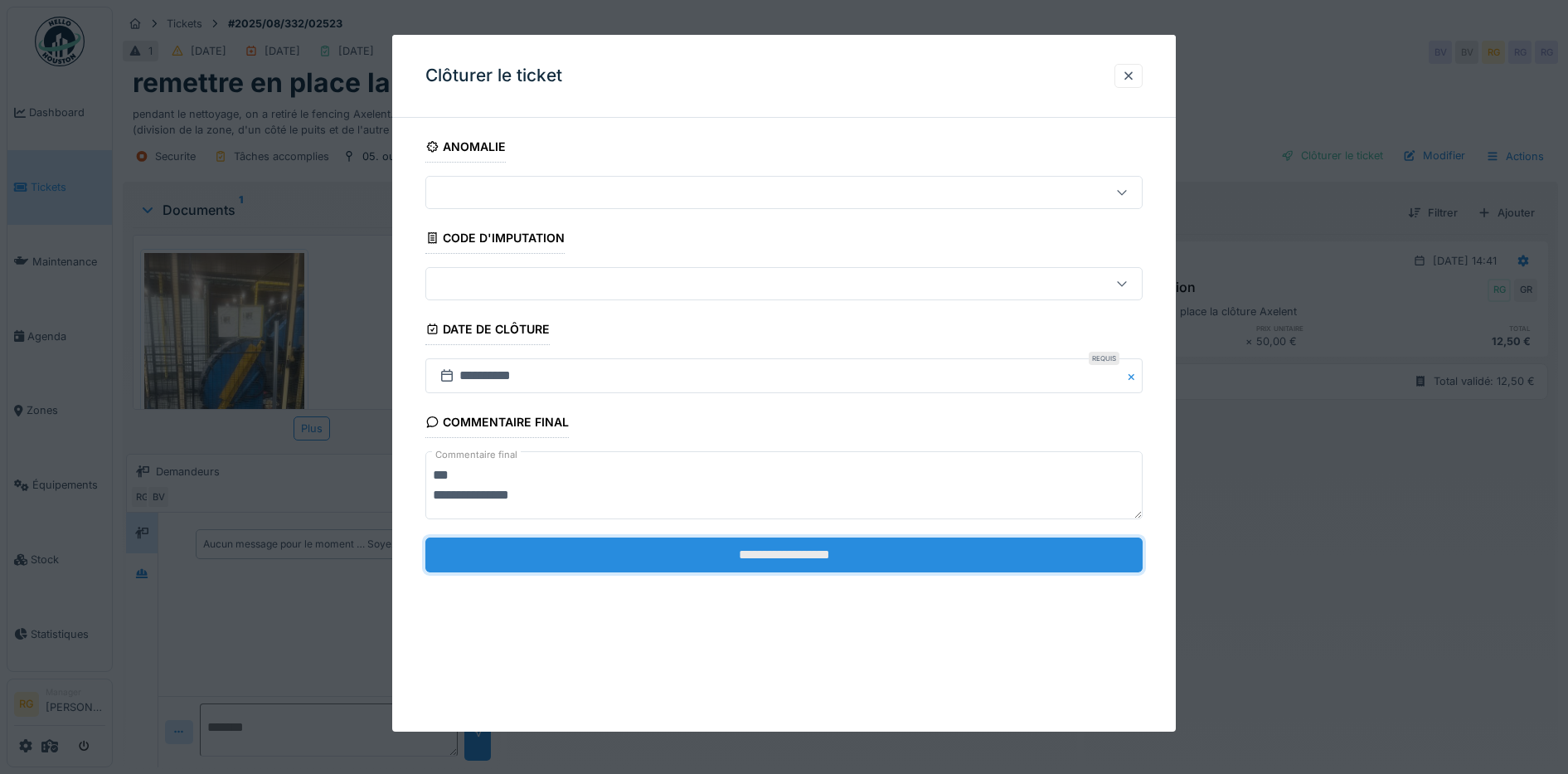
click at [786, 563] on input "**********" at bounding box center [784, 555] width 718 height 35
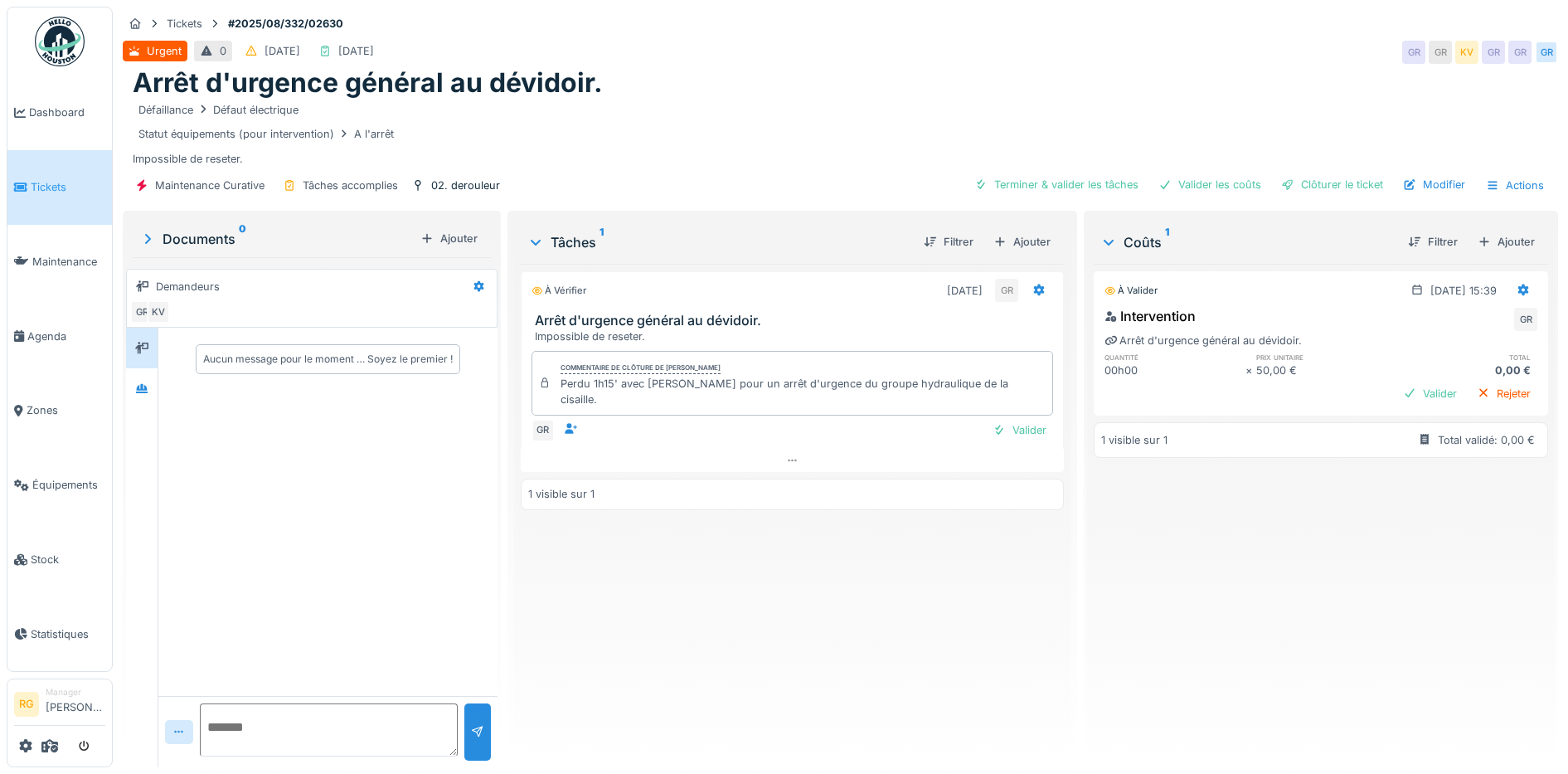
click at [198, 241] on div "Documents 0" at bounding box center [276, 238] width 275 height 20
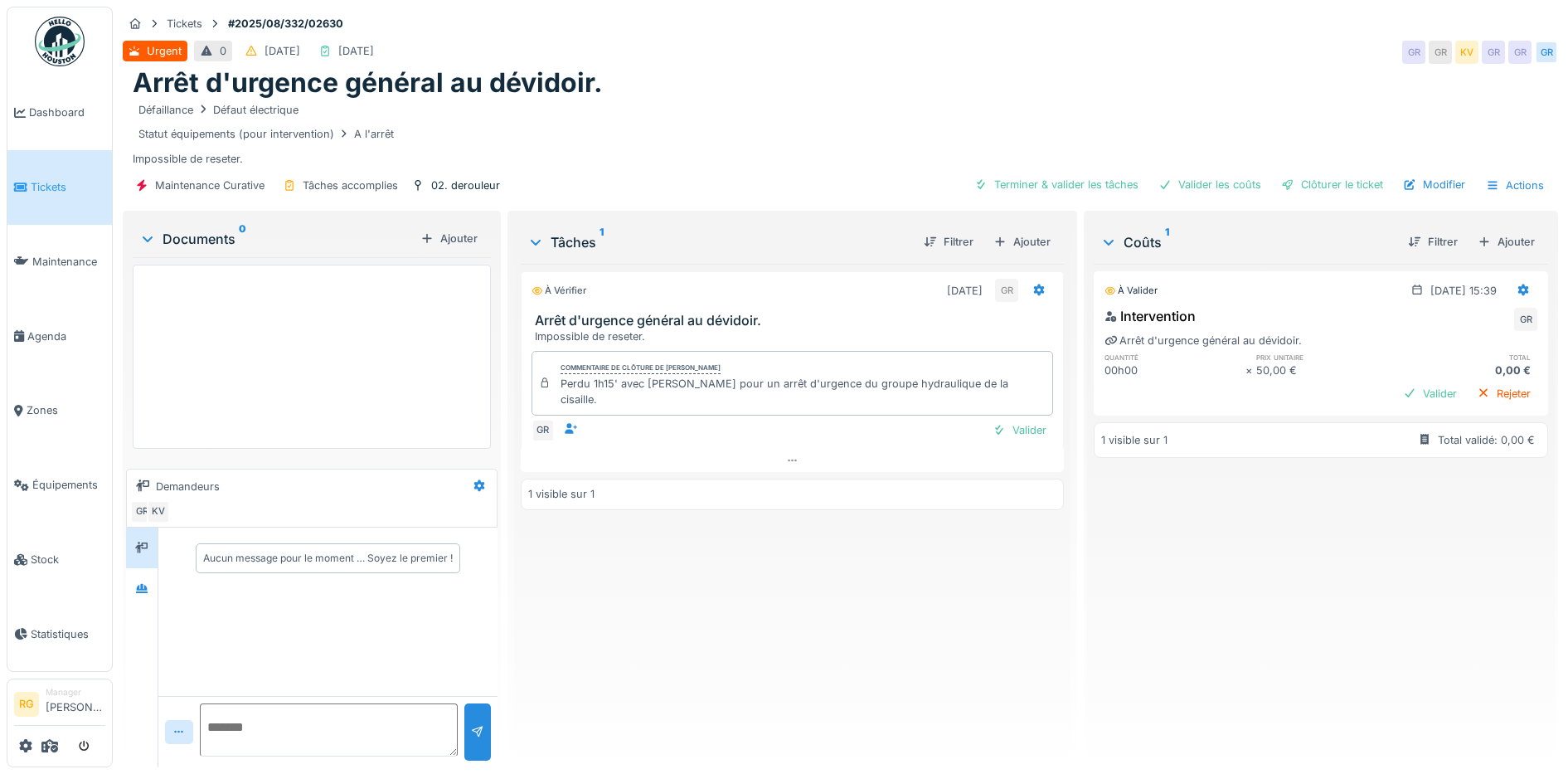
click at [198, 241] on div "Documents 0" at bounding box center [276, 238] width 275 height 20
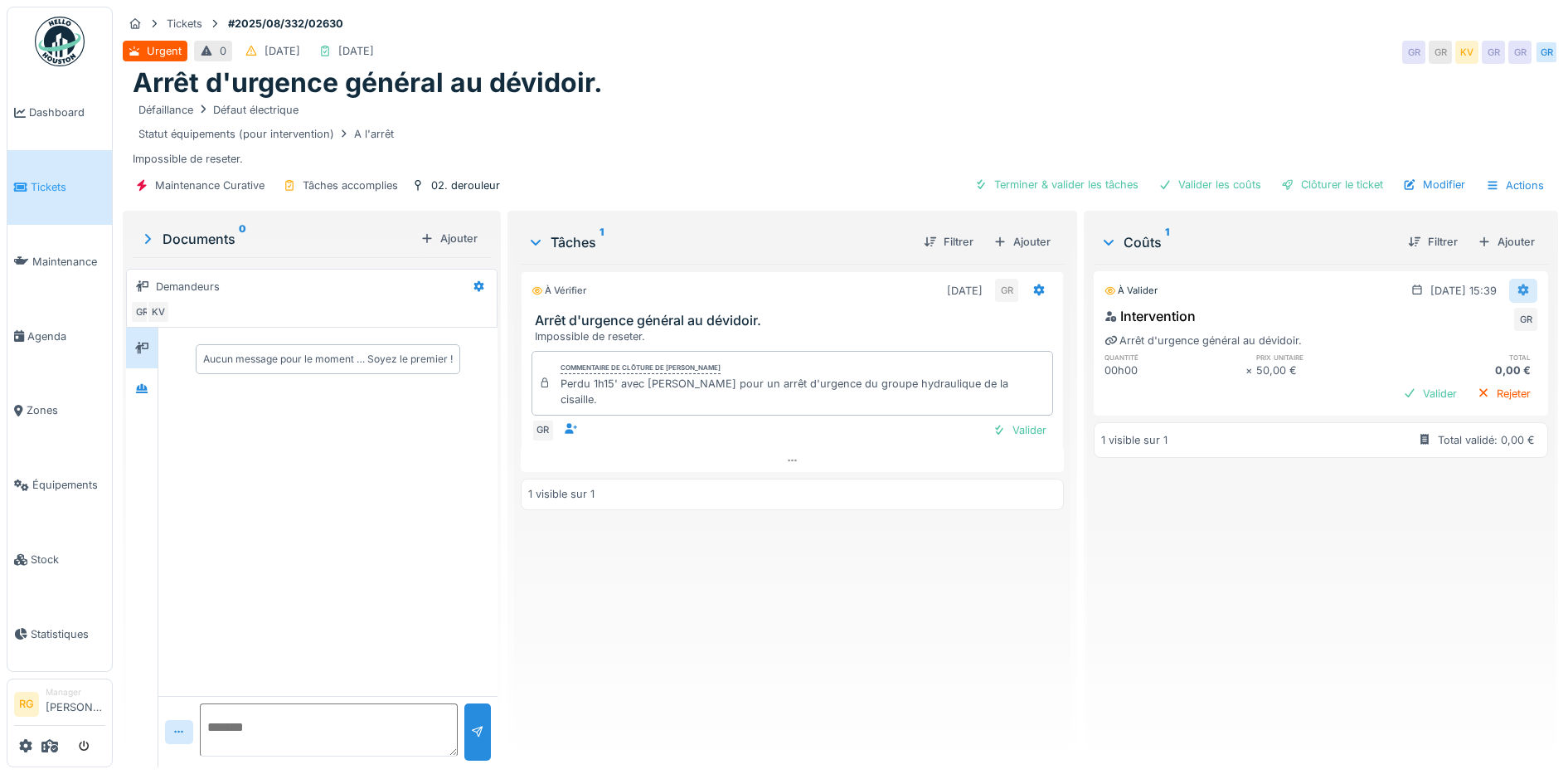
click at [1518, 286] on icon at bounding box center [1523, 290] width 11 height 12
click at [1506, 326] on div "Modifier" at bounding box center [1505, 326] width 80 height 24
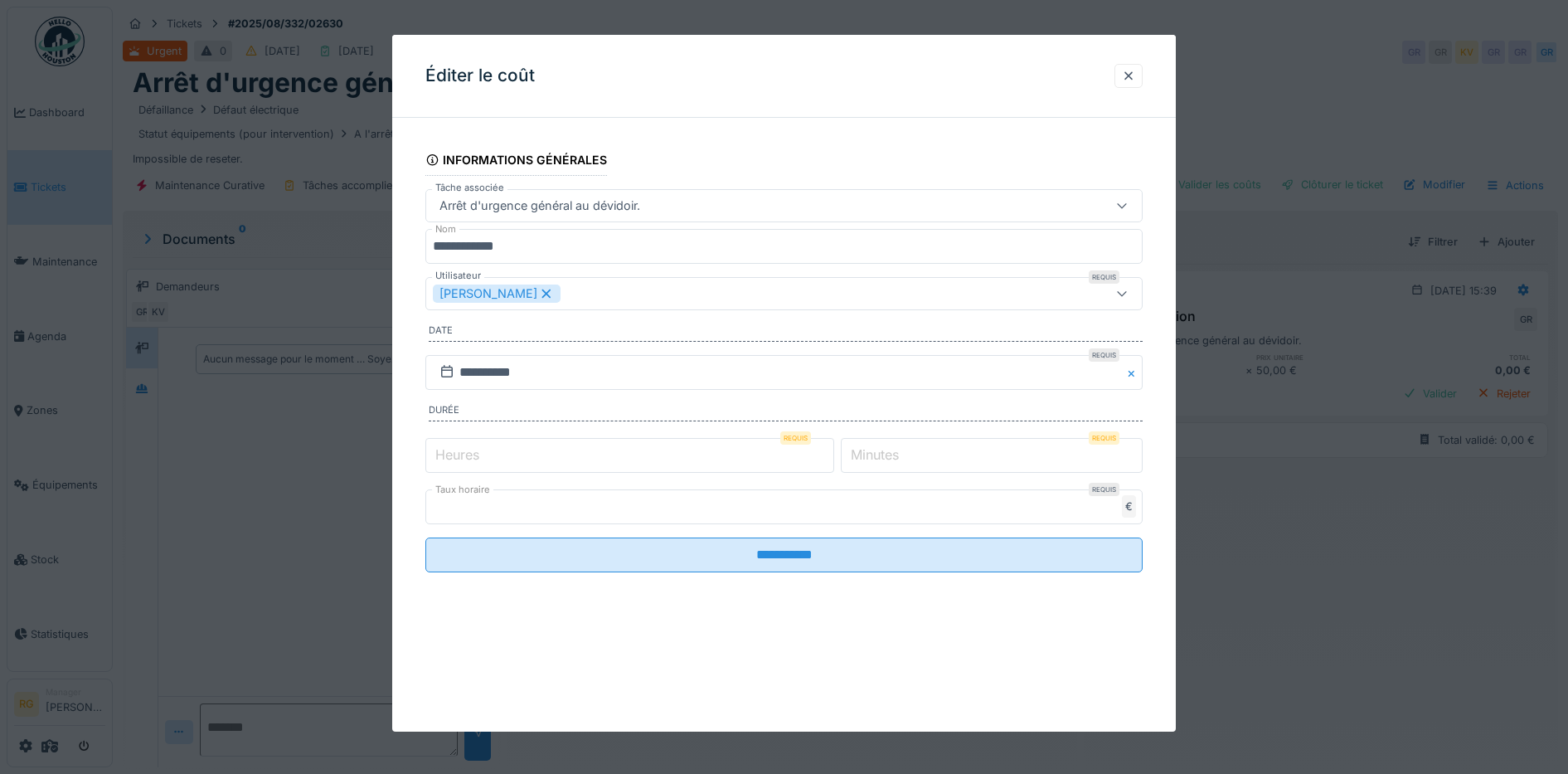
click at [454, 453] on label "Heures" at bounding box center [457, 454] width 51 height 20
click at [454, 453] on input "*" at bounding box center [629, 455] width 408 height 35
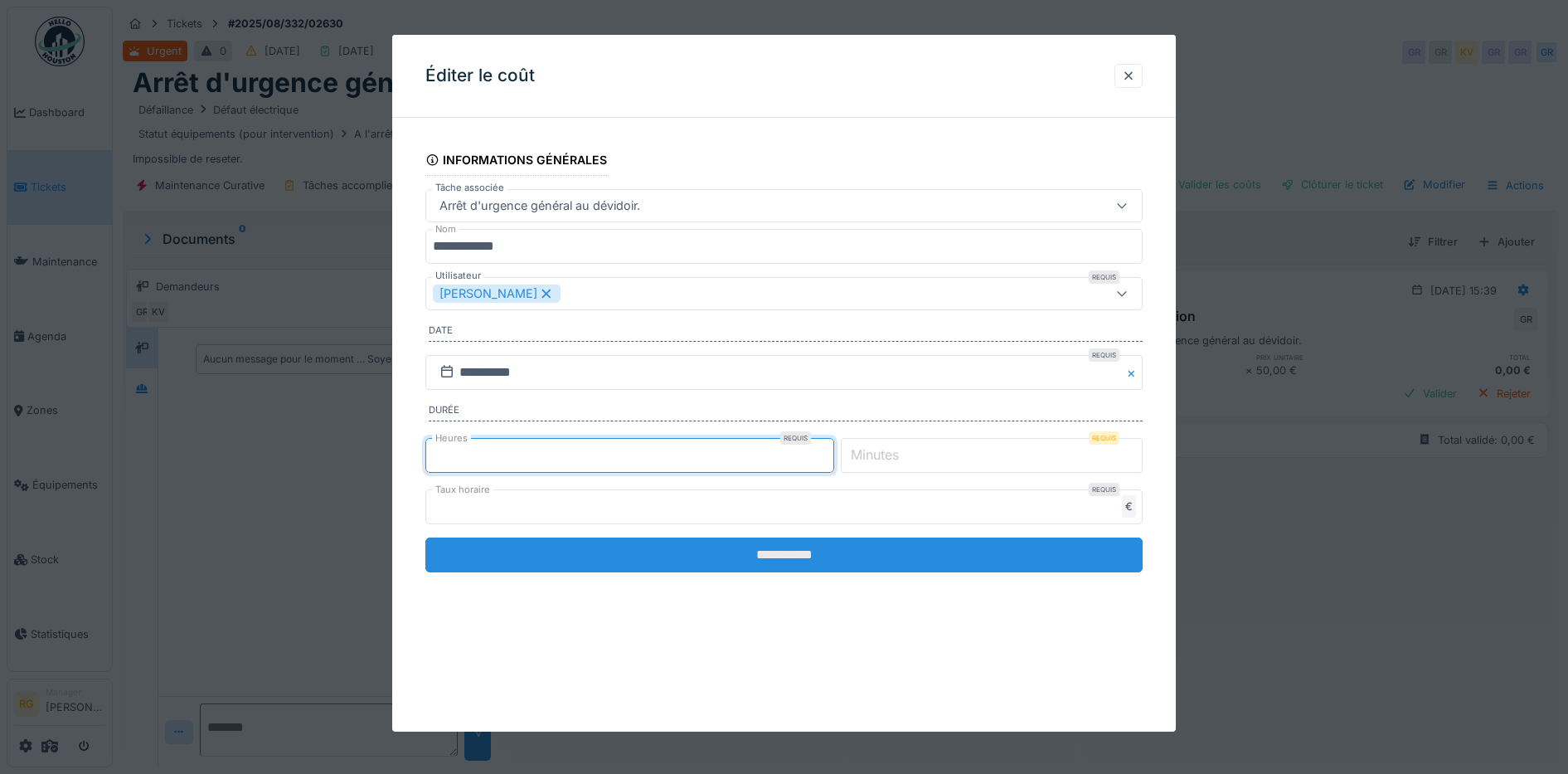
type input "*"
click at [659, 567] on input "**********" at bounding box center [784, 555] width 718 height 35
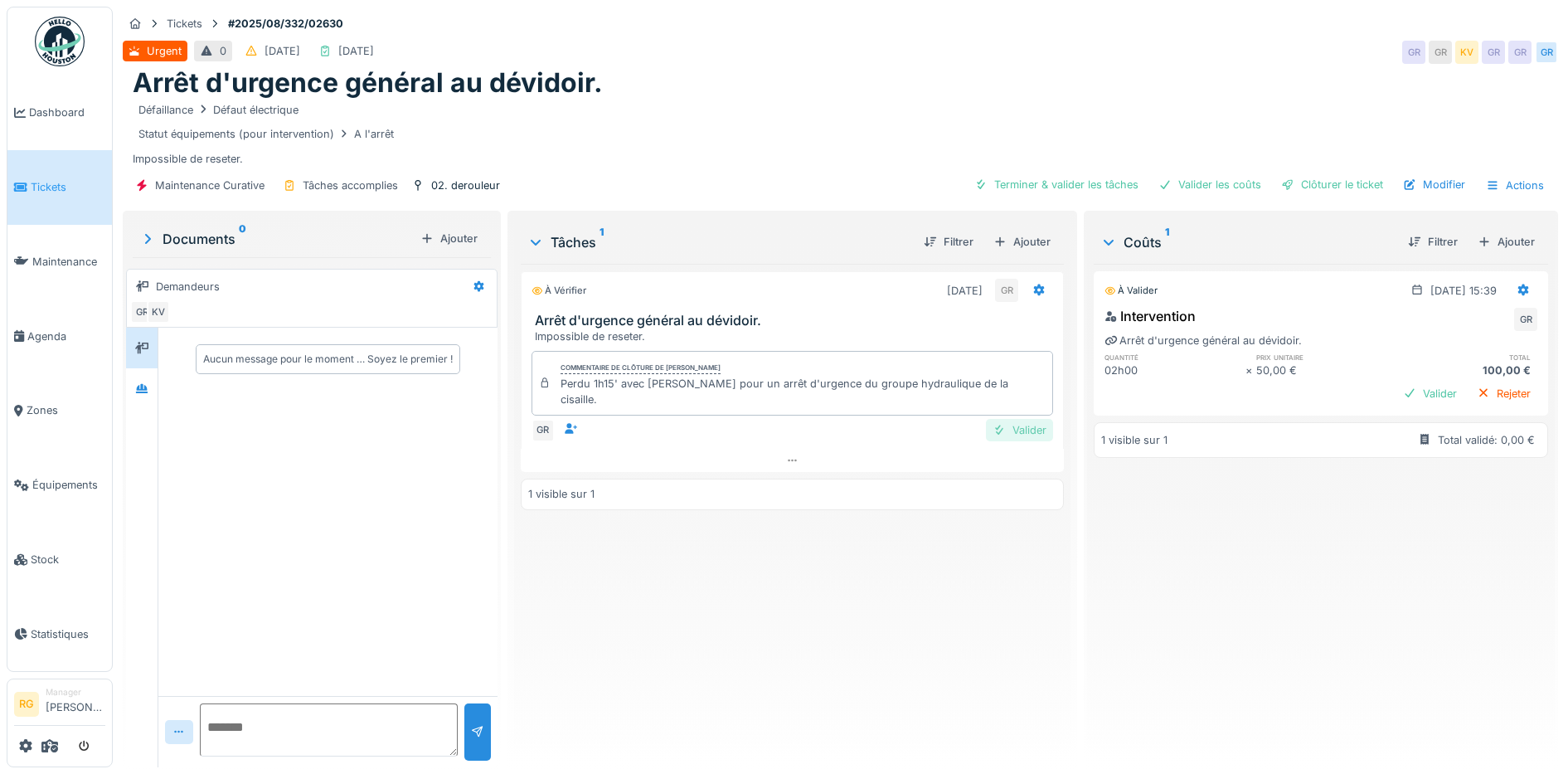
click at [1008, 419] on div "Valider" at bounding box center [1019, 430] width 67 height 22
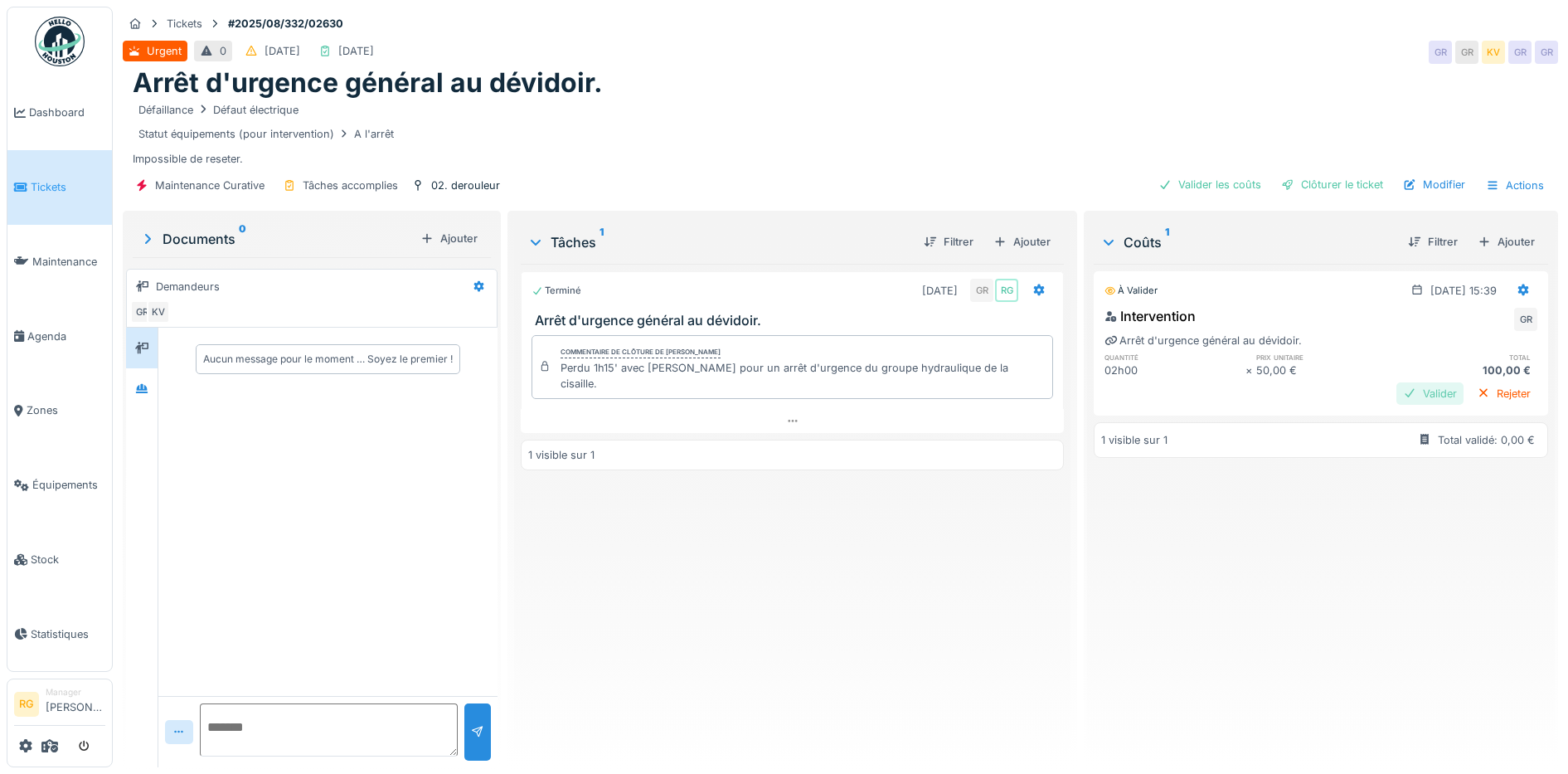
click at [1396, 394] on div "Valider" at bounding box center [1429, 393] width 67 height 22
click at [1323, 189] on div "Clôturer le ticket" at bounding box center [1332, 184] width 115 height 22
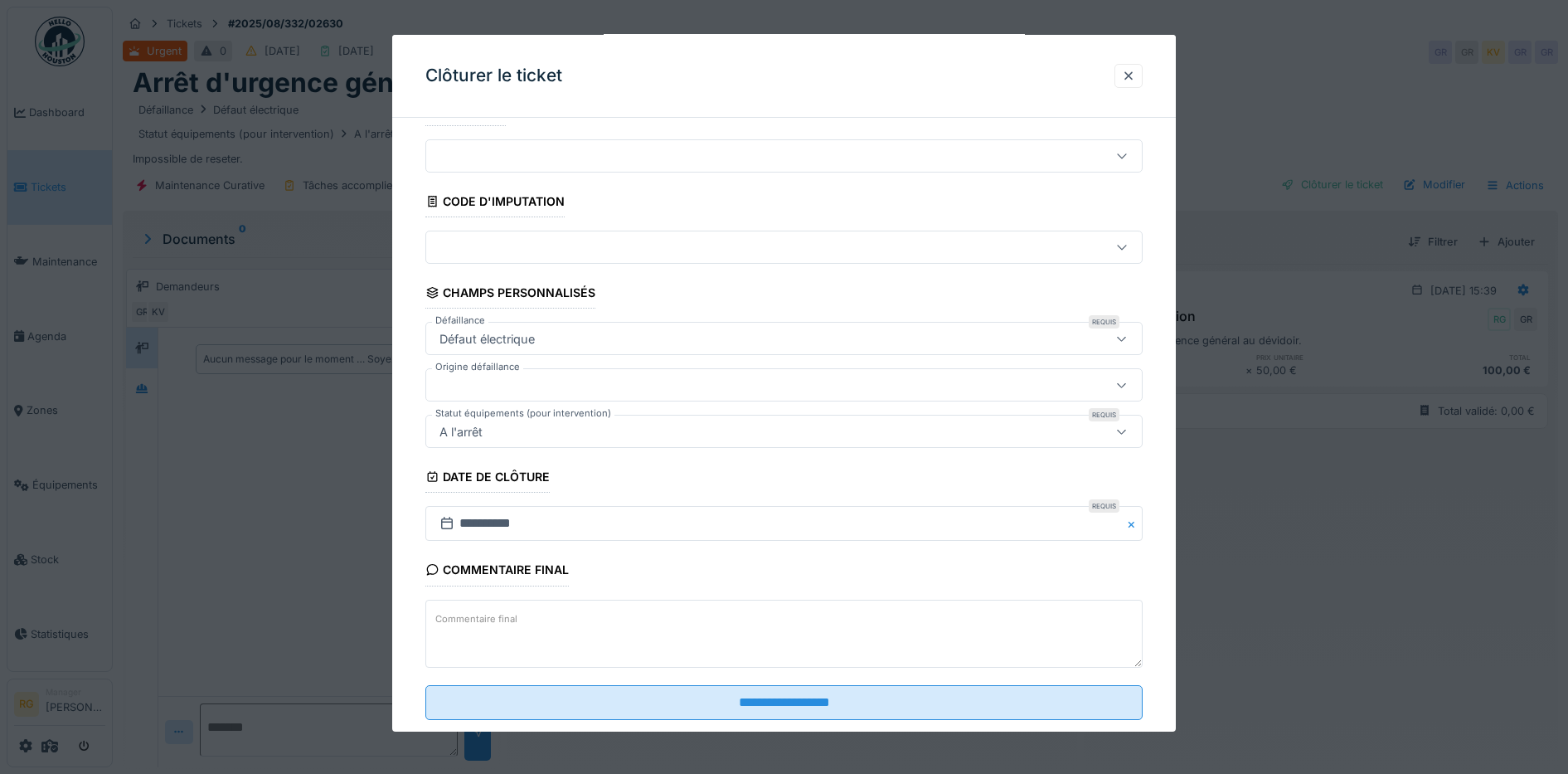
scroll to position [71, 0]
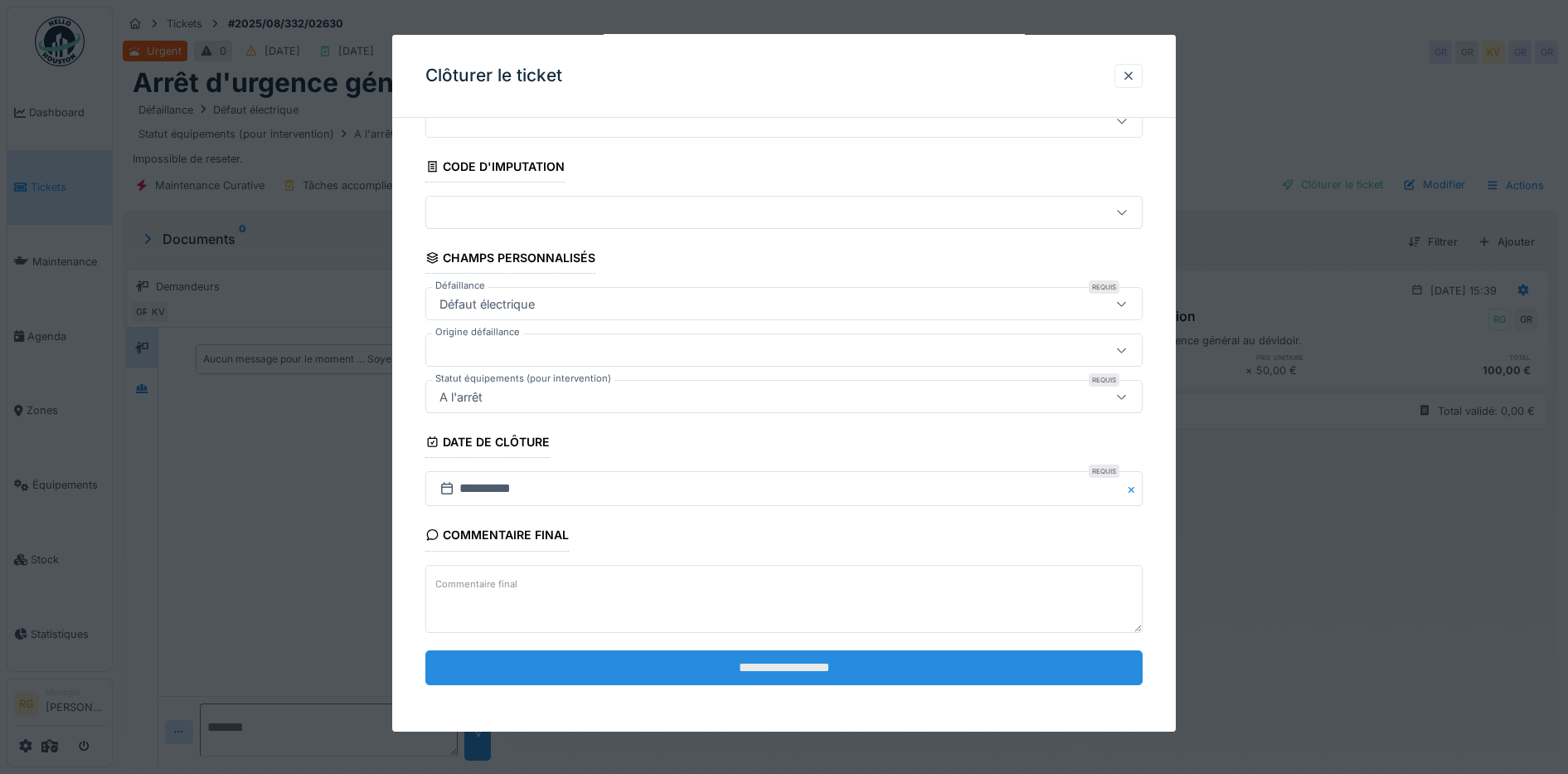
click at [831, 674] on input "**********" at bounding box center [784, 667] width 718 height 35
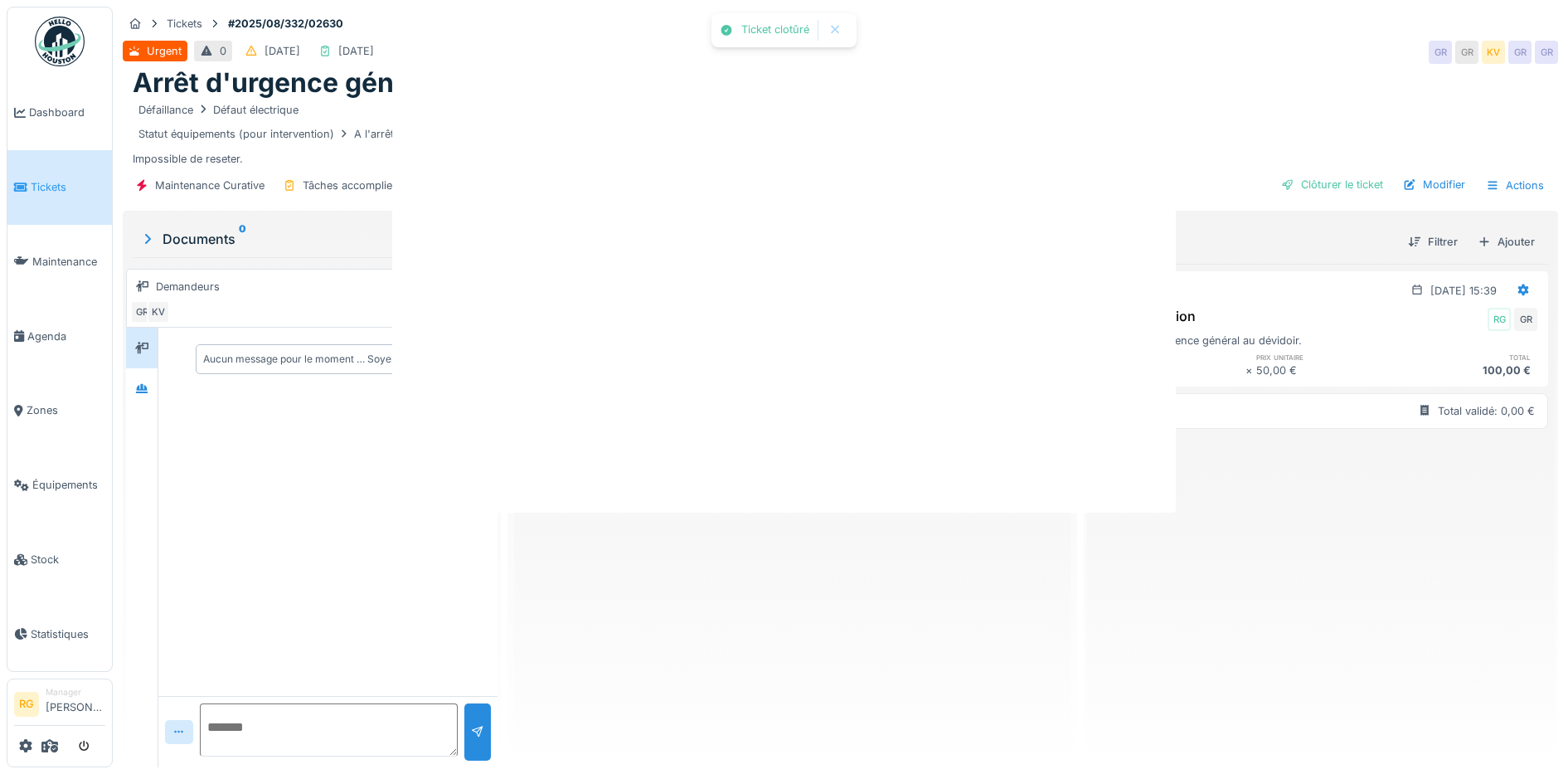
scroll to position [0, 0]
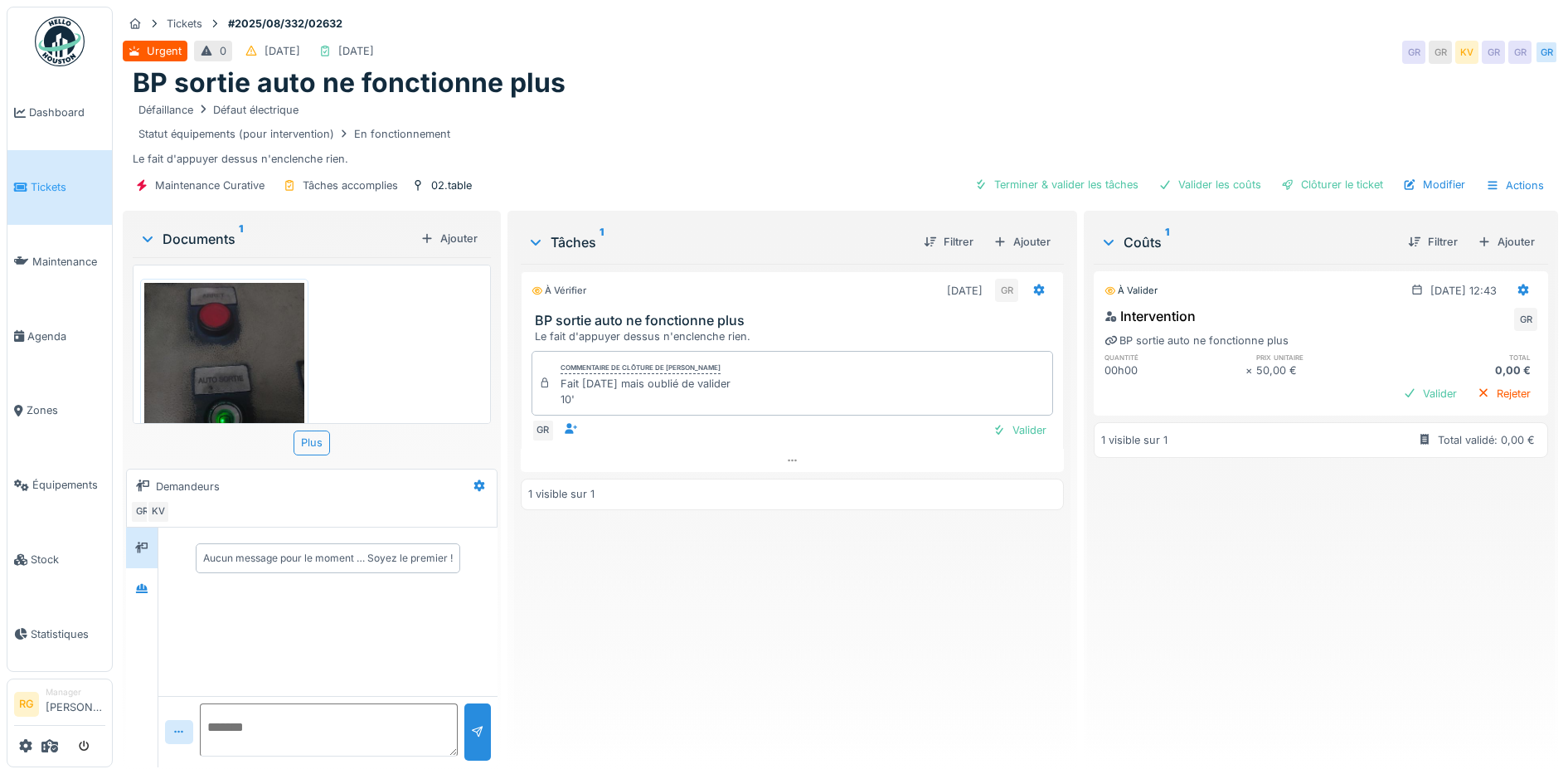
click at [253, 316] on img at bounding box center [225, 389] width 160 height 213
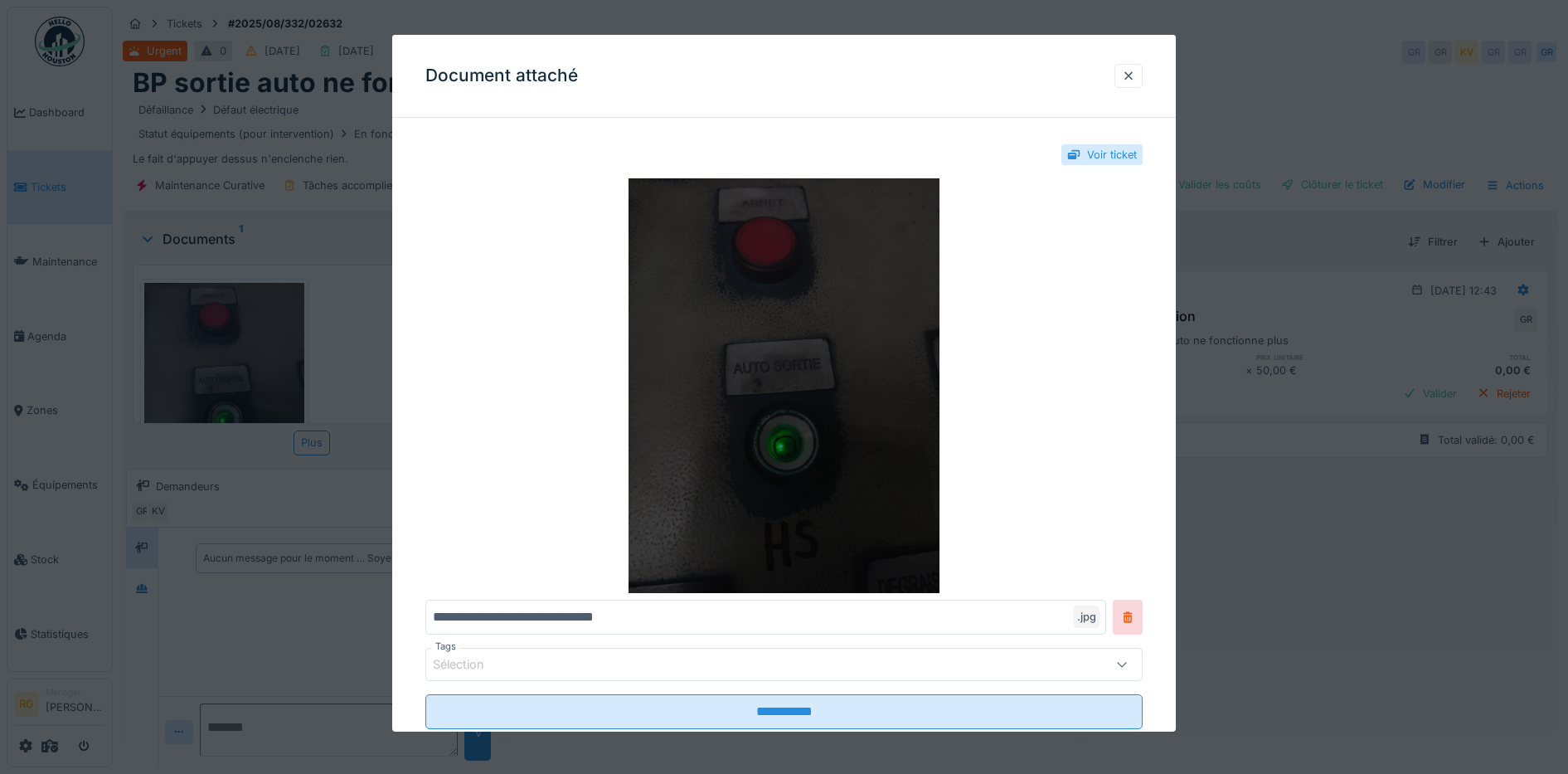
click at [731, 342] on img at bounding box center [784, 385] width 718 height 414
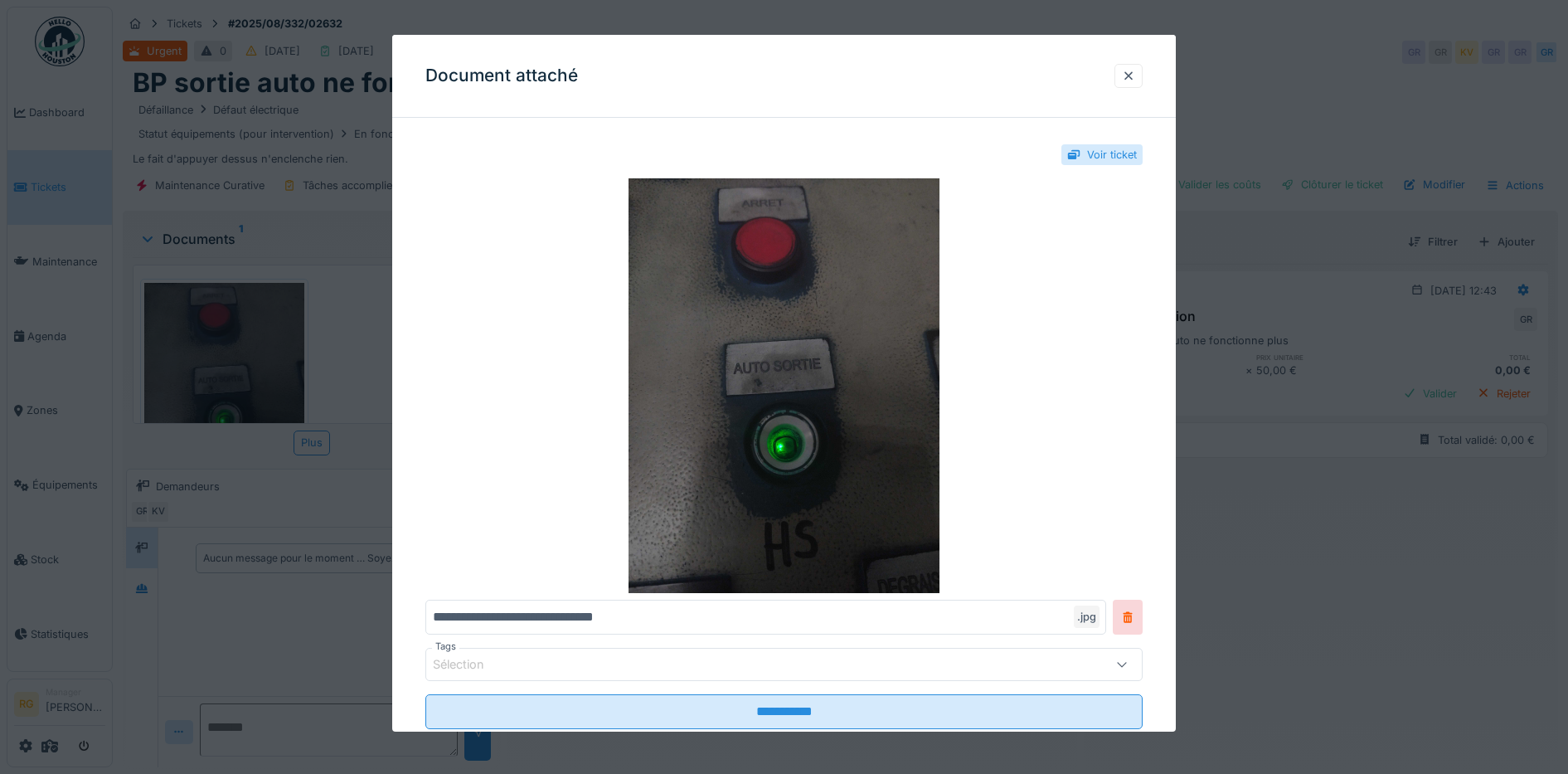
drag, startPoint x: 1140, startPoint y: 74, endPoint x: 654, endPoint y: 69, distance: 486.0
click at [1135, 73] on div at bounding box center [1128, 76] width 14 height 16
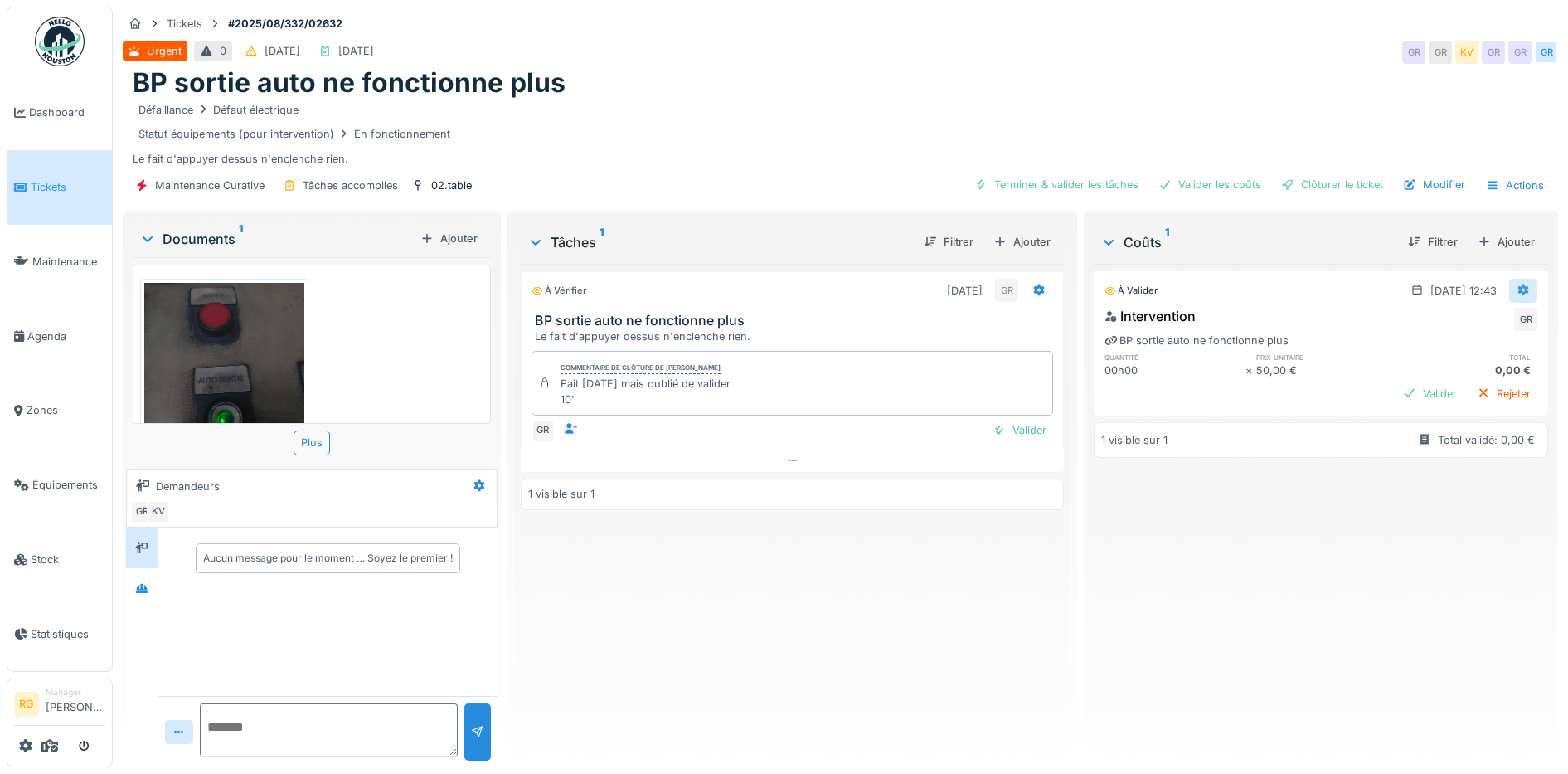
click at [1516, 294] on icon at bounding box center [1523, 289] width 14 height 11
click at [1510, 331] on div "Modifier" at bounding box center [1505, 326] width 80 height 24
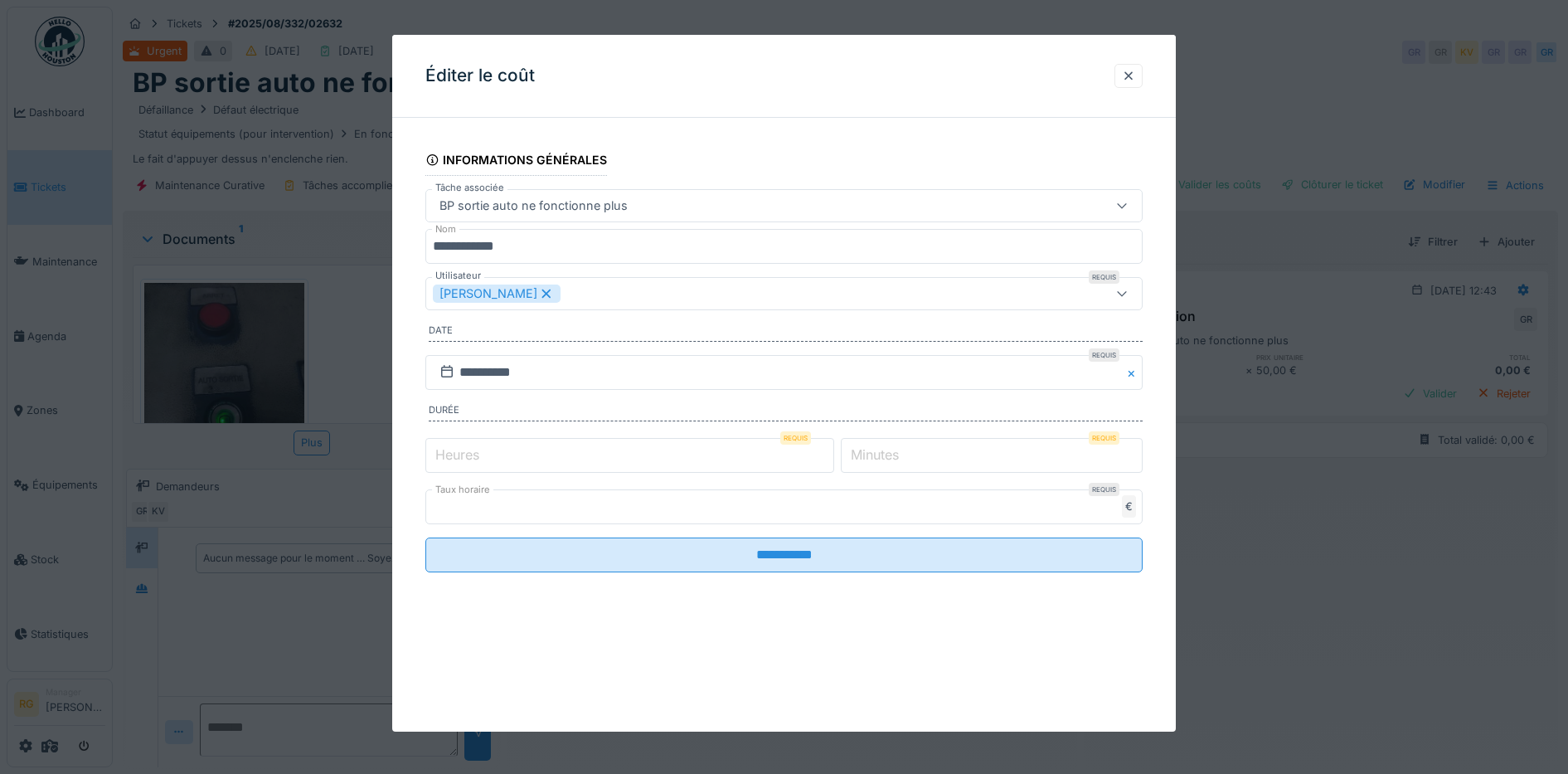
click at [475, 453] on label "Heures" at bounding box center [457, 454] width 51 height 20
click at [475, 453] on input "*" at bounding box center [629, 455] width 408 height 35
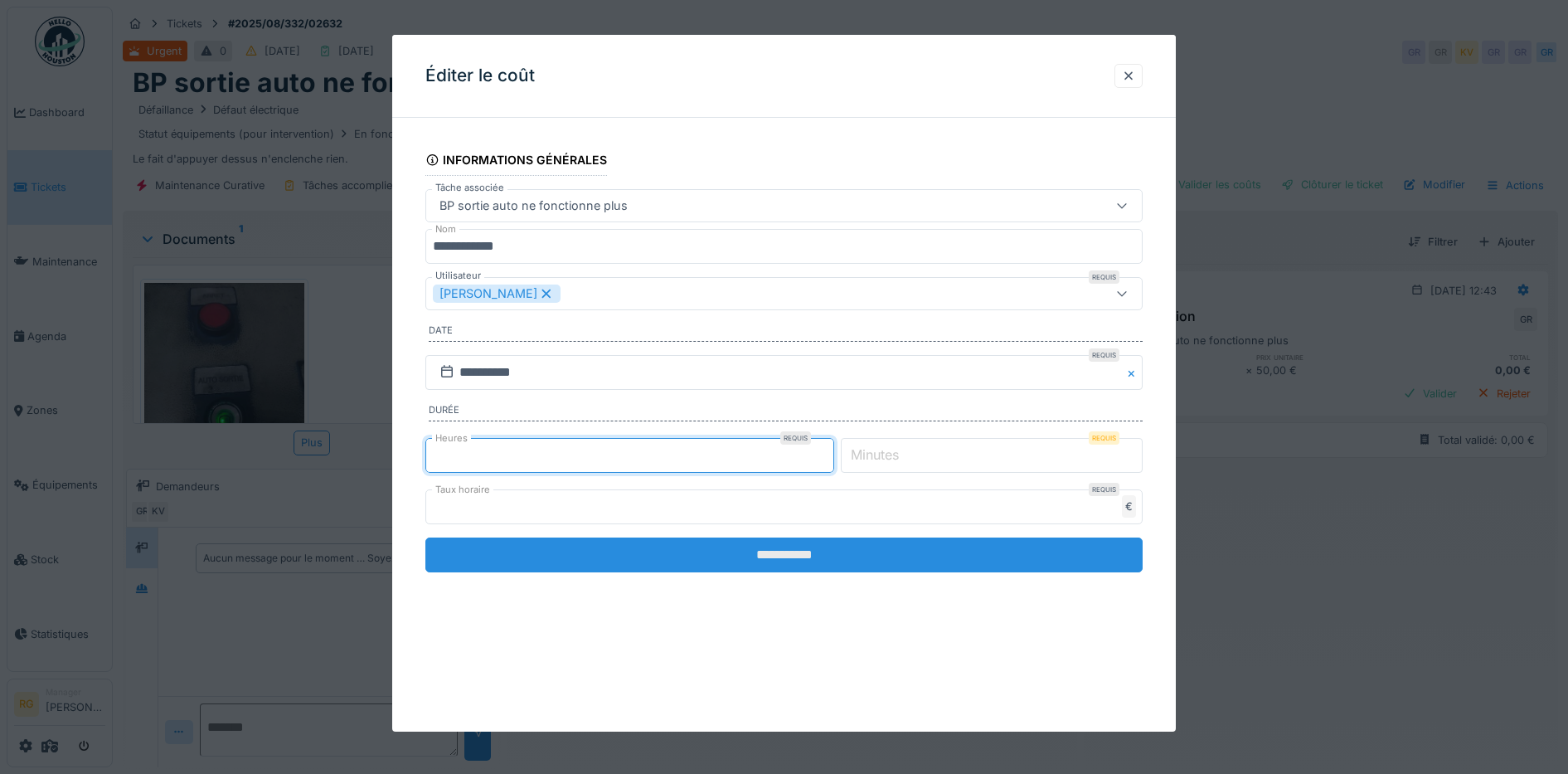
type input "**"
click at [789, 556] on input "**********" at bounding box center [784, 555] width 718 height 35
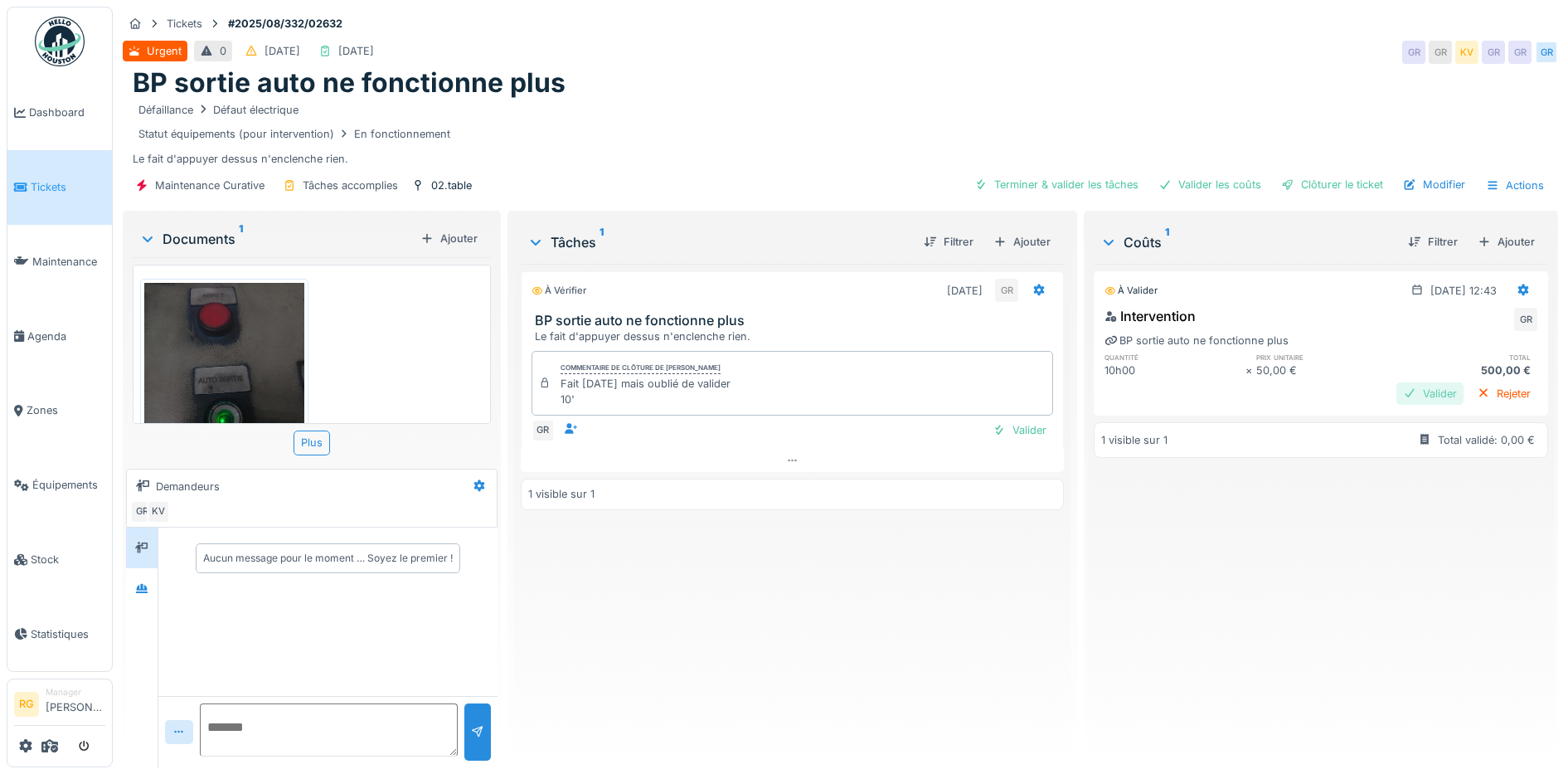
click at [1396, 392] on div "Valider" at bounding box center [1429, 393] width 67 height 22
click at [1023, 433] on div "Valider" at bounding box center [1019, 430] width 67 height 22
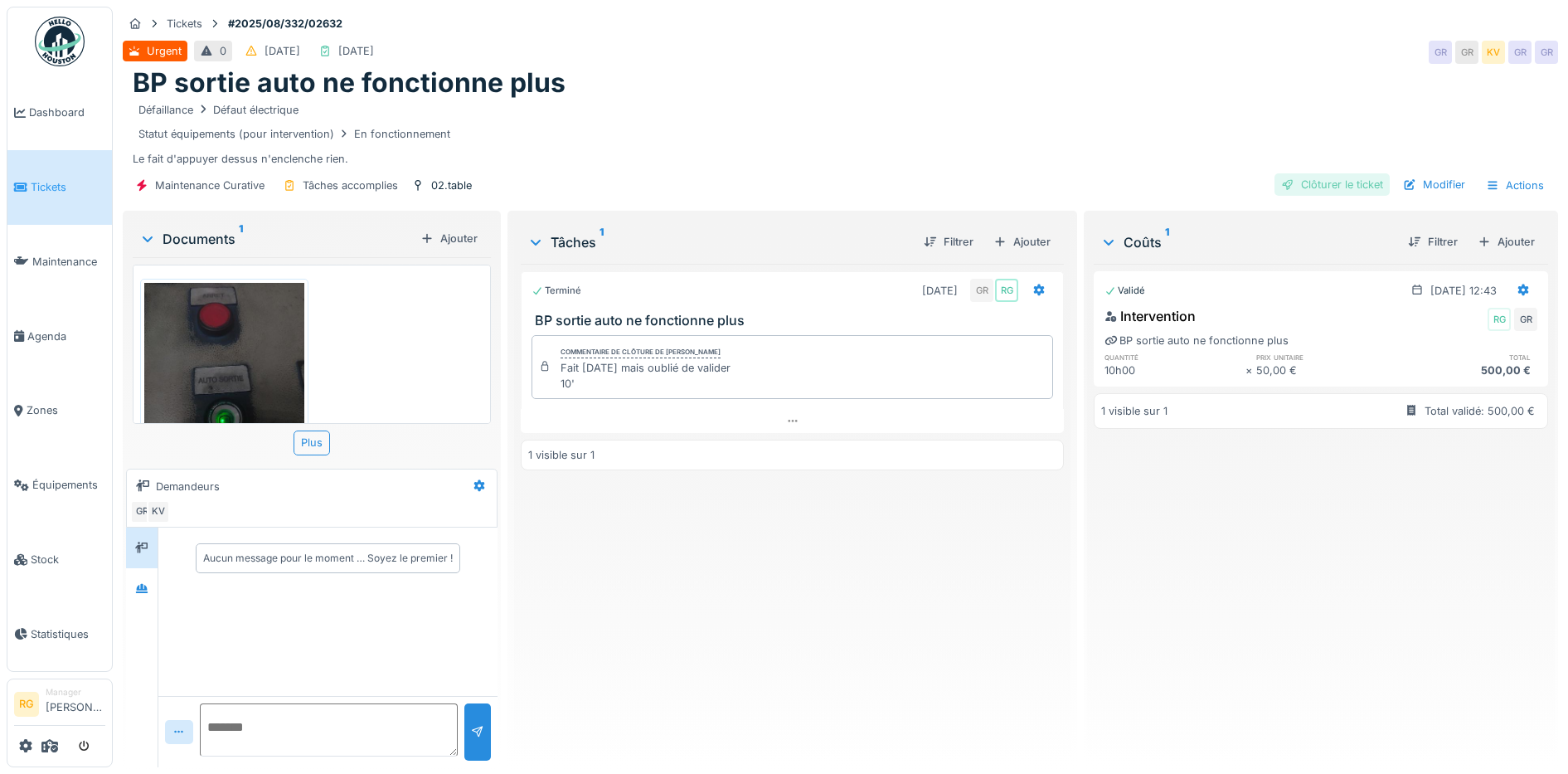
click at [1339, 189] on div "Clôturer le ticket" at bounding box center [1332, 184] width 115 height 22
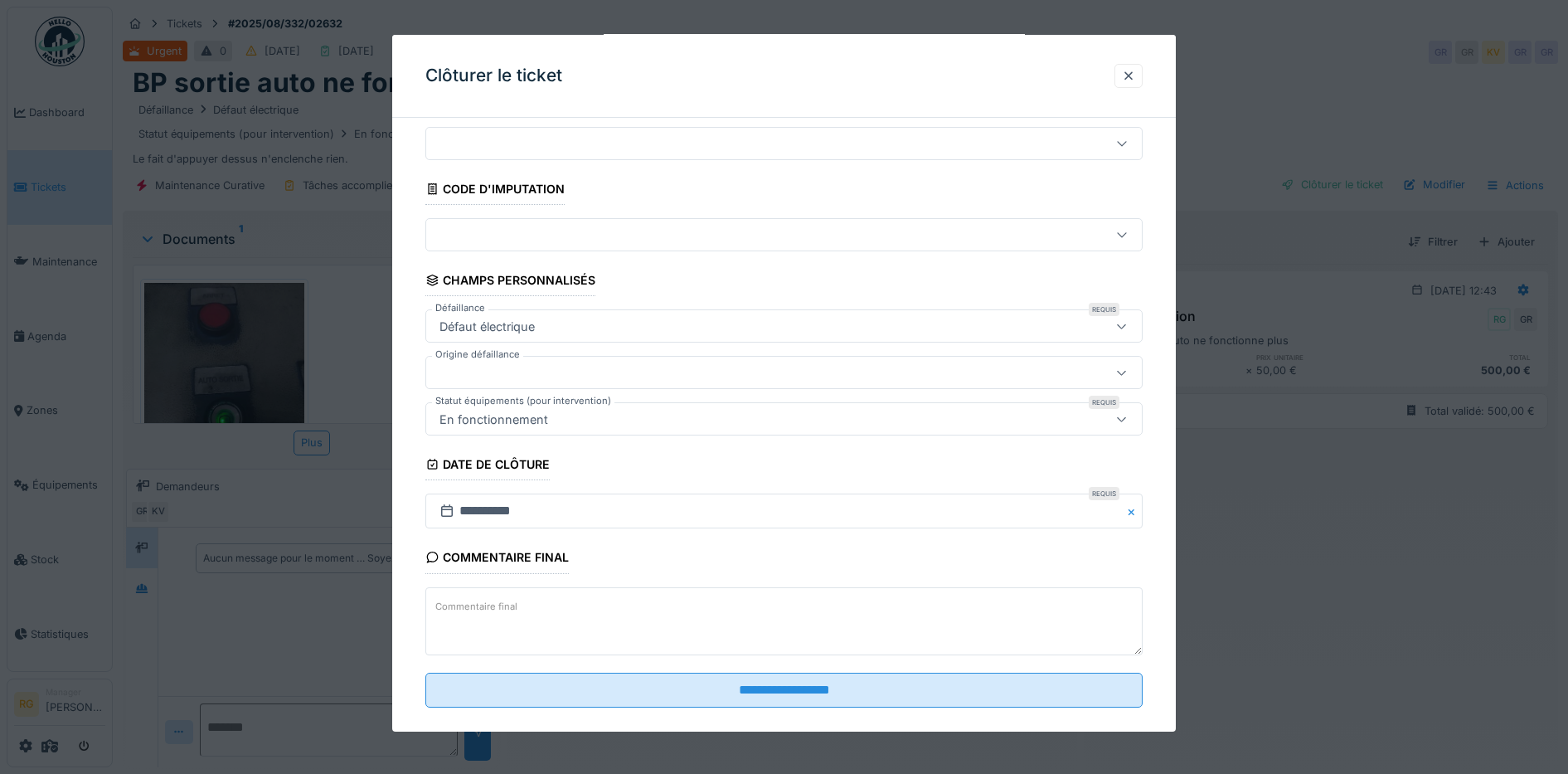
scroll to position [71, 0]
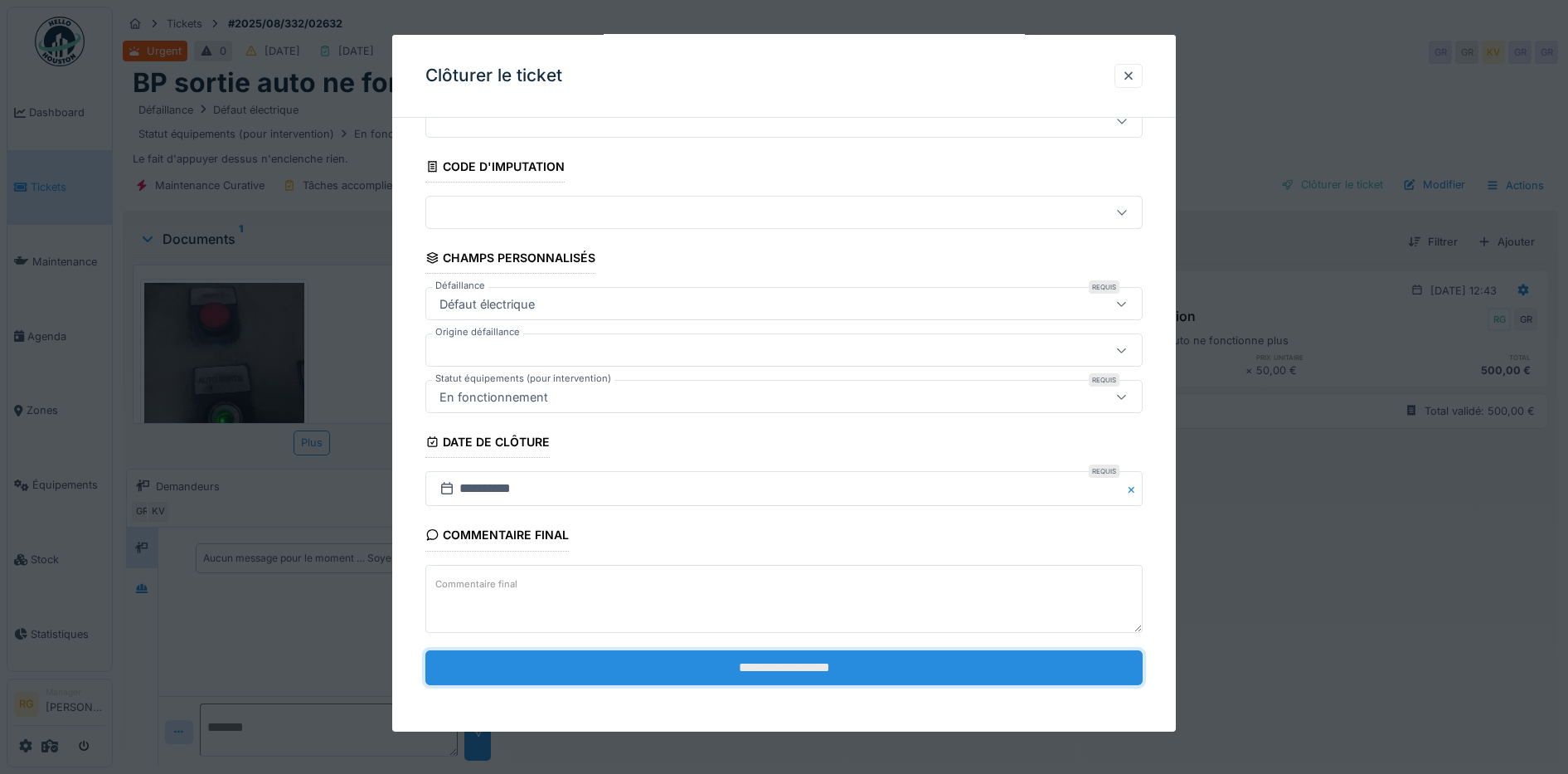
click at [906, 667] on input "**********" at bounding box center [784, 667] width 718 height 35
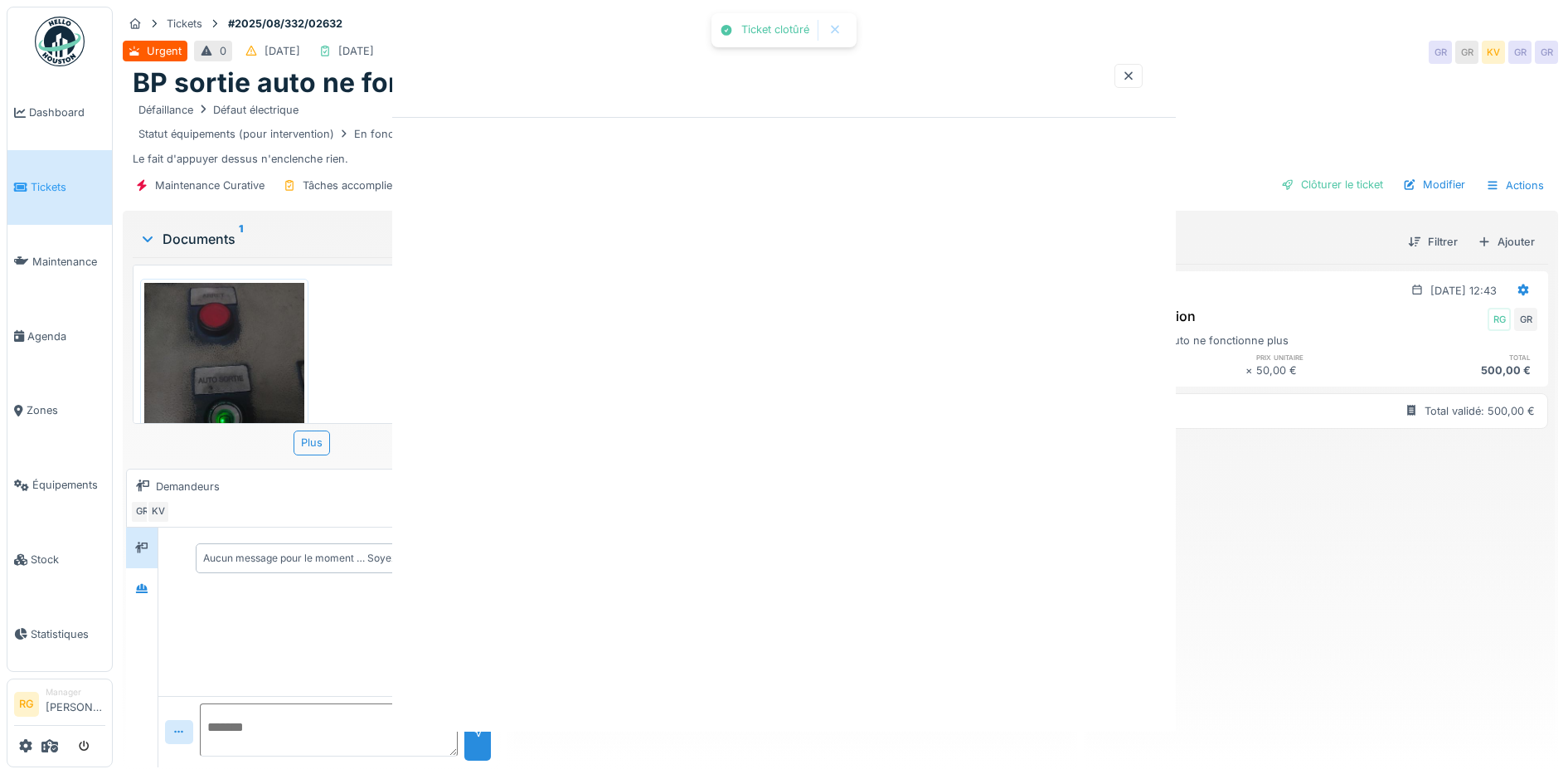
scroll to position [0, 0]
